Goal: Information Seeking & Learning: Get advice/opinions

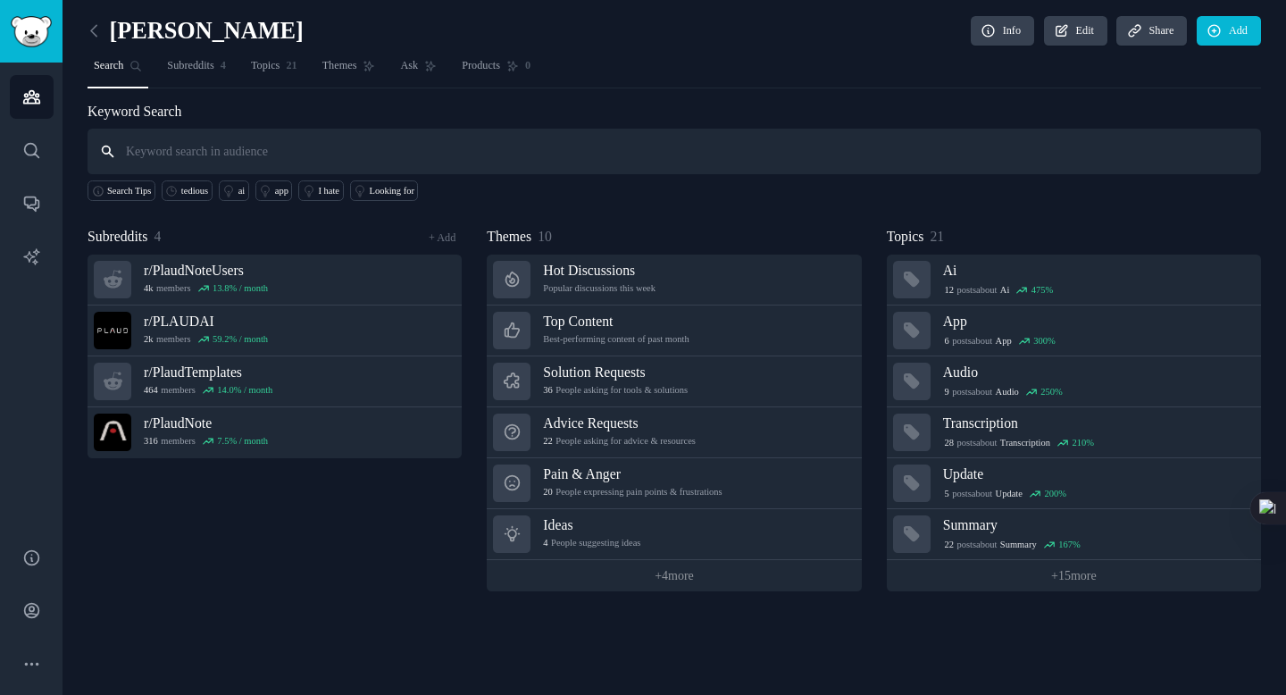
click at [431, 150] on input "text" at bounding box center [674, 152] width 1173 height 46
type input "m"
type input "w"
type input "meeting"
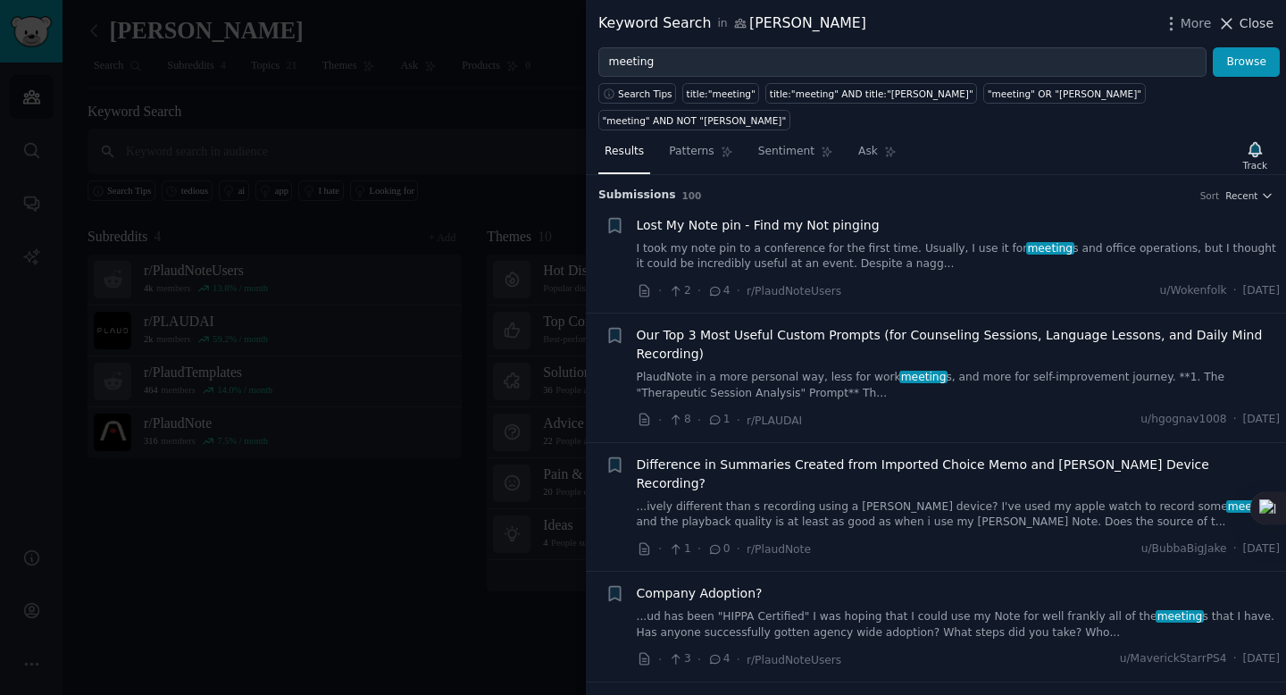
click at [1261, 22] on span "Close" at bounding box center [1257, 23] width 34 height 19
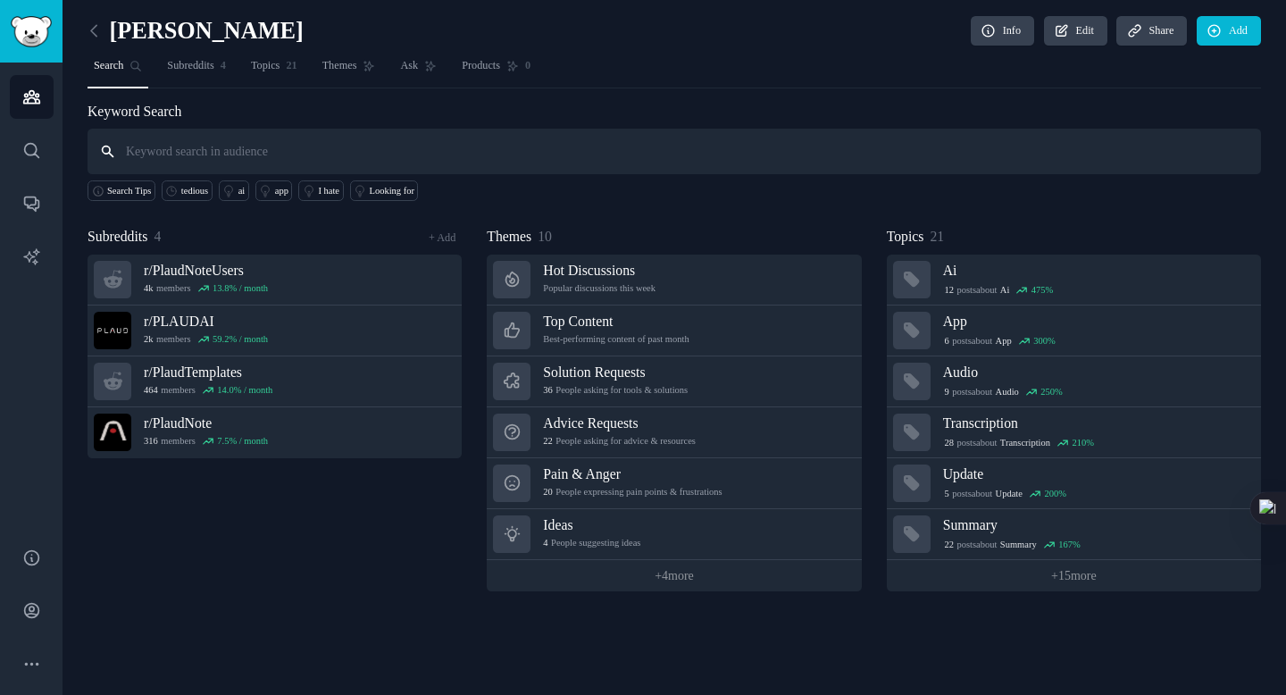
click at [405, 148] on input "text" at bounding box center [674, 152] width 1173 height 46
paste input "How many meetings does the user have each day, and what is the duration of each…"
type input "How many meetings does the user have each day, and what is the duration of each…"
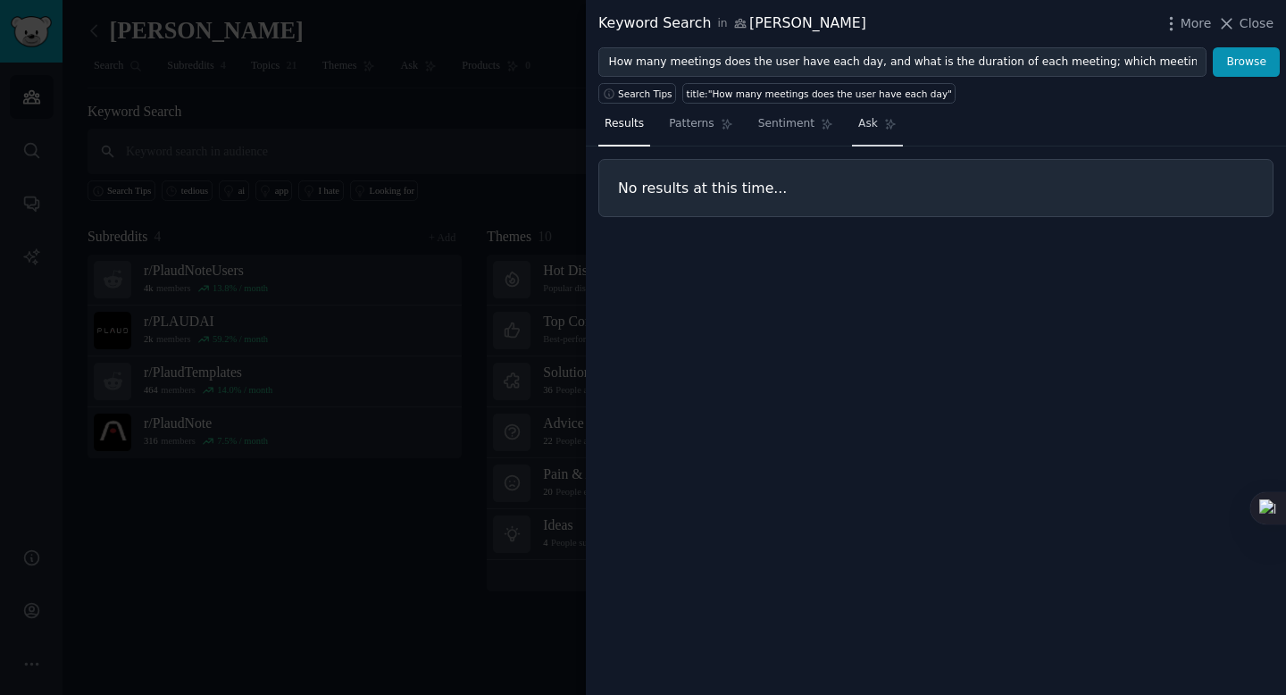
click at [867, 117] on span "Ask" at bounding box center [868, 124] width 20 height 16
click at [1238, 59] on button "Browse" at bounding box center [1246, 62] width 67 height 30
click at [1236, 24] on icon at bounding box center [1226, 23] width 19 height 19
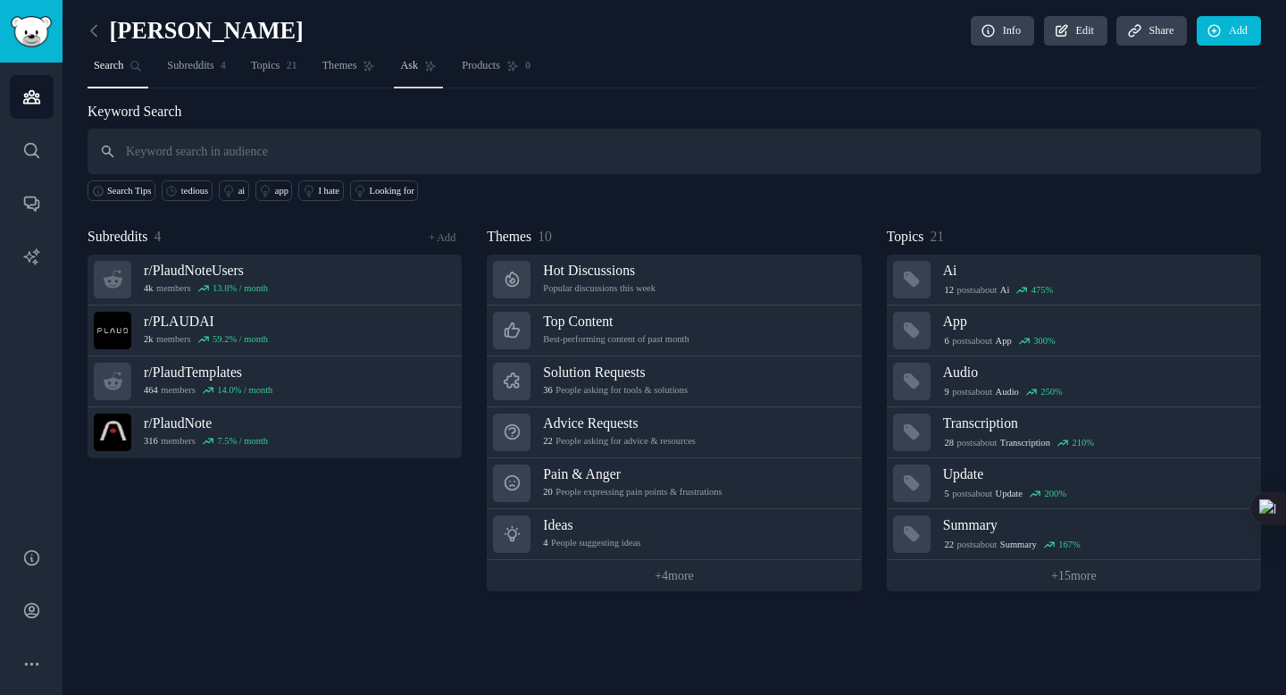
click at [418, 58] on span "Ask" at bounding box center [409, 66] width 18 height 16
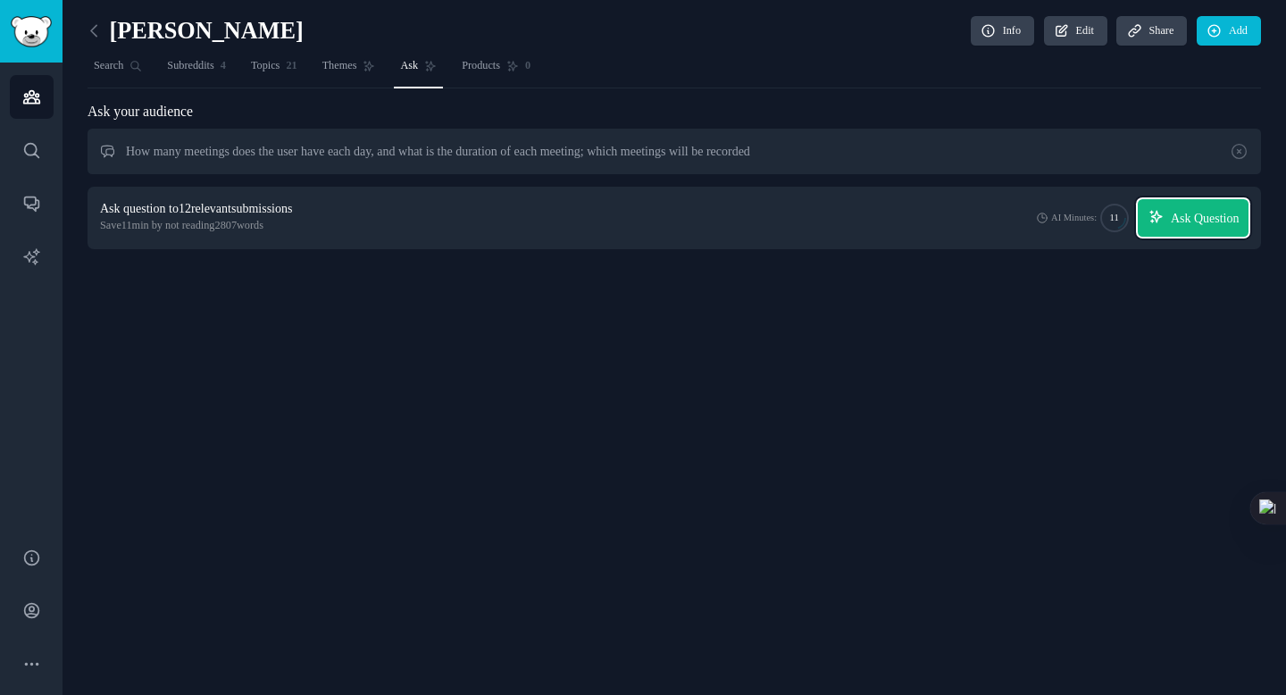
click at [1184, 221] on span "Ask Question" at bounding box center [1205, 218] width 69 height 19
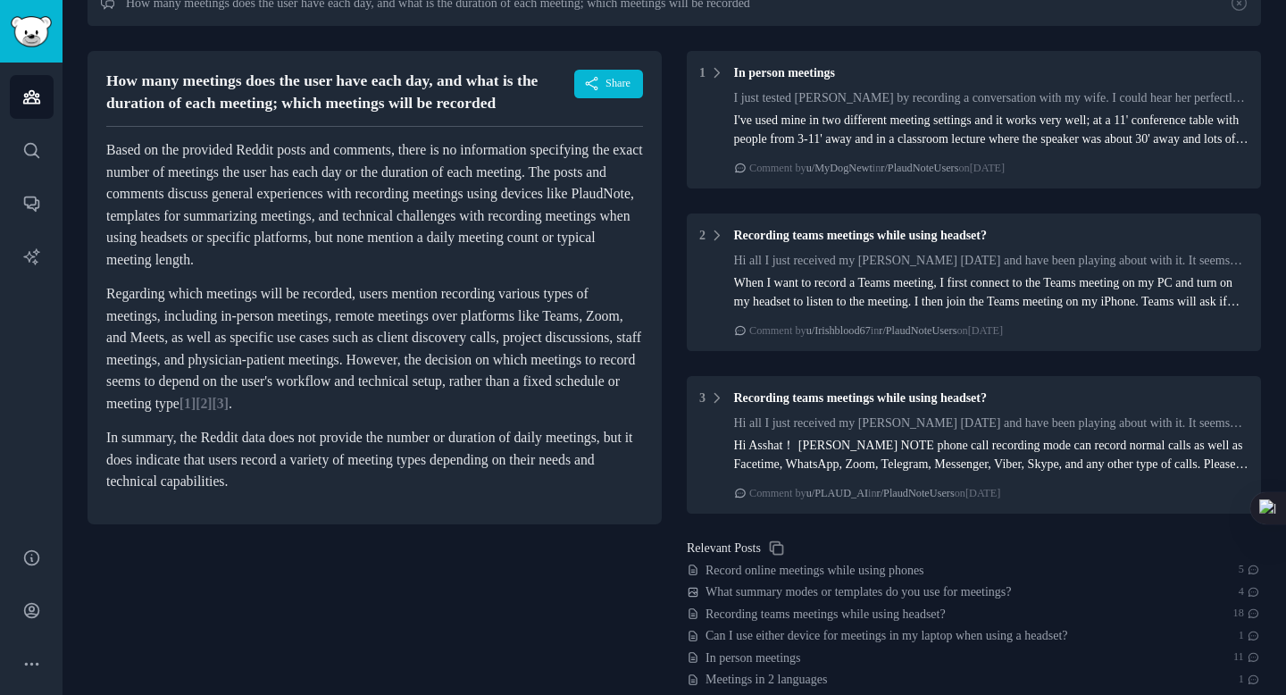
scroll to position [151, 0]
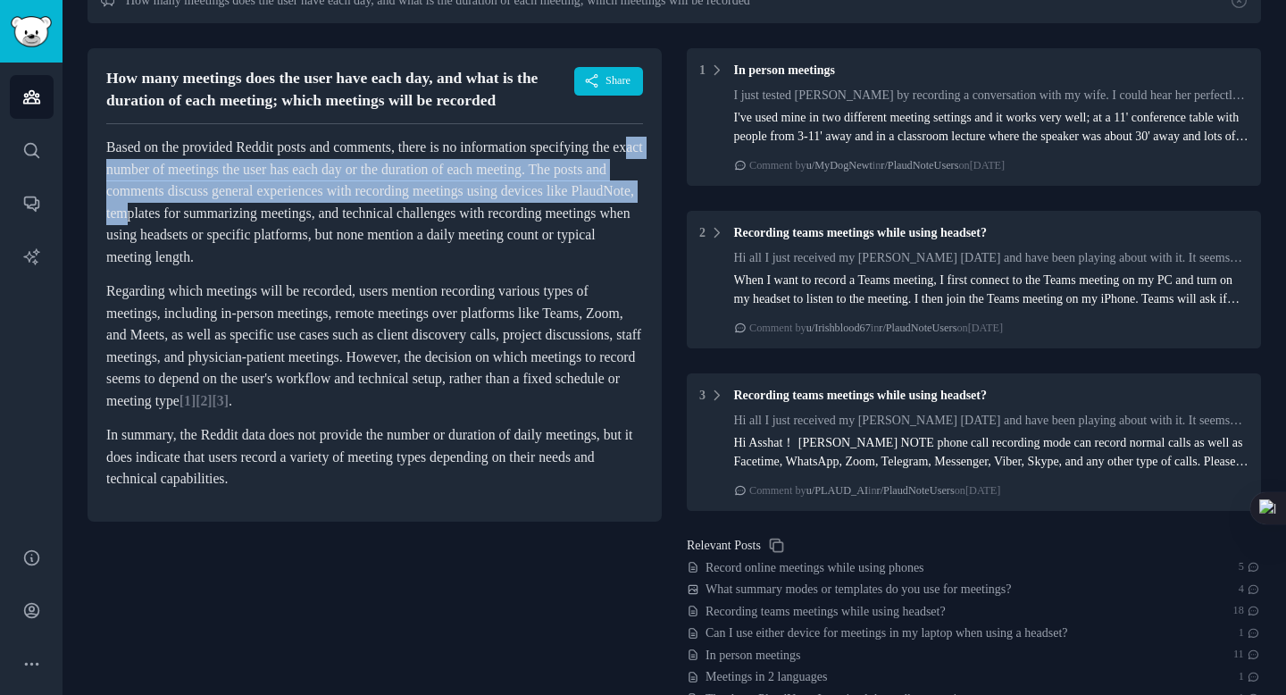
drag, startPoint x: 218, startPoint y: 188, endPoint x: 454, endPoint y: 232, distance: 239.8
click at [454, 232] on p "Based on the provided Reddit posts and comments, there is no information specif…" at bounding box center [374, 202] width 537 height 131
copy p "act number of meetings the user has each day or the duration of each meeting. T…"
click at [454, 232] on p "Based on the provided Reddit posts and comments, there is no information specif…" at bounding box center [374, 202] width 537 height 131
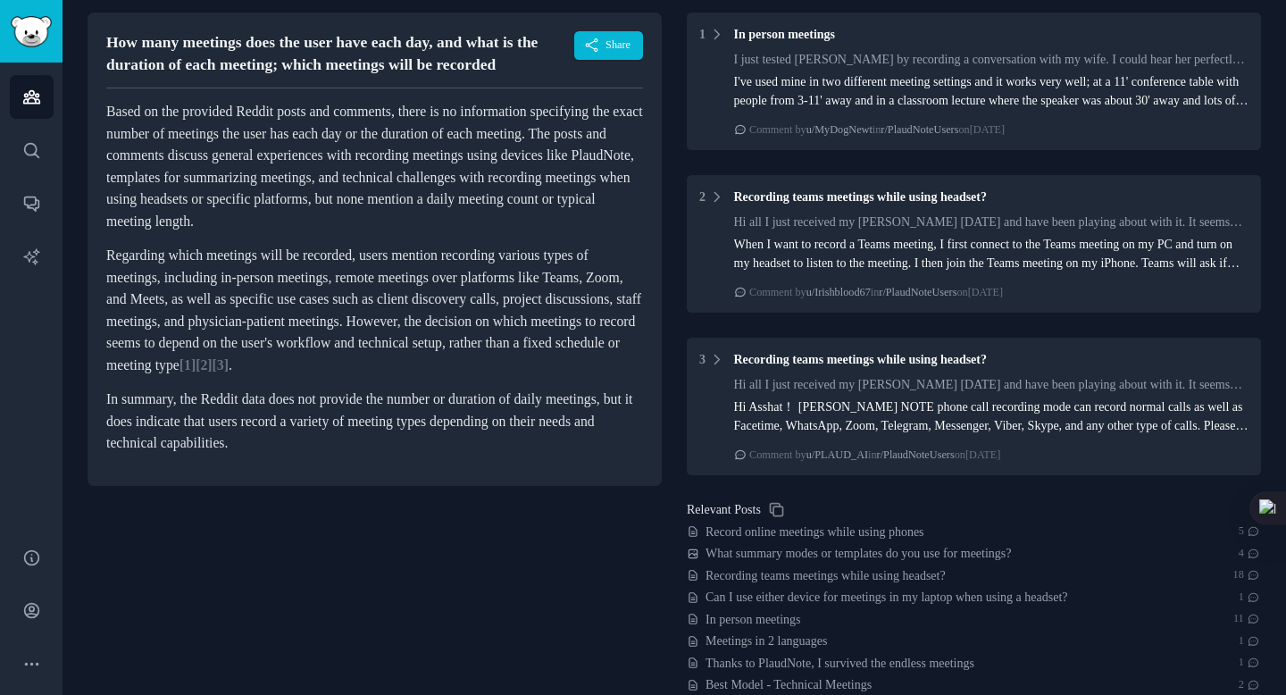
scroll to position [188, 0]
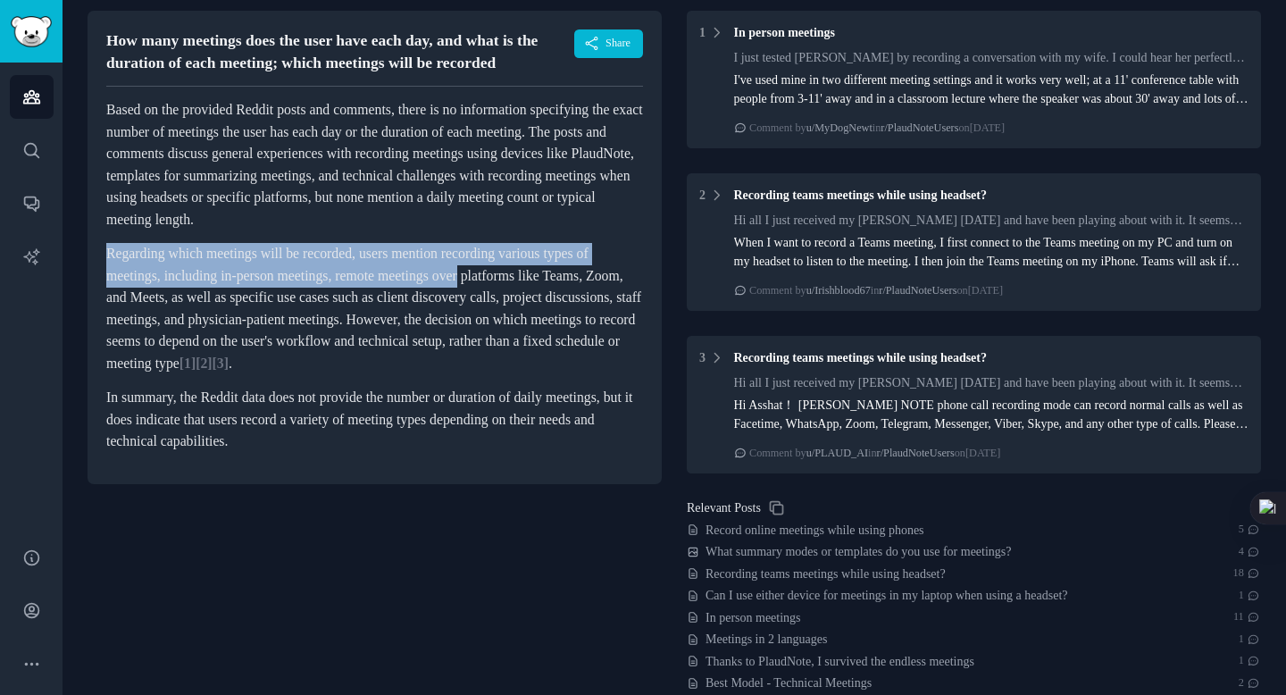
drag, startPoint x: 106, startPoint y: 290, endPoint x: 579, endPoint y: 322, distance: 473.5
click at [579, 322] on p "Regarding which meetings will be recorded, users mention recording various type…" at bounding box center [374, 308] width 537 height 131
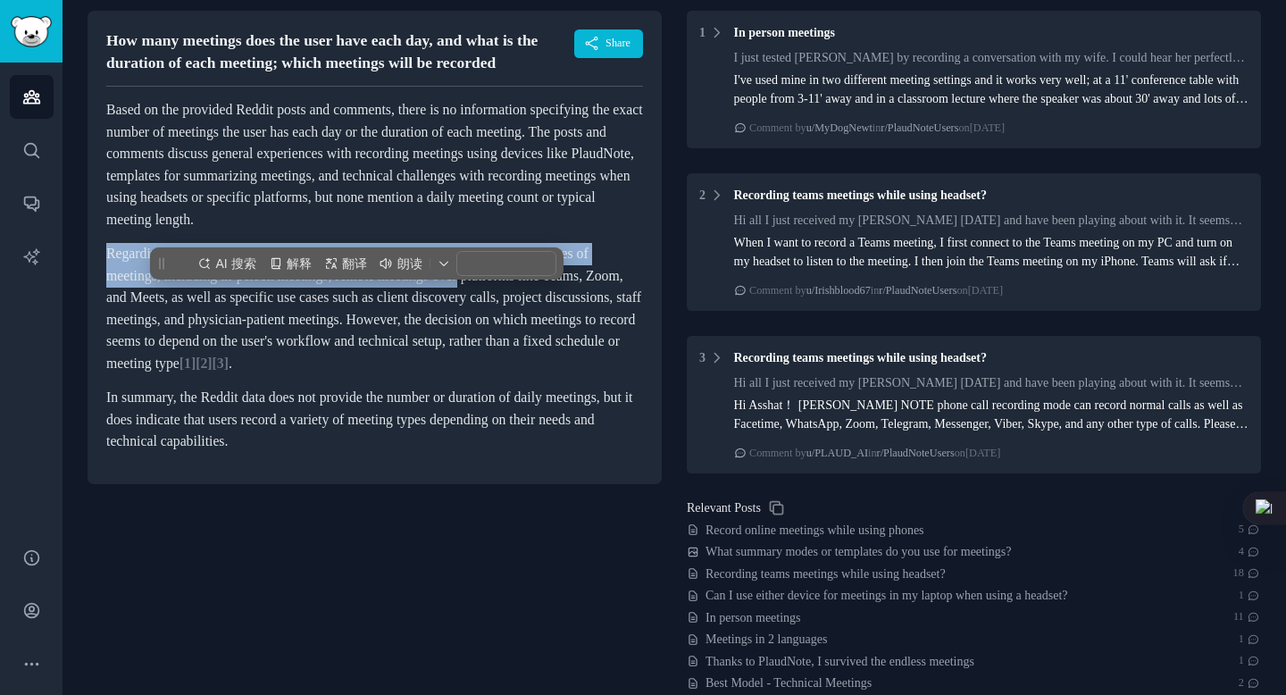
copy p "Regarding which meetings will be recorded, users mention recording various type…"
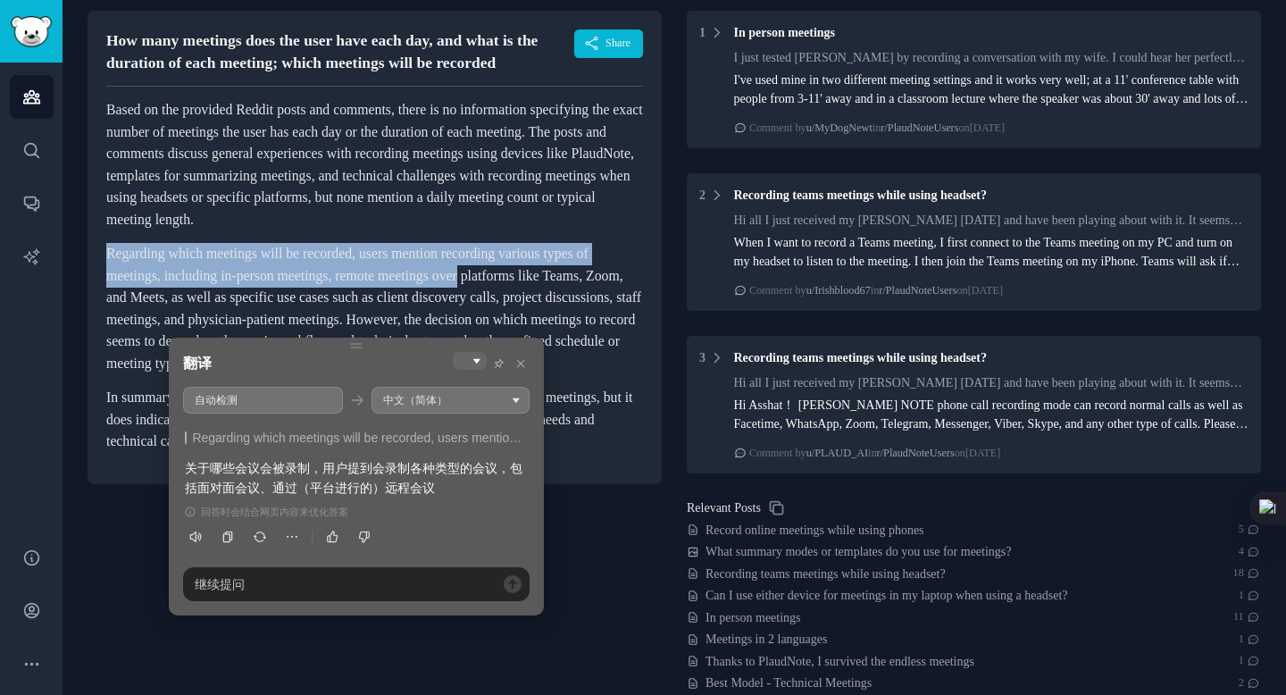
click at [340, 230] on p "Based on the provided Reddit posts and comments, there is no information specif…" at bounding box center [374, 164] width 537 height 131
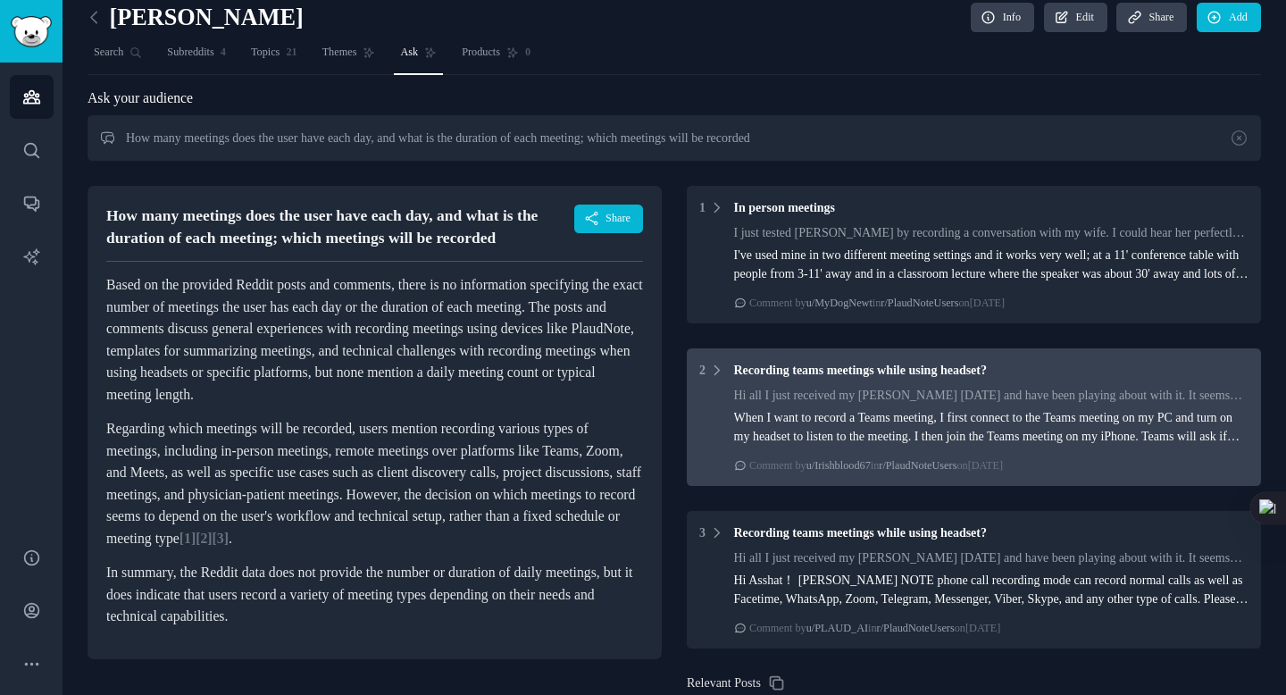
scroll to position [0, 0]
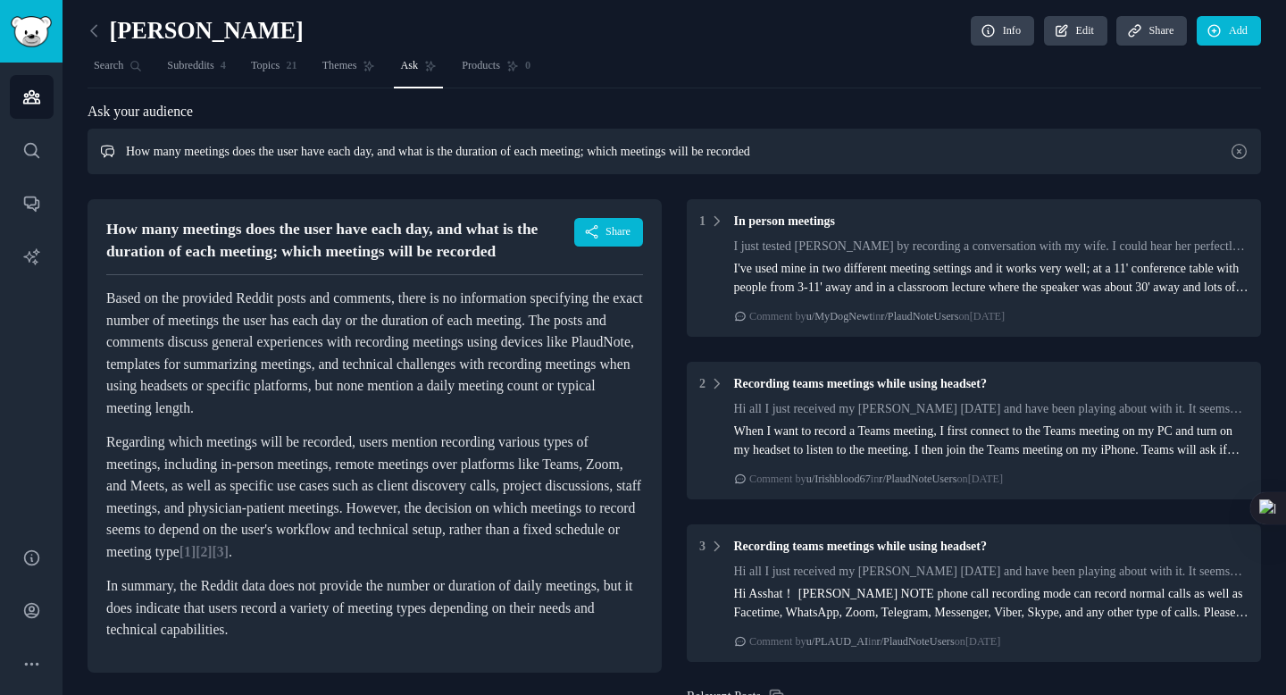
click at [221, 150] on input "How many meetings does the user have each day, and what is the duration of each…" at bounding box center [674, 152] width 1173 height 46
drag, startPoint x: 422, startPoint y: 155, endPoint x: 1072, endPoint y: 155, distance: 650.1
click at [1072, 155] on input "How many meetings does the user have each day, and what is the duration of each…" at bounding box center [674, 152] width 1173 height 46
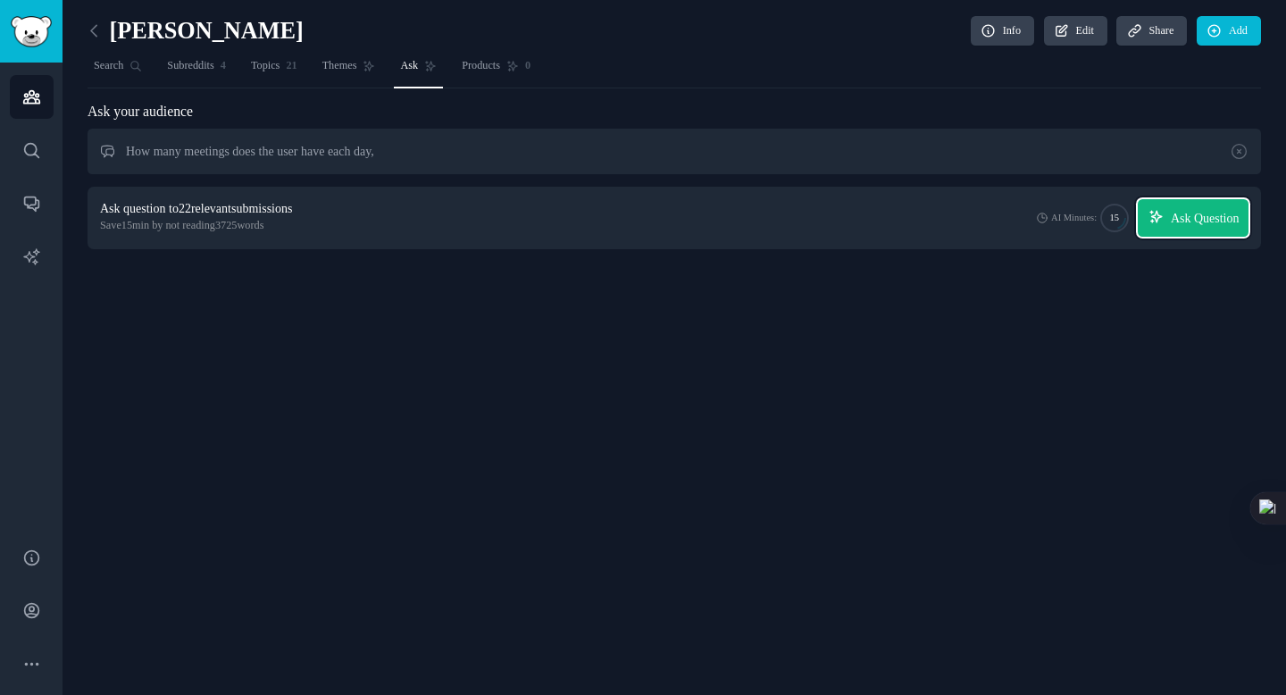
click at [1194, 221] on span "Ask Question" at bounding box center [1205, 218] width 69 height 19
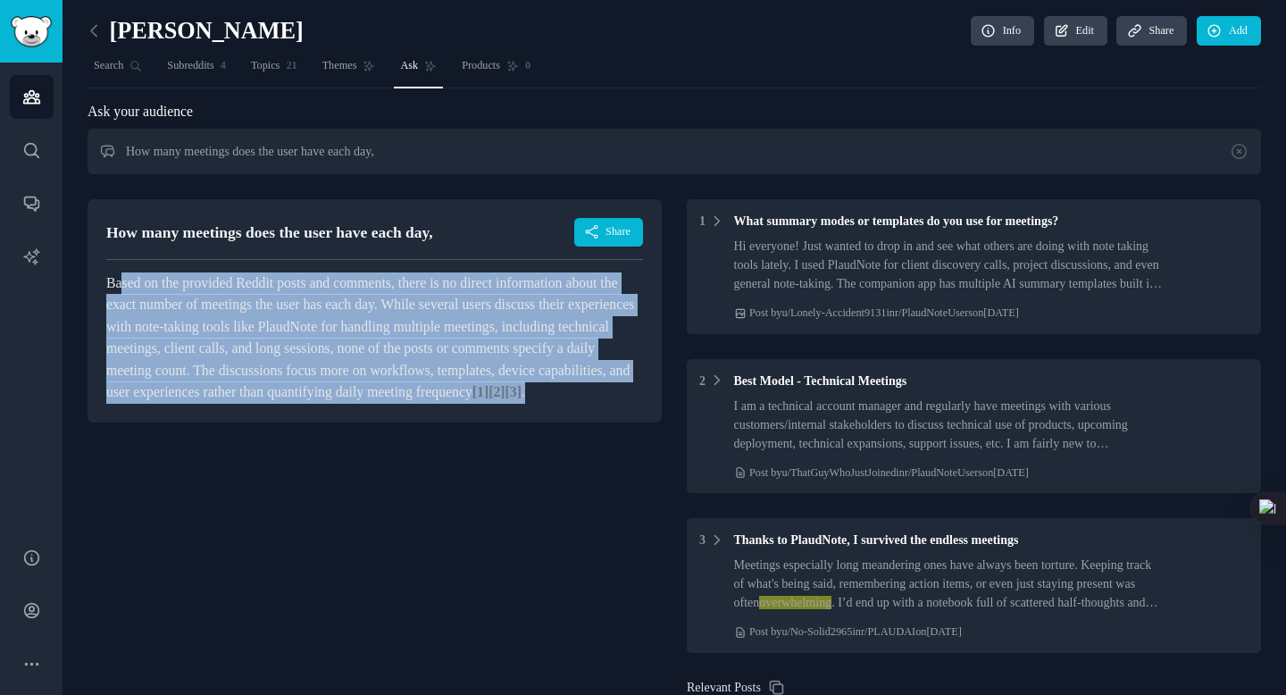
drag, startPoint x: 121, startPoint y: 288, endPoint x: 596, endPoint y: 409, distance: 489.5
click at [596, 404] on article "Based on the provided Reddit posts and comments, there is no direct information…" at bounding box center [374, 337] width 537 height 131
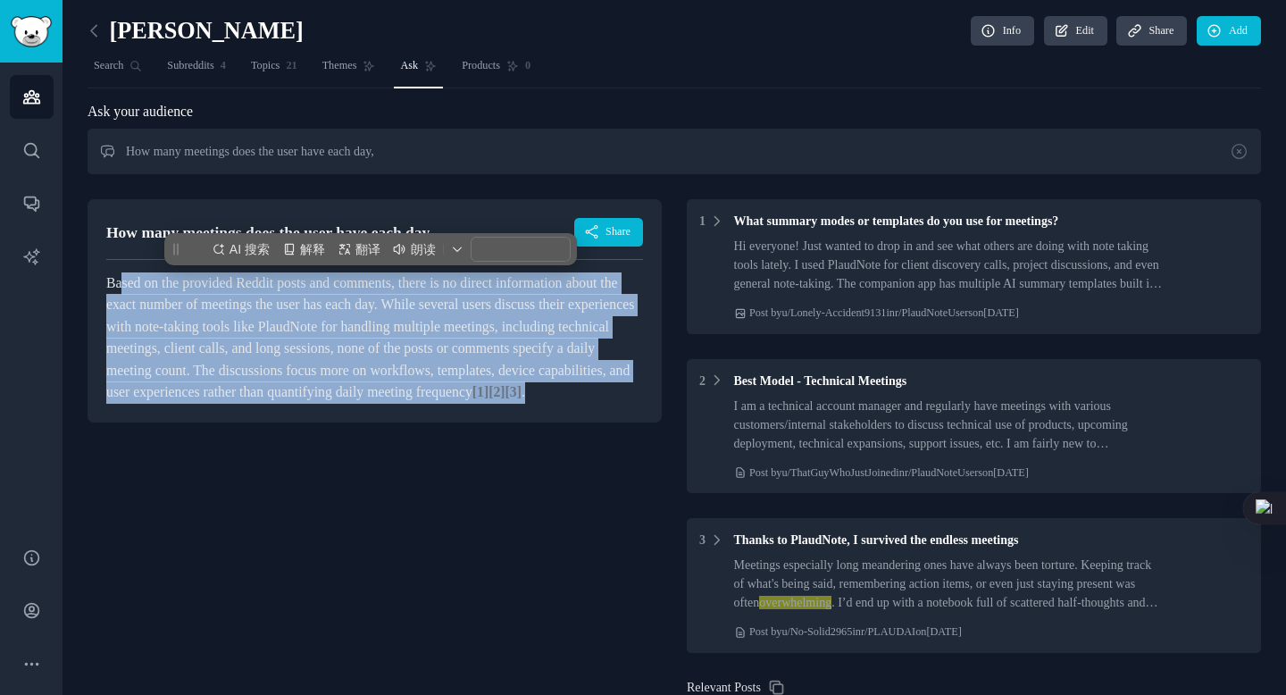
copy article "sed on the provided Reddit posts and comments, there is no direct information a…"
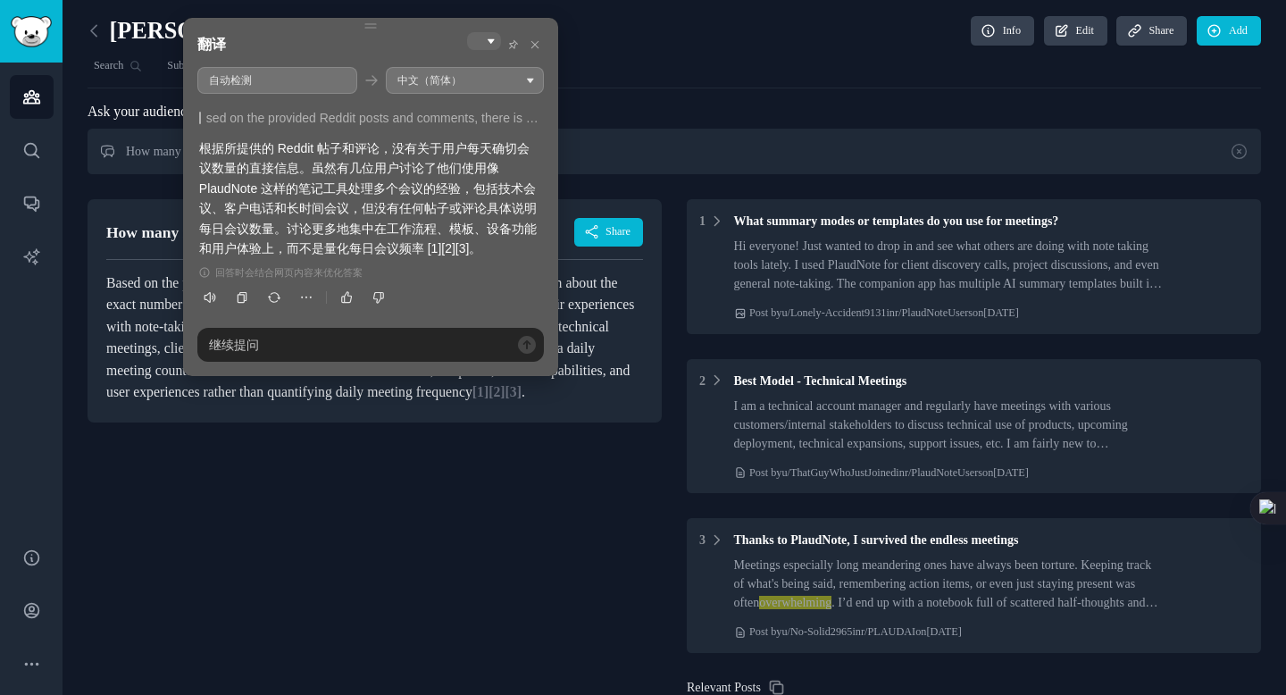
drag, startPoint x: 204, startPoint y: 210, endPoint x: 464, endPoint y: 210, distance: 260.8
click at [464, 210] on div "根据所提供的 Reddit 帖子和评论，没有关于用户每天确切会议数量的直接信息。虽然有几位用户讨论了他们使用像 PlaudNote 这样的笔记工具处理多个会议…" at bounding box center [370, 198] width 343 height 120
drag, startPoint x: 474, startPoint y: 188, endPoint x: 561, endPoint y: 188, distance: 86.6
click at [562, 188] on body "Audiences Search Conversations AI Reports Help Account More [PERSON_NAME] Info …" at bounding box center [643, 347] width 1286 height 695
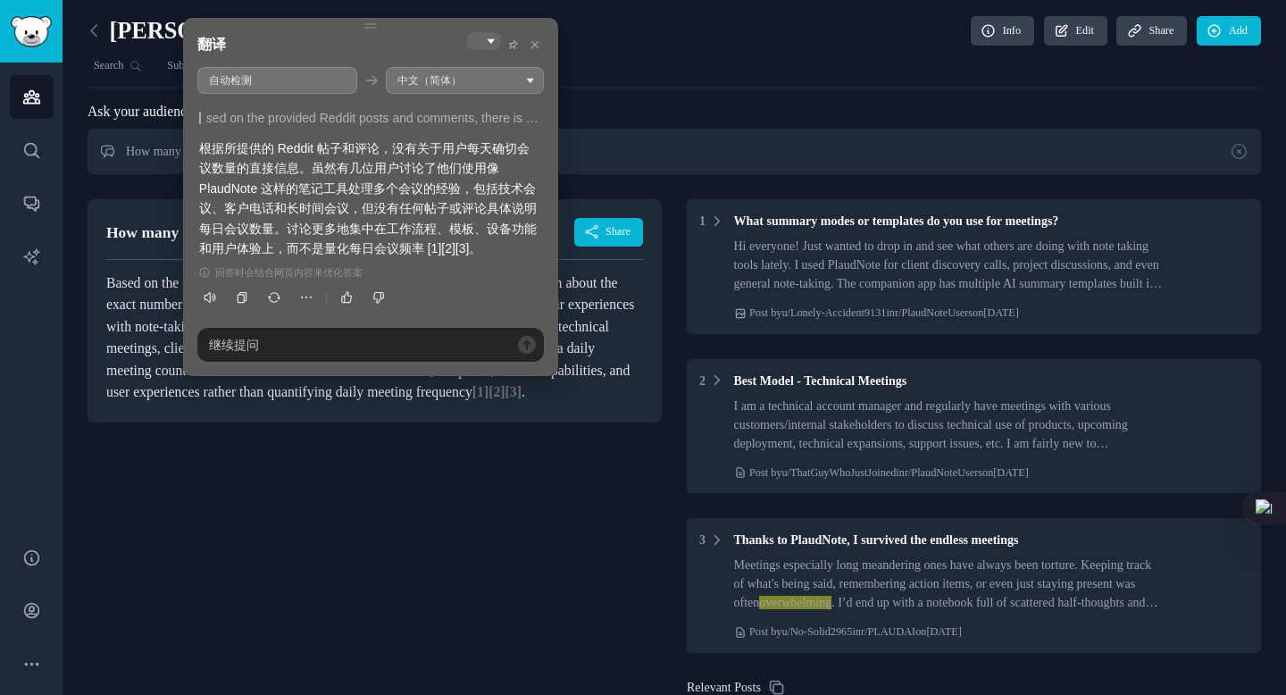
click at [400, 205] on div "根据所提供的 Reddit 帖子和评论，没有关于用户每天确切会议数量的直接信息。虽然有几位用户讨论了他们使用像 PlaudNote 这样的笔记工具处理多个会议…" at bounding box center [370, 198] width 343 height 120
click at [475, 184] on div "根据所提供的 Reddit 帖子和评论，没有关于用户每天确切会议数量的直接信息。虽然有几位用户讨论了他们使用像 PlaudNote 这样的笔记工具处理多个会议…" at bounding box center [370, 198] width 343 height 120
drag, startPoint x: 221, startPoint y: 208, endPoint x: 460, endPoint y: 208, distance: 238.4
click at [460, 208] on div "根据所提供的 Reddit 帖子和评论，没有关于用户每天确切会议数量的直接信息。虽然有几位用户讨论了他们使用像 PlaudNote 这样的笔记工具处理多个会议…" at bounding box center [370, 198] width 343 height 120
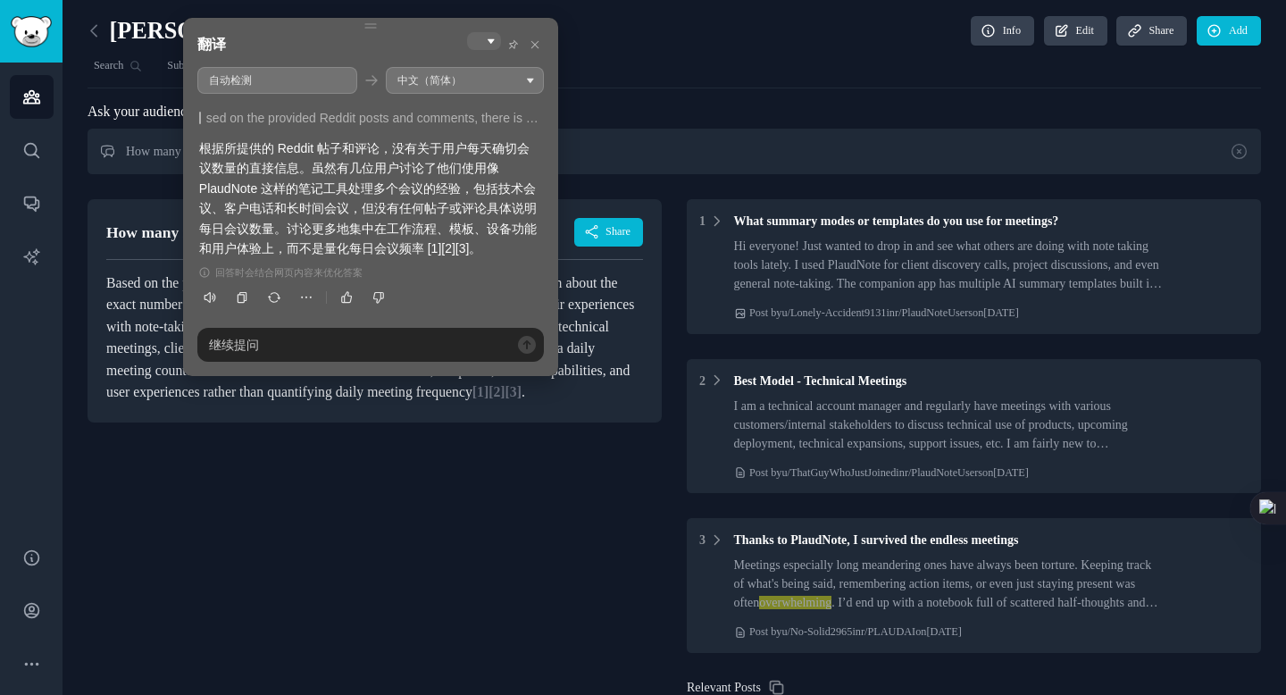
drag, startPoint x: 202, startPoint y: 221, endPoint x: 497, endPoint y: 222, distance: 295.6
click at [497, 222] on div "根据所提供的 Reddit 帖子和评论，没有关于用户每天确切会议数量的直接信息。虽然有几位用户讨论了他们使用像 PlaudNote 这样的笔记工具处理多个会议…" at bounding box center [370, 198] width 343 height 120
drag, startPoint x: 291, startPoint y: 227, endPoint x: 488, endPoint y: 227, distance: 196.5
click at [488, 227] on div "根据所提供的 Reddit 帖子和评论，没有关于用户每天确切会议数量的直接信息。虽然有几位用户讨论了他们使用像 PlaudNote 这样的笔记工具处理多个会议…" at bounding box center [370, 198] width 343 height 120
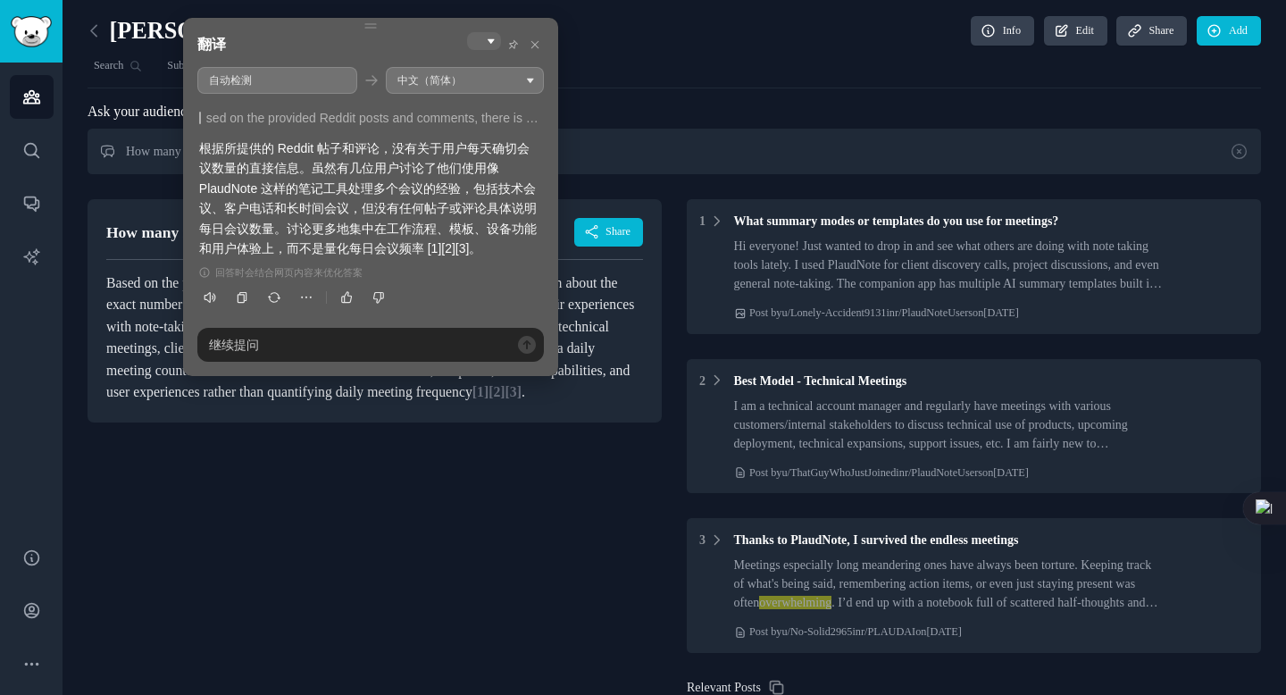
click at [488, 227] on div "根据所提供的 Reddit 帖子和评论，没有关于用户每天确切会议数量的直接信息。虽然有几位用户讨论了他们使用像 PlaudNote 这样的笔记工具处理多个会议…" at bounding box center [370, 198] width 343 height 120
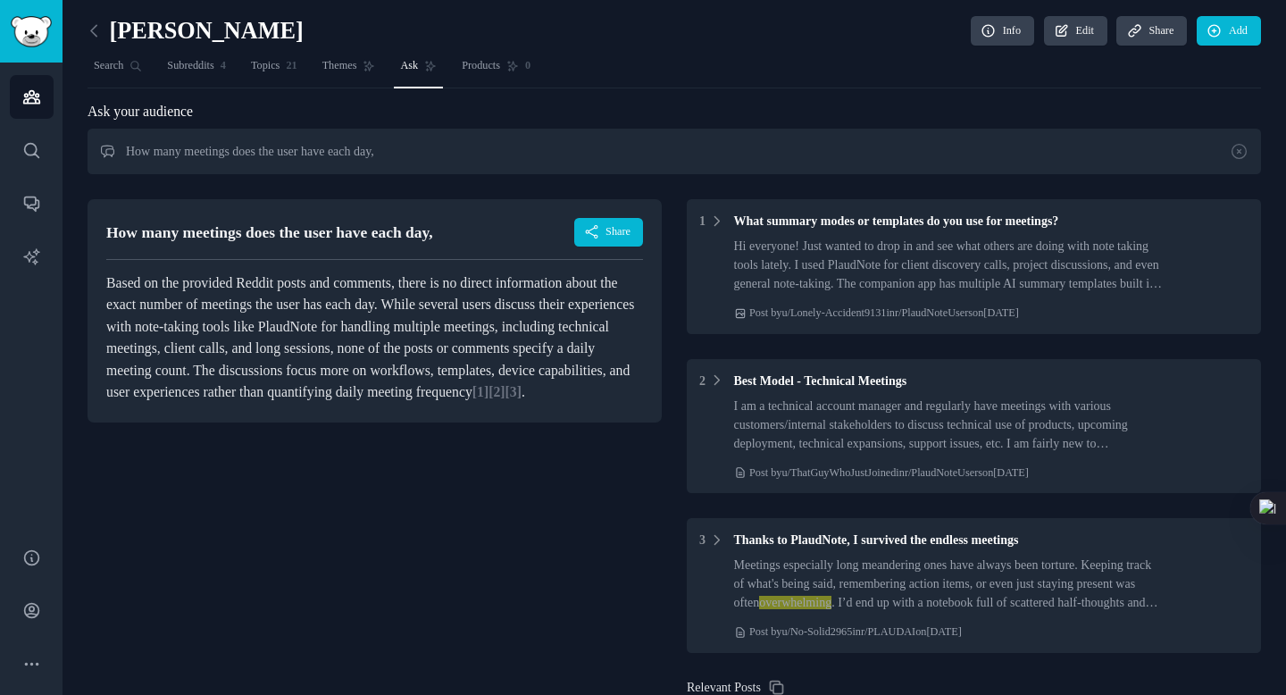
click at [468, 494] on div "How many meetings does the user have each day, Share Based on the provided Redd…" at bounding box center [375, 551] width 574 height 729
click at [389, 162] on input "How many meetings does the user have each day," at bounding box center [674, 152] width 1173 height 46
click at [155, 152] on input "How many meetings does the user have each day," at bounding box center [674, 152] width 1173 height 46
drag, startPoint x: 250, startPoint y: 153, endPoint x: 587, endPoint y: 154, distance: 336.7
click at [584, 153] on input "How many meetings does the user have each day," at bounding box center [674, 152] width 1173 height 46
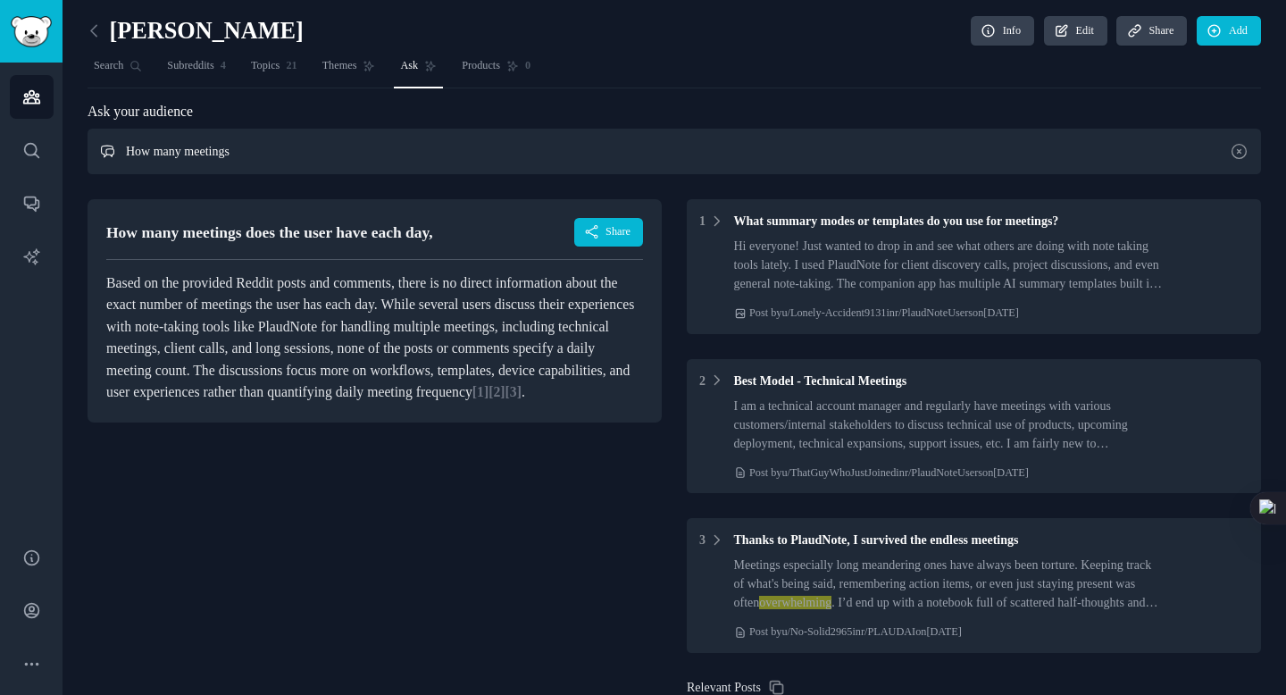
drag, startPoint x: 188, startPoint y: 154, endPoint x: 361, endPoint y: 154, distance: 172.4
click at [361, 154] on input "How many meetings" at bounding box center [674, 152] width 1173 height 46
type input "How many meetings"
click at [105, 65] on span "Search" at bounding box center [108, 66] width 29 height 16
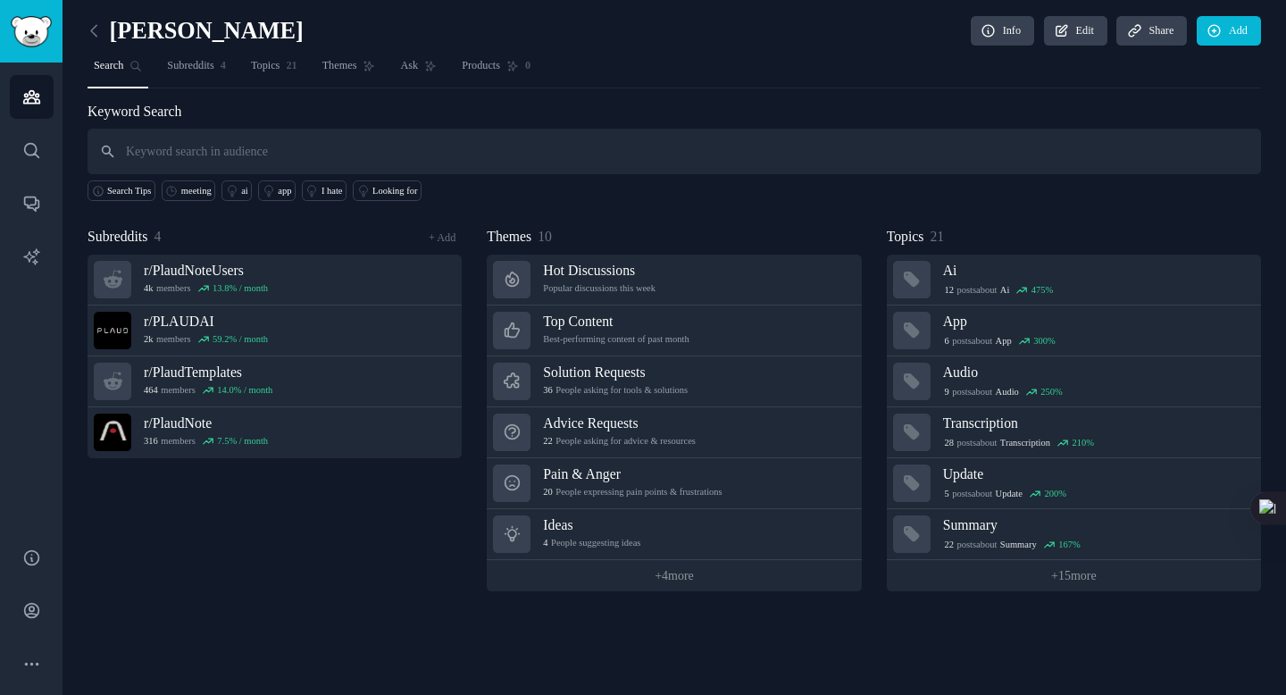
click at [238, 147] on input "text" at bounding box center [674, 152] width 1173 height 46
type input "meetings"
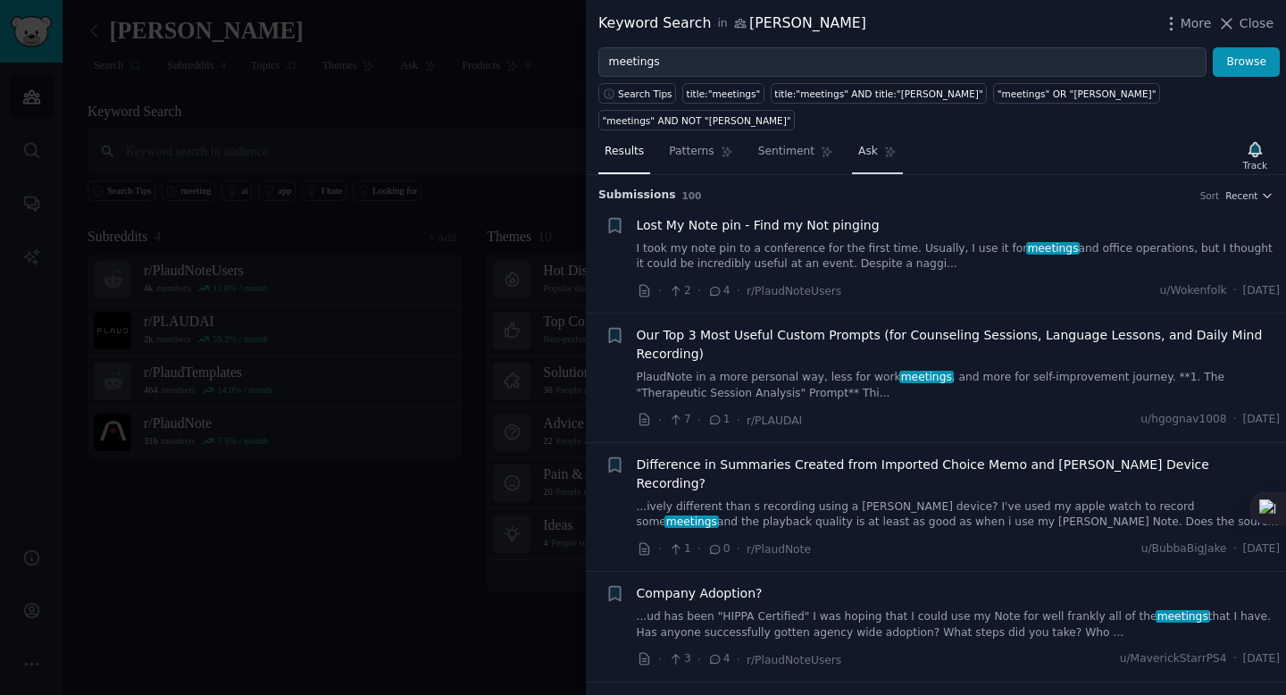
click at [858, 144] on span "Ask" at bounding box center [868, 152] width 20 height 16
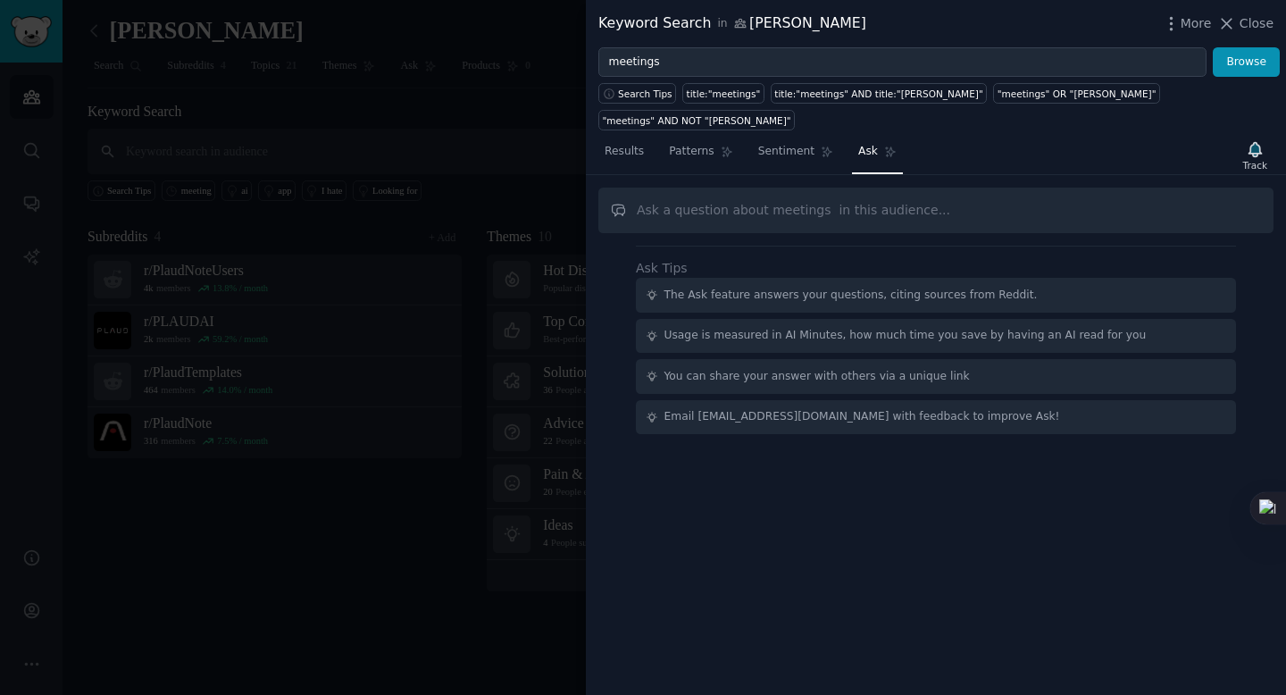
click at [751, 188] on input "text" at bounding box center [935, 211] width 675 height 46
type input "meetings"
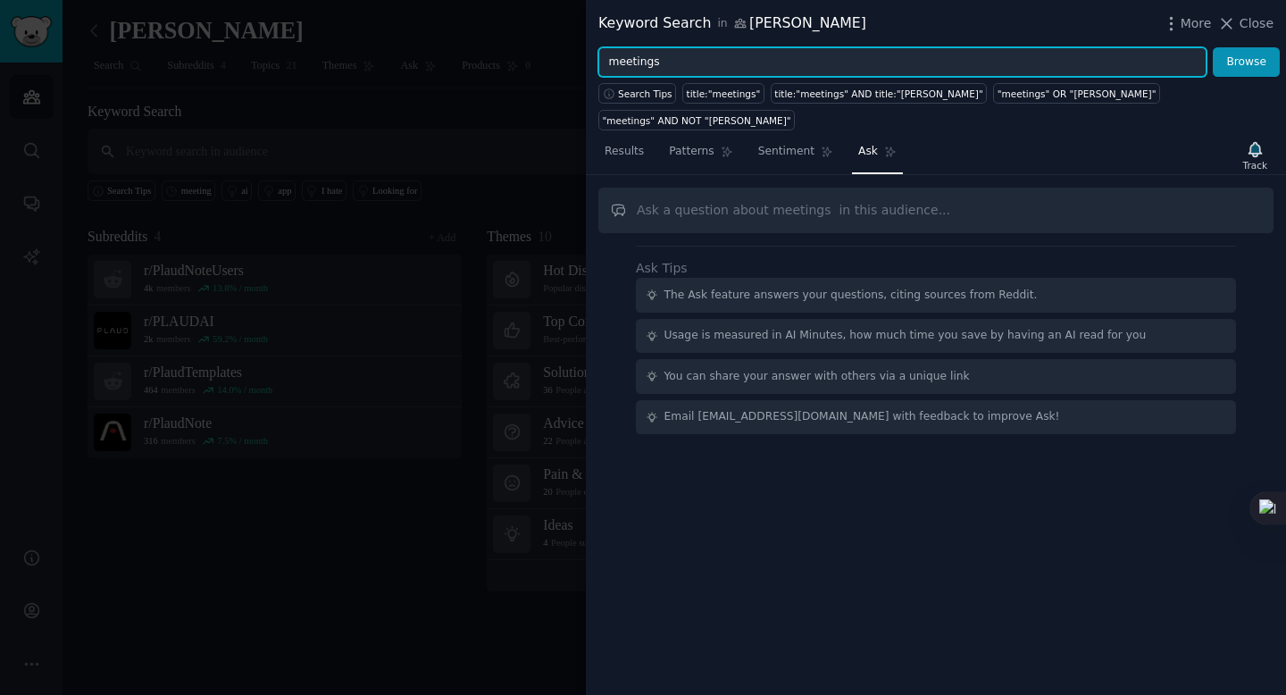
click at [741, 56] on input "meetings" at bounding box center [902, 62] width 608 height 30
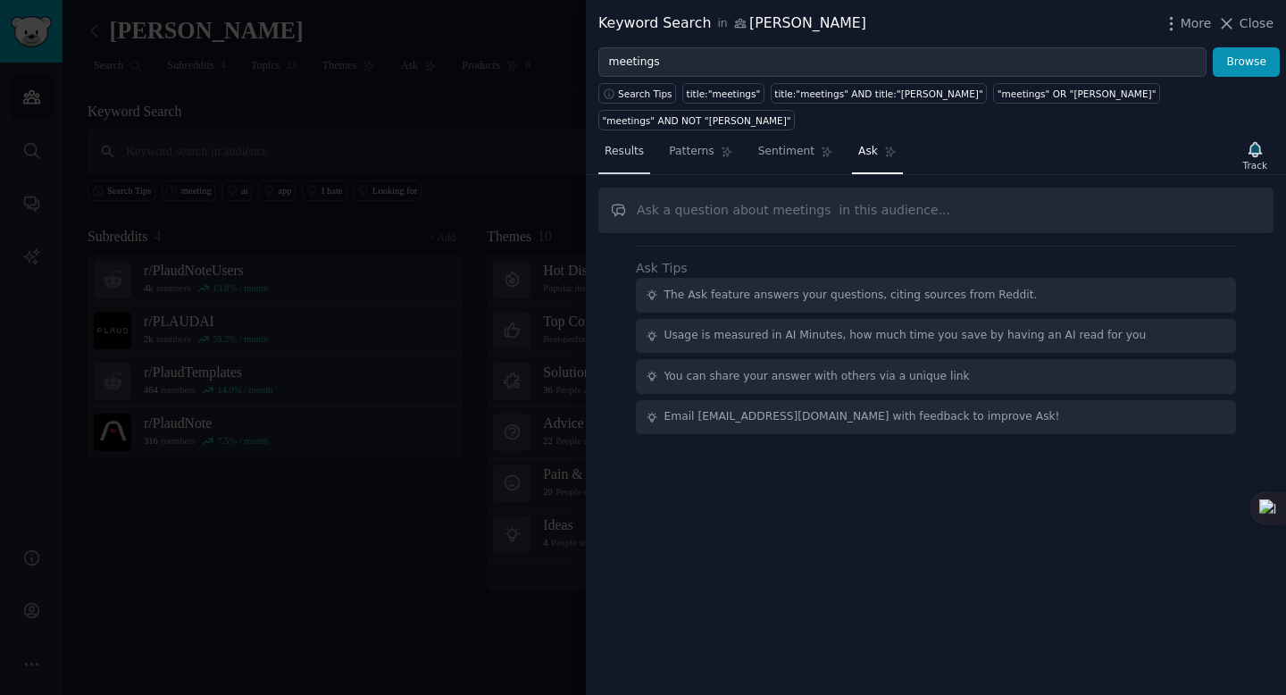
click at [638, 144] on span "Results" at bounding box center [624, 152] width 39 height 16
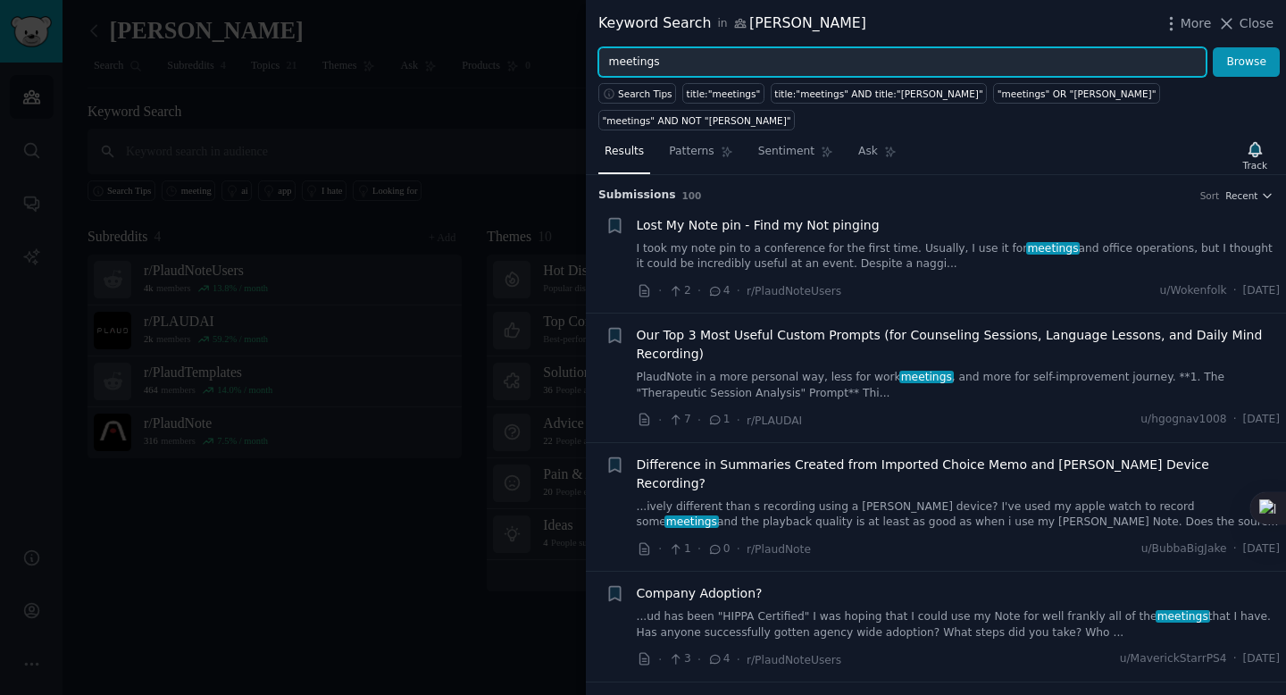
click at [793, 69] on input "meetings" at bounding box center [902, 62] width 608 height 30
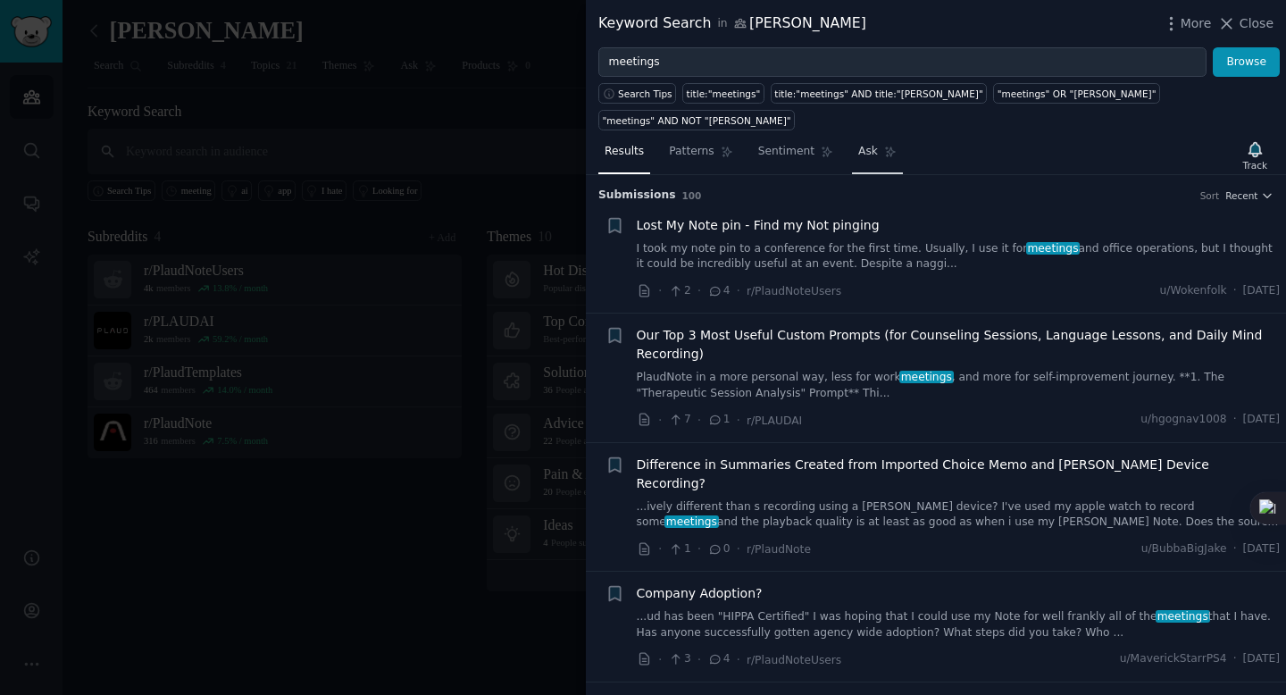
click at [858, 144] on span "Ask" at bounding box center [868, 152] width 20 height 16
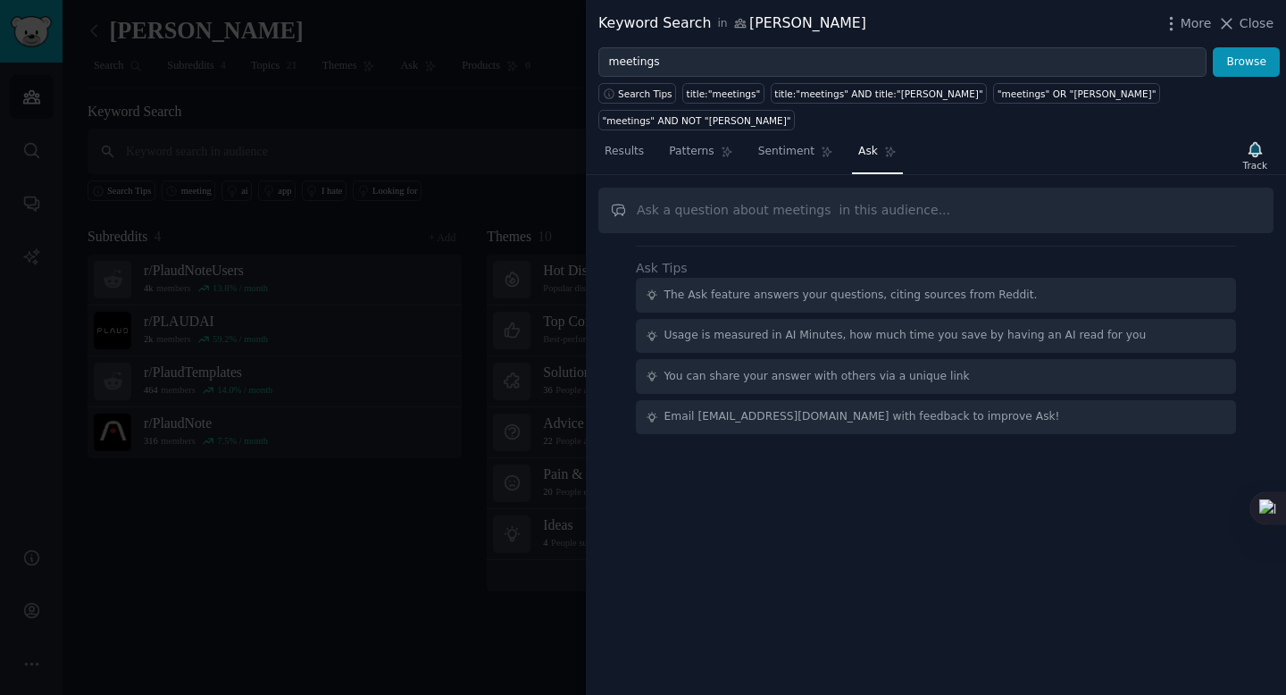
click at [753, 188] on input "text" at bounding box center [935, 211] width 675 height 46
type input "How many meetings does a user have each day, and what is the duration of each m…"
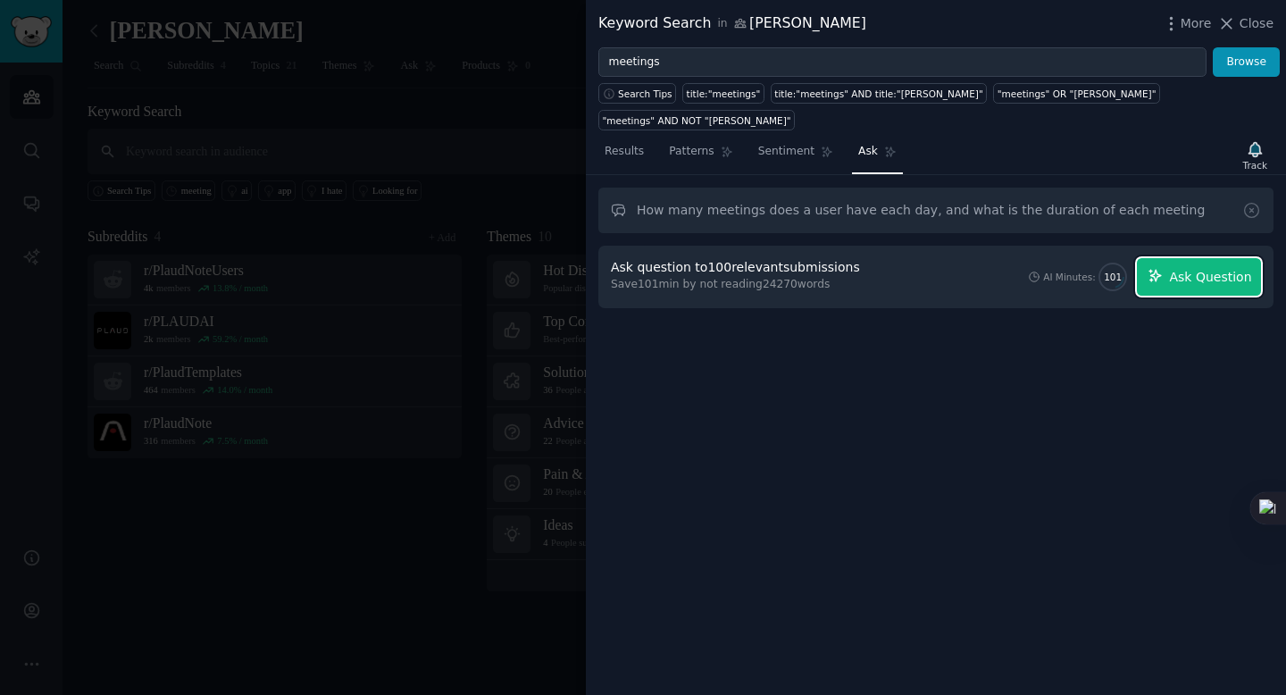
click at [1176, 261] on button "Ask Question" at bounding box center [1199, 277] width 124 height 38
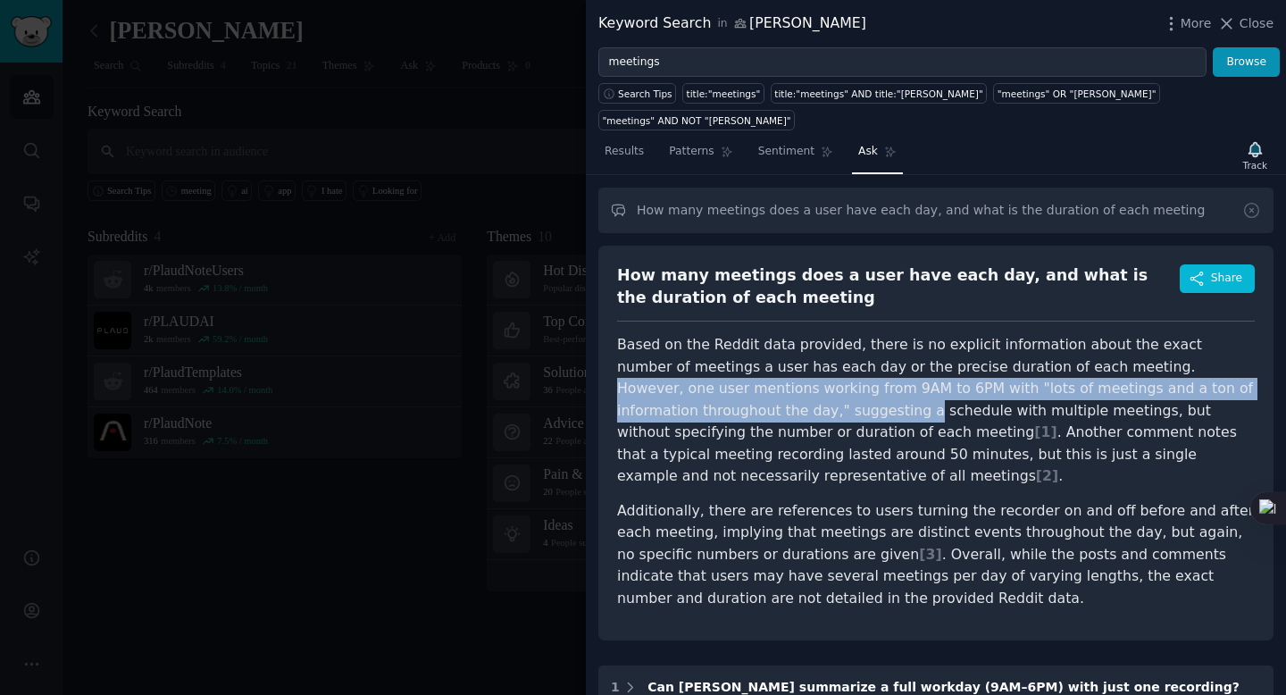
drag, startPoint x: 1070, startPoint y: 341, endPoint x: 699, endPoint y: 382, distance: 372.9
click at [699, 382] on p "Based on the Reddit data provided, there is no explicit information about the e…" at bounding box center [936, 411] width 638 height 154
copy p "However, one user mentions working from 9AM to 6PM with "lots of meetings and a…"
click at [699, 382] on p "Based on the Reddit data provided, there is no explicit information about the e…" at bounding box center [936, 411] width 638 height 154
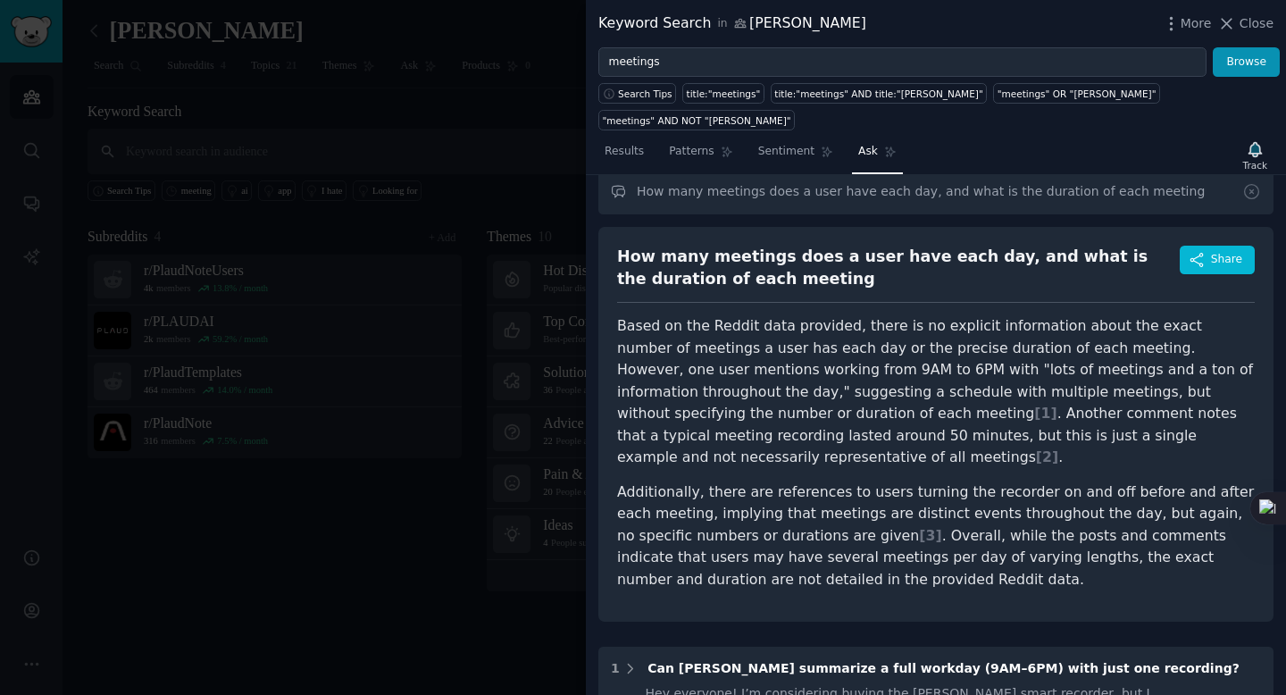
scroll to position [45, 0]
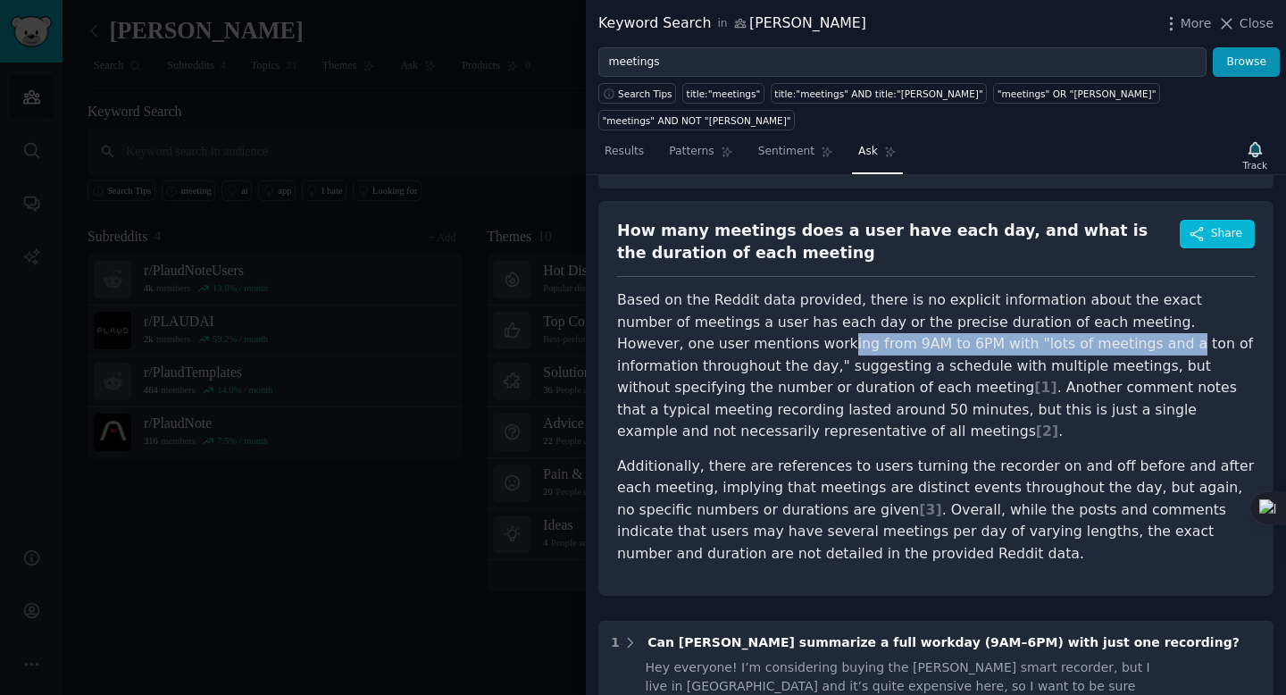
drag, startPoint x: 714, startPoint y: 317, endPoint x: 963, endPoint y: 316, distance: 249.2
click at [963, 316] on p "Based on the Reddit data provided, there is no explicit information about the e…" at bounding box center [936, 366] width 638 height 154
copy p "ing from 9AM to 6PM with "lots of meetings and a"
click at [963, 316] on p "Based on the Reddit data provided, there is no explicit information about the e…" at bounding box center [936, 366] width 638 height 154
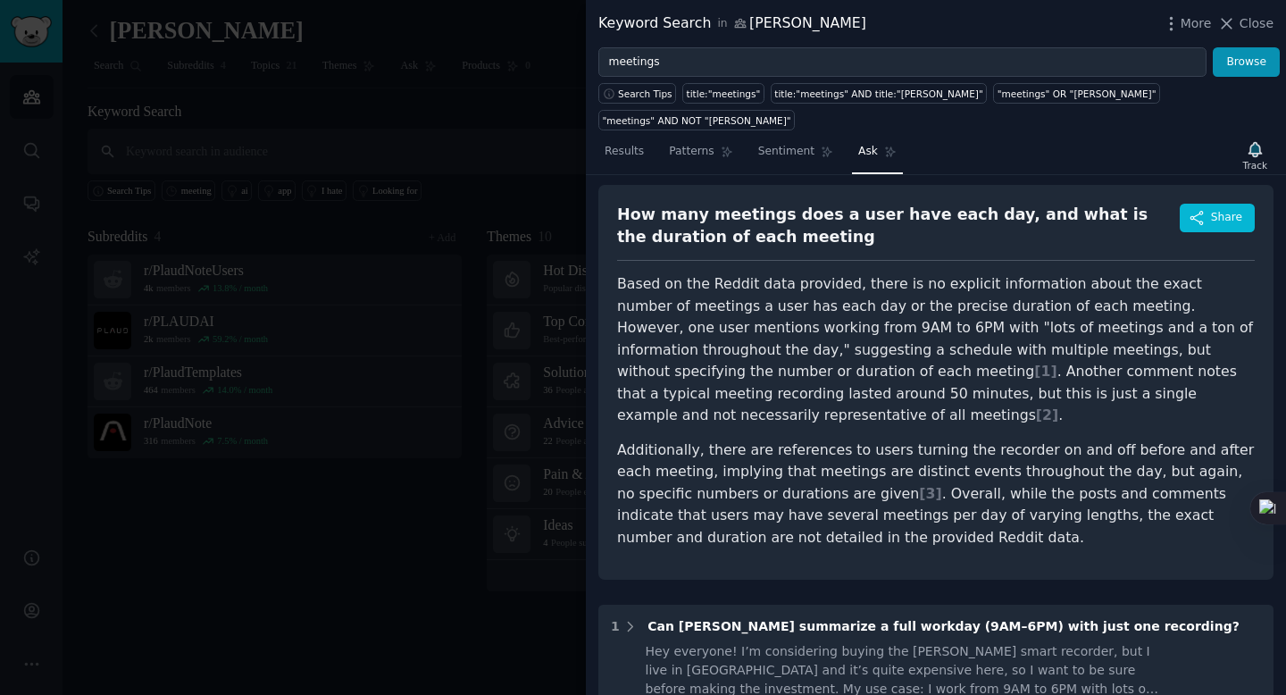
scroll to position [63, 0]
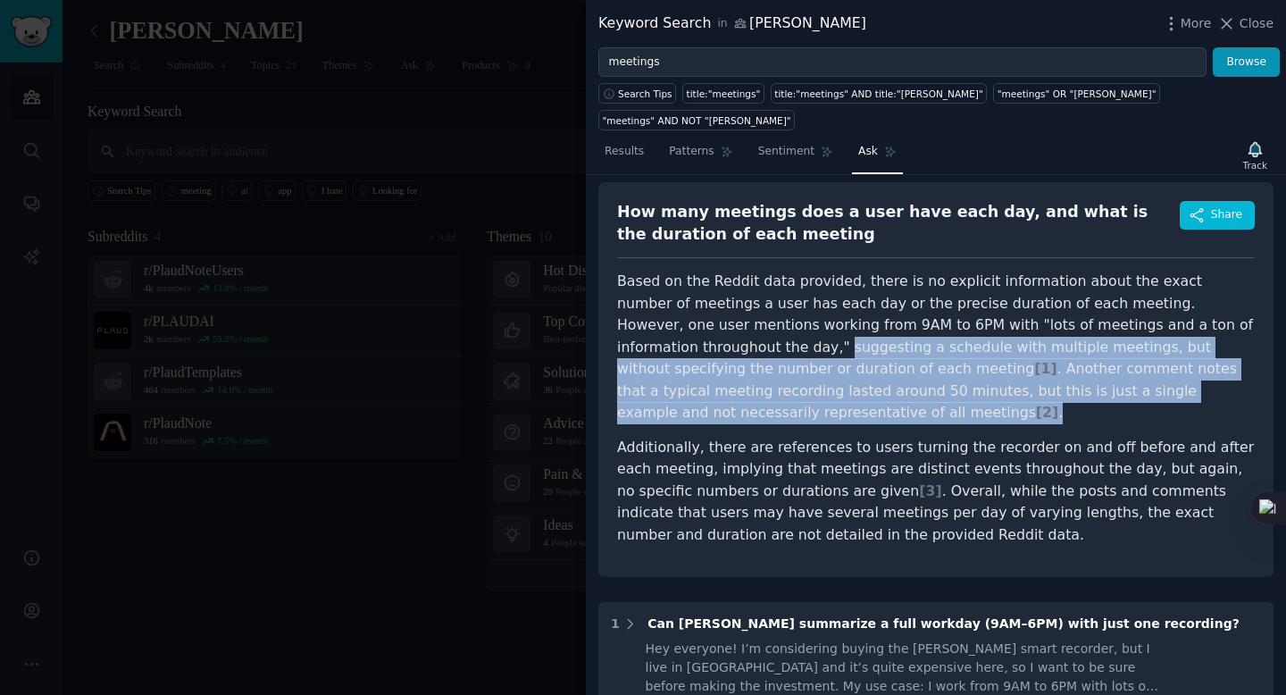
drag, startPoint x: 620, startPoint y: 325, endPoint x: 1239, endPoint y: 363, distance: 620.1
click at [1240, 363] on p "Based on the Reddit data provided, there is no explicit information about the e…" at bounding box center [936, 348] width 638 height 154
copy p "suggesting a schedule with multiple meetings, but without specifying the number…"
click at [891, 322] on p "Based on the Reddit data provided, there is no explicit information about the e…" at bounding box center [936, 348] width 638 height 154
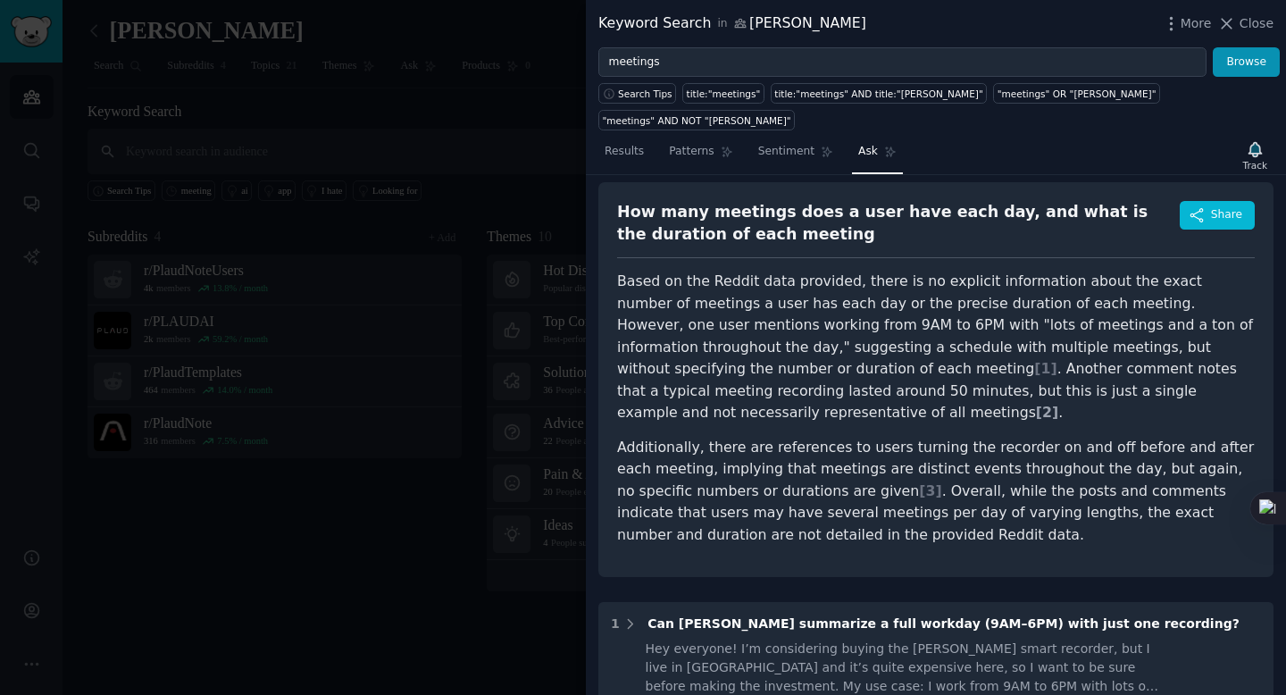
click at [1058, 404] on span "[ 2 ]" at bounding box center [1047, 412] width 22 height 17
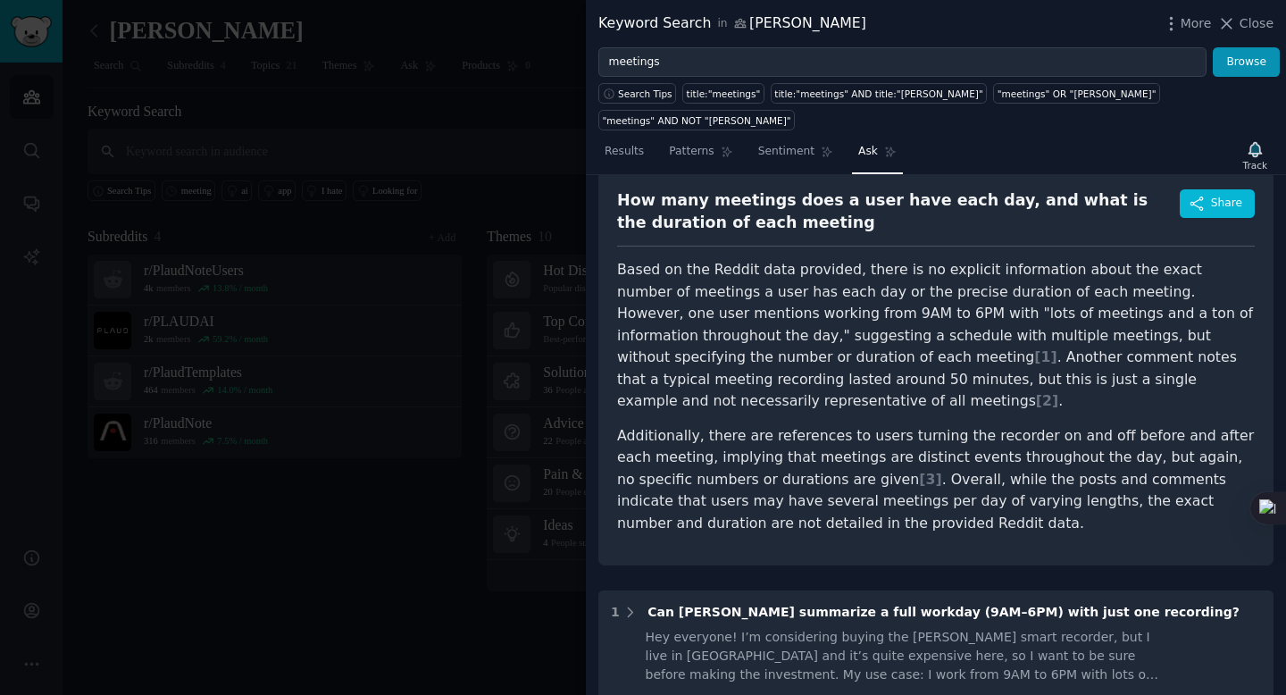
scroll to position [48, 0]
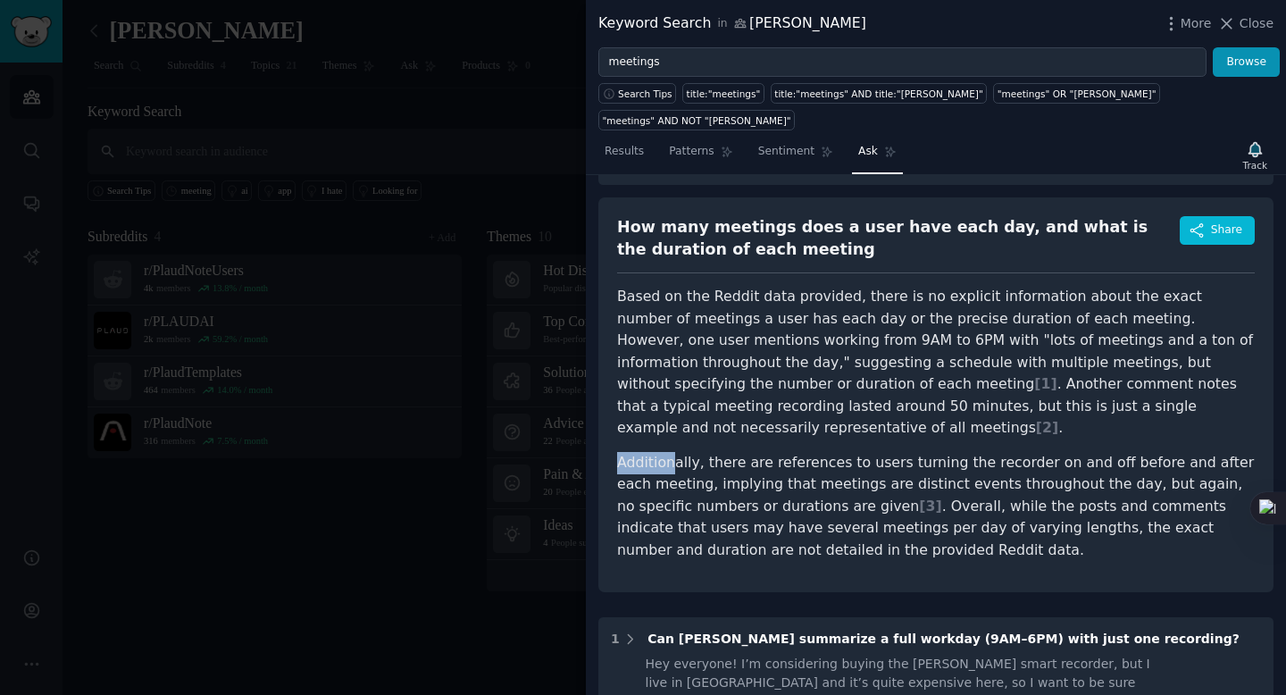
drag, startPoint x: 617, startPoint y: 415, endPoint x: 671, endPoint y: 415, distance: 53.6
click at [670, 452] on p "Additionally, there are references to users turning the recorder on and off bef…" at bounding box center [936, 507] width 638 height 110
copy p "Addition"
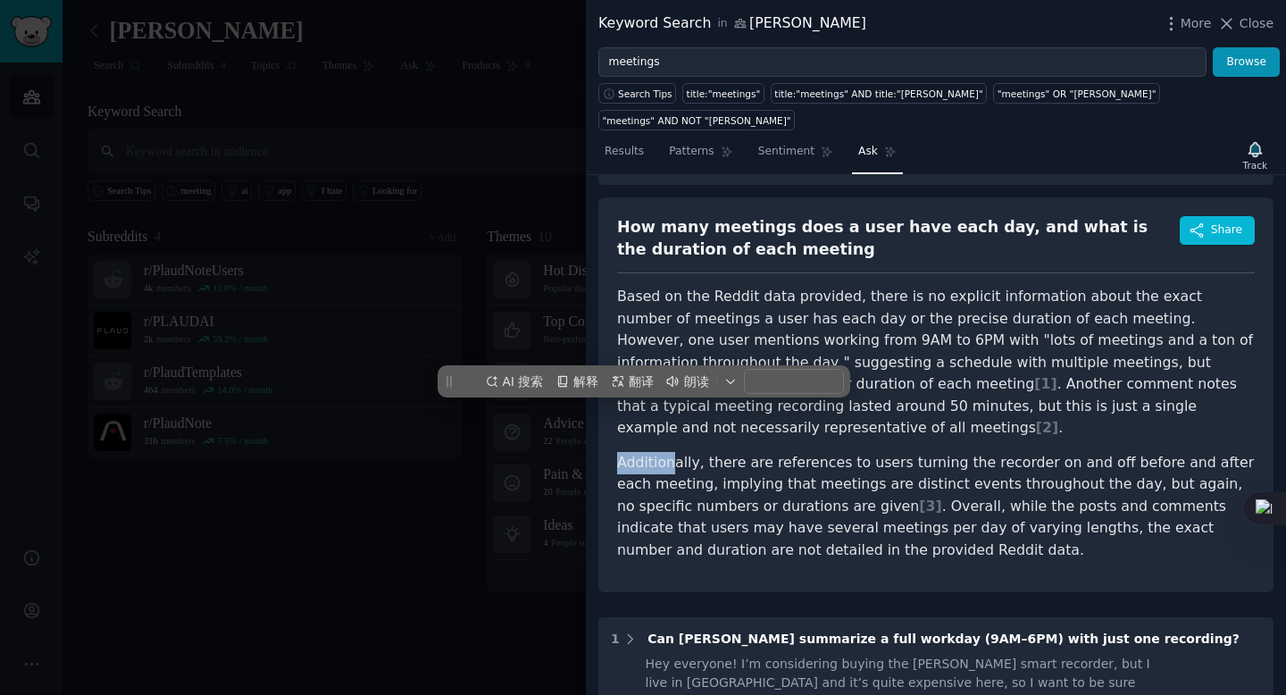
scroll to position [0, 0]
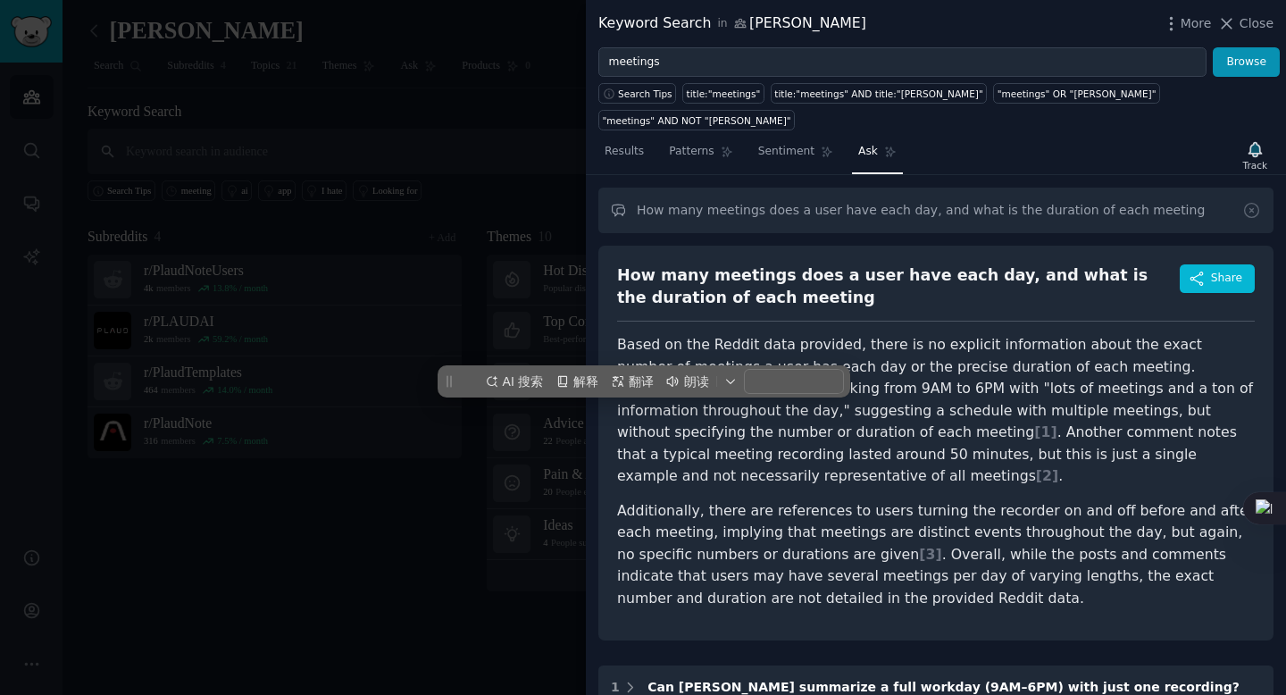
click at [683, 500] on p "Additionally, there are references to users turning the recorder on and off bef…" at bounding box center [936, 555] width 638 height 110
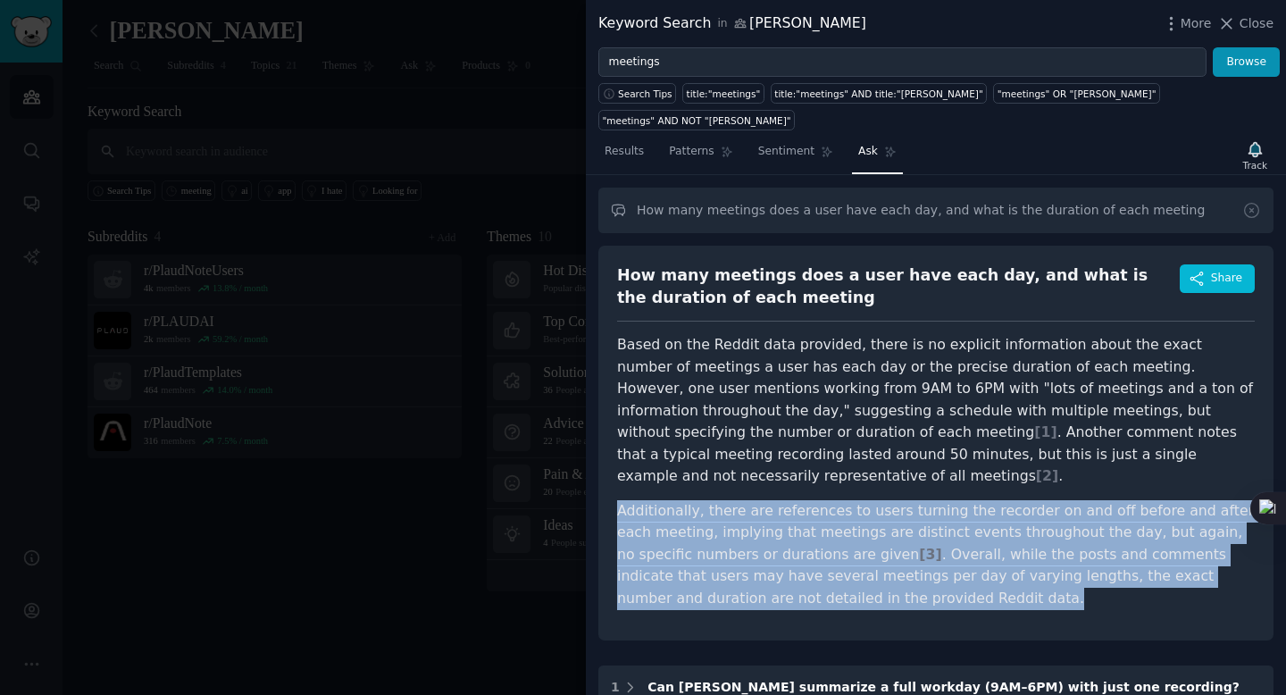
drag, startPoint x: 618, startPoint y: 462, endPoint x: 793, endPoint y: 549, distance: 195.7
click at [793, 549] on p "Additionally, there are references to users turning the recorder on and off bef…" at bounding box center [936, 555] width 638 height 110
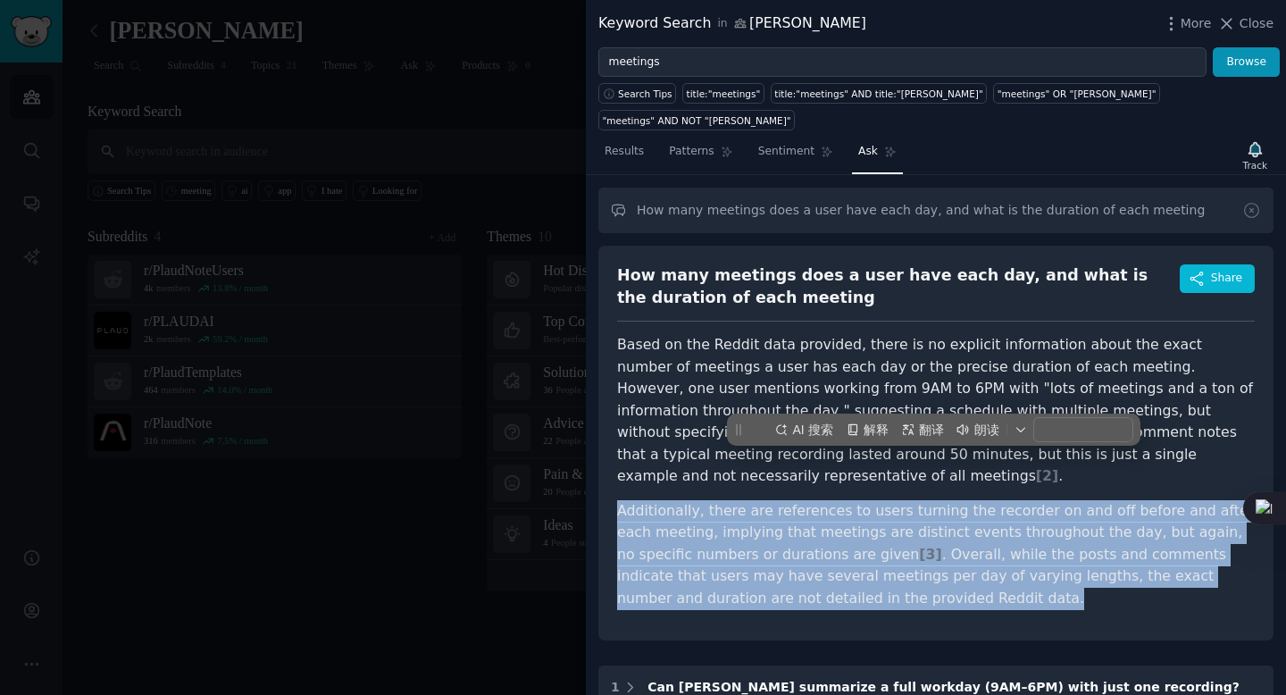
copy p "Additionally, there are references to users turning the recorder on and off bef…"
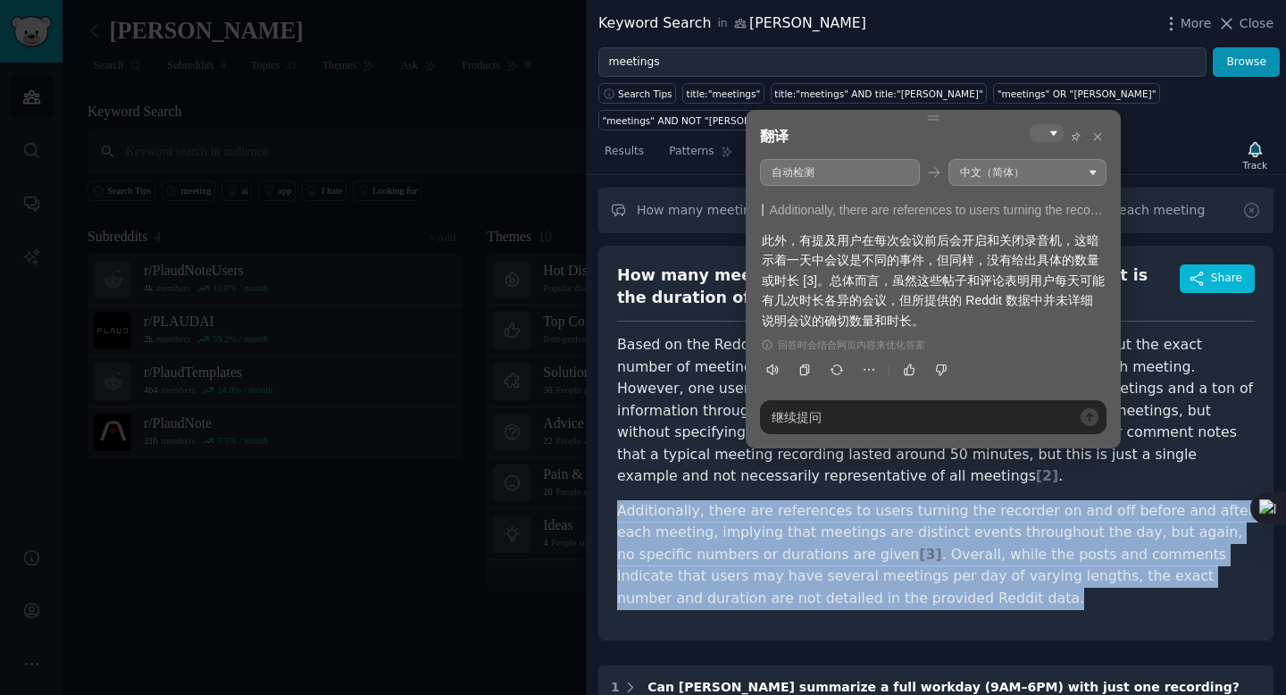
click at [761, 500] on p "Additionally, there are references to users turning the recorder on and off bef…" at bounding box center [936, 555] width 638 height 110
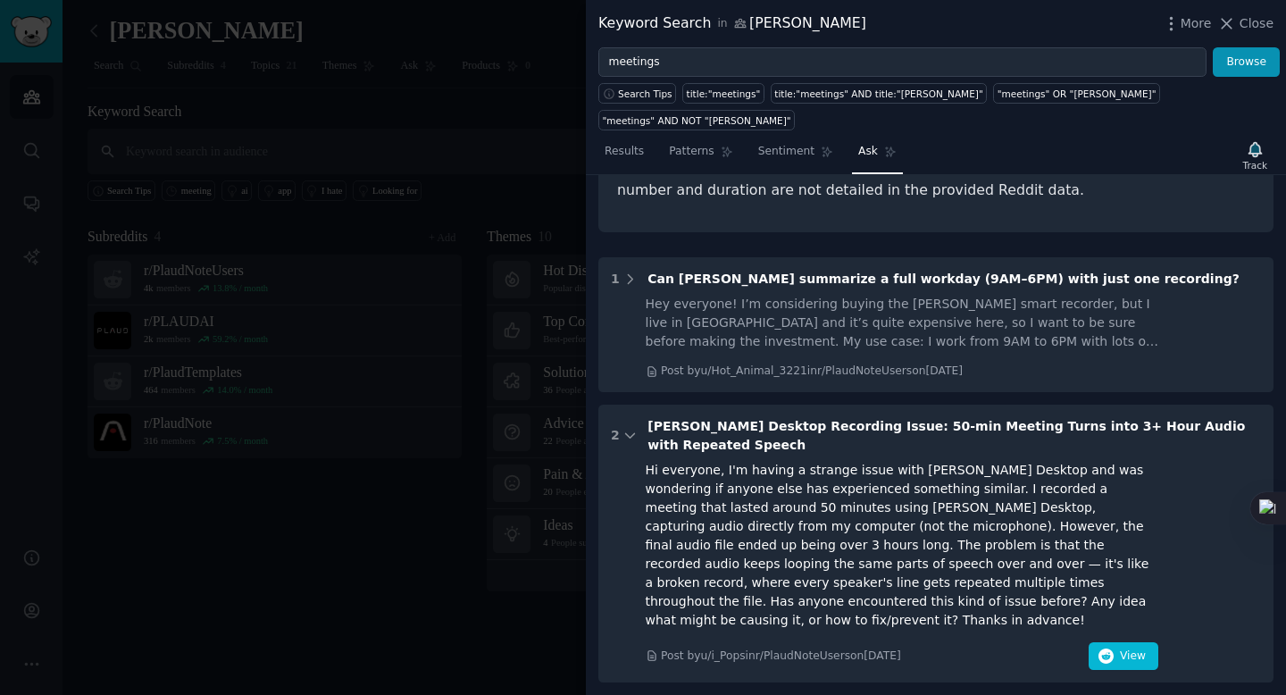
scroll to position [593, 0]
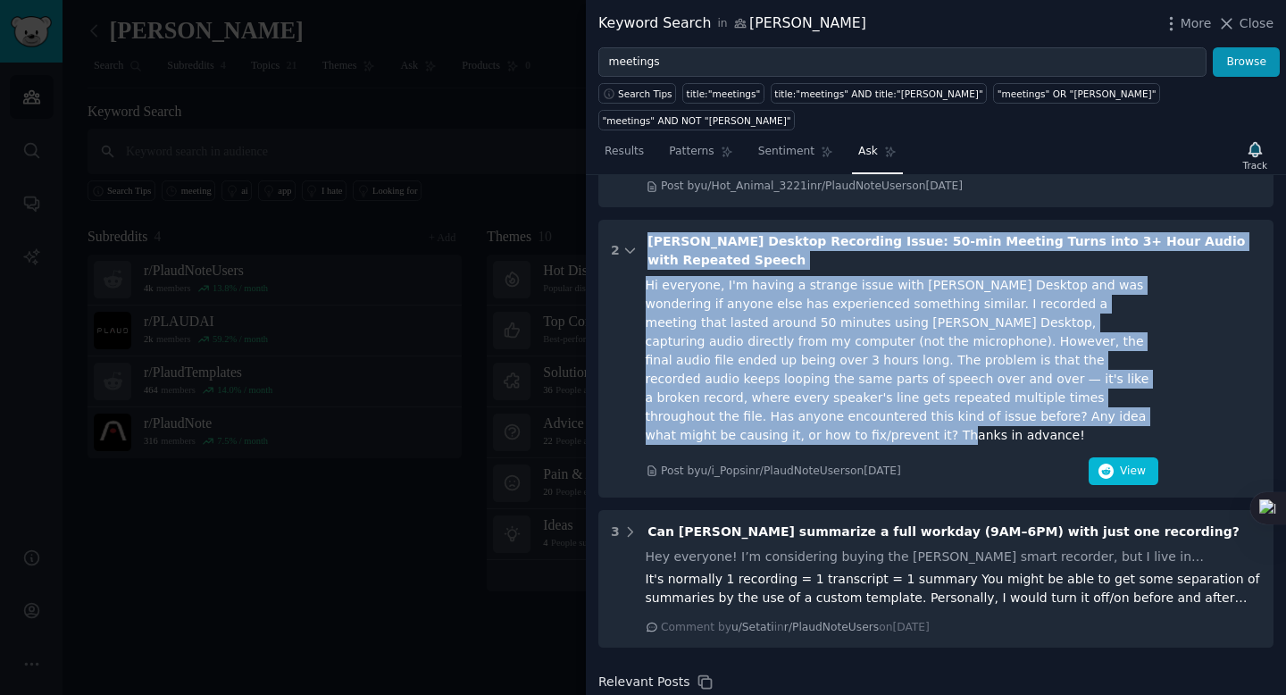
drag, startPoint x: 647, startPoint y: 196, endPoint x: 1021, endPoint y: 353, distance: 405.8
click at [1021, 353] on div "2 [PERSON_NAME] Desktop Recording Issue: 50-min Meeting Turns into 3+ Hour Audi…" at bounding box center [935, 359] width 675 height 279
copy div "[PERSON_NAME] Desktop Recording Issue: 50-min Meeting Turns into 3+ Hour Audio …"
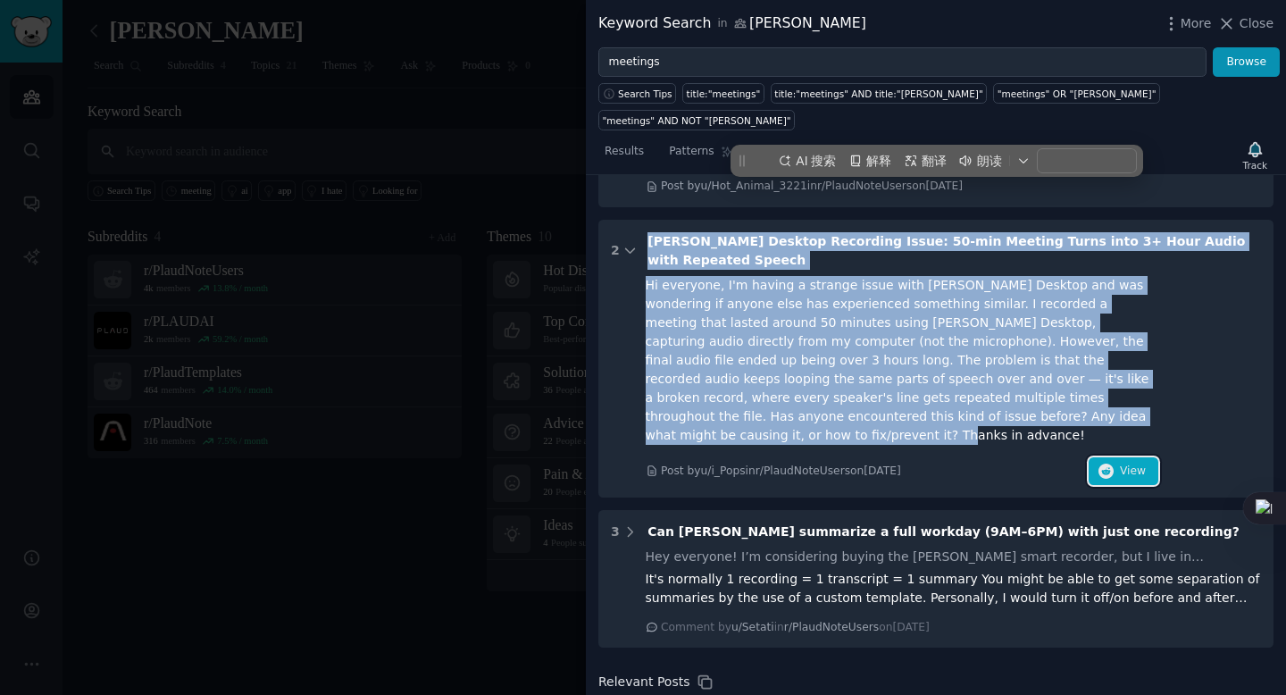
click at [1128, 463] on span "View" at bounding box center [1133, 471] width 26 height 16
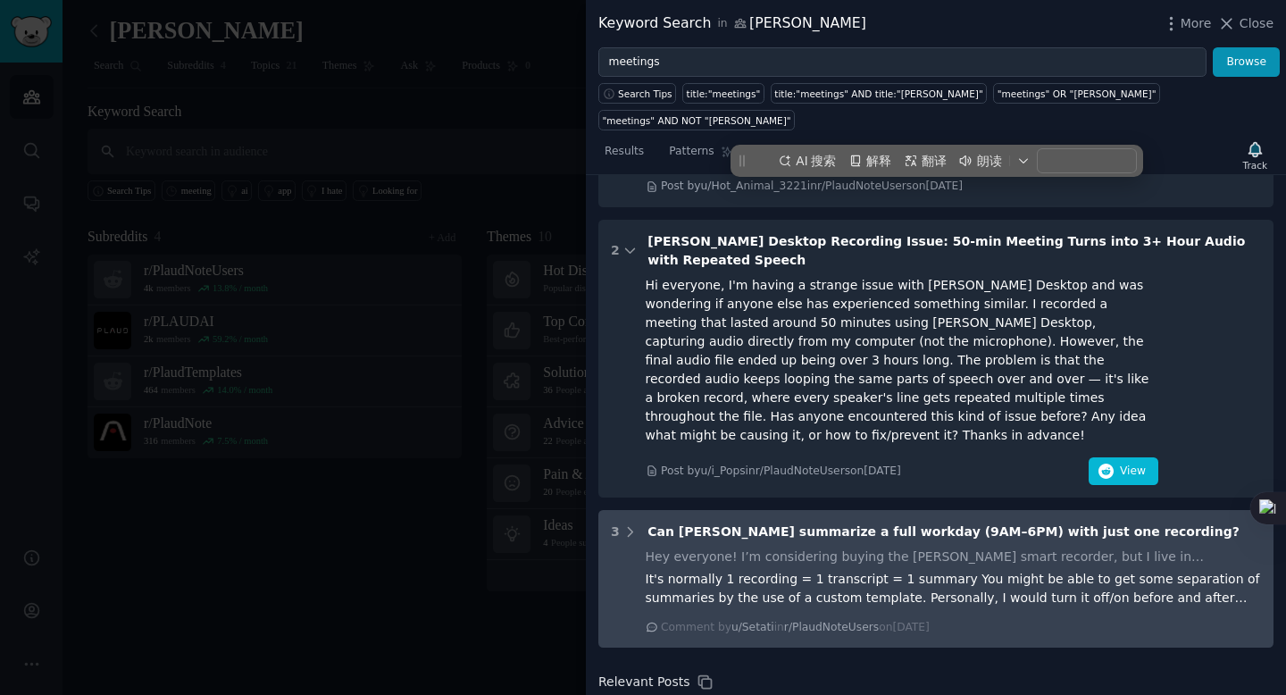
click at [788, 510] on div "3 Can [PERSON_NAME] summarize a full workday (9AM–6PM) with just one recording?…" at bounding box center [935, 579] width 675 height 138
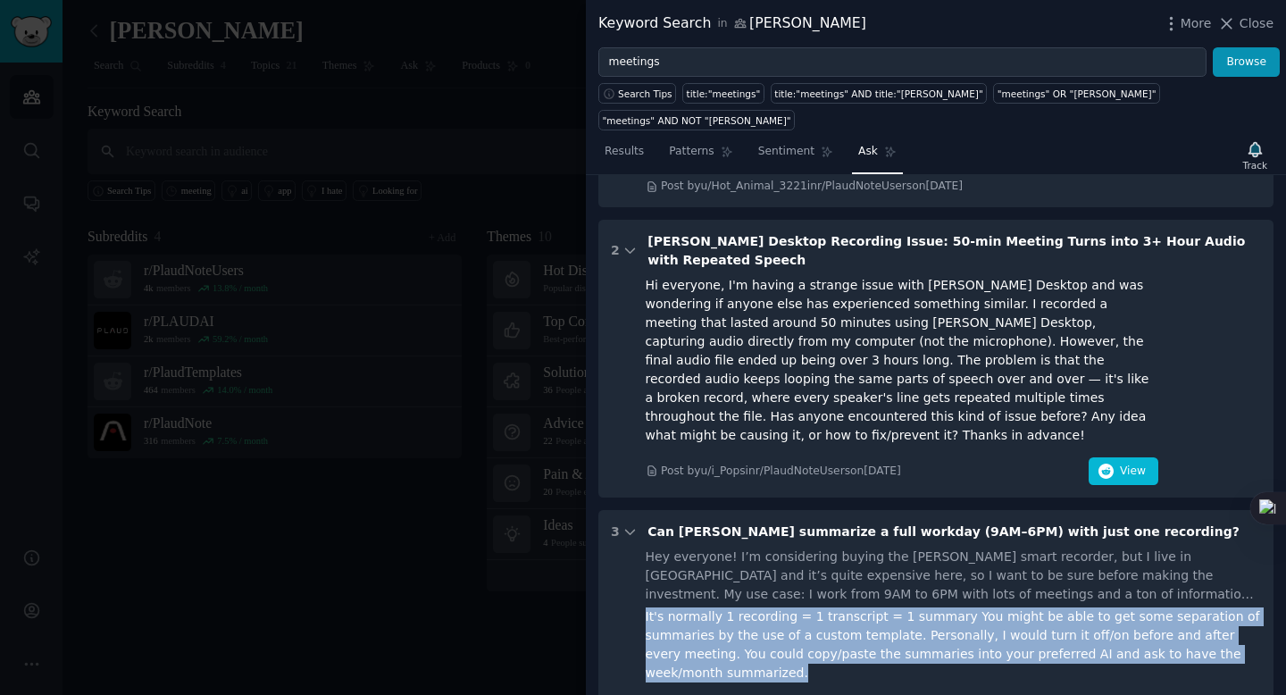
drag, startPoint x: 646, startPoint y: 535, endPoint x: 774, endPoint y: 581, distance: 136.7
click at [774, 607] on div "It's normally 1 recording = 1 transcript = 1 summary You might be able to get s…" at bounding box center [954, 644] width 616 height 75
copy div "It's normally 1 recording = 1 transcript = 1 summary You might be able to get s…"
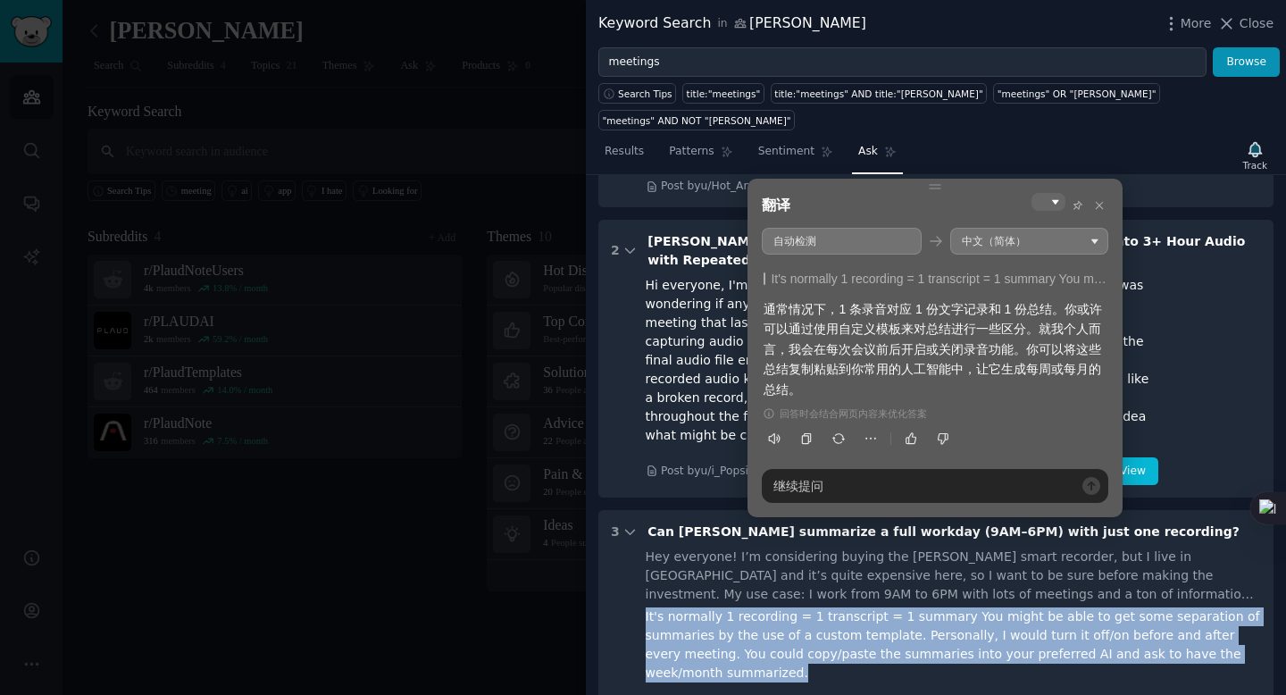
click at [842, 607] on div "It's normally 1 recording = 1 transcript = 1 summary You might be able to get s…" at bounding box center [954, 644] width 616 height 75
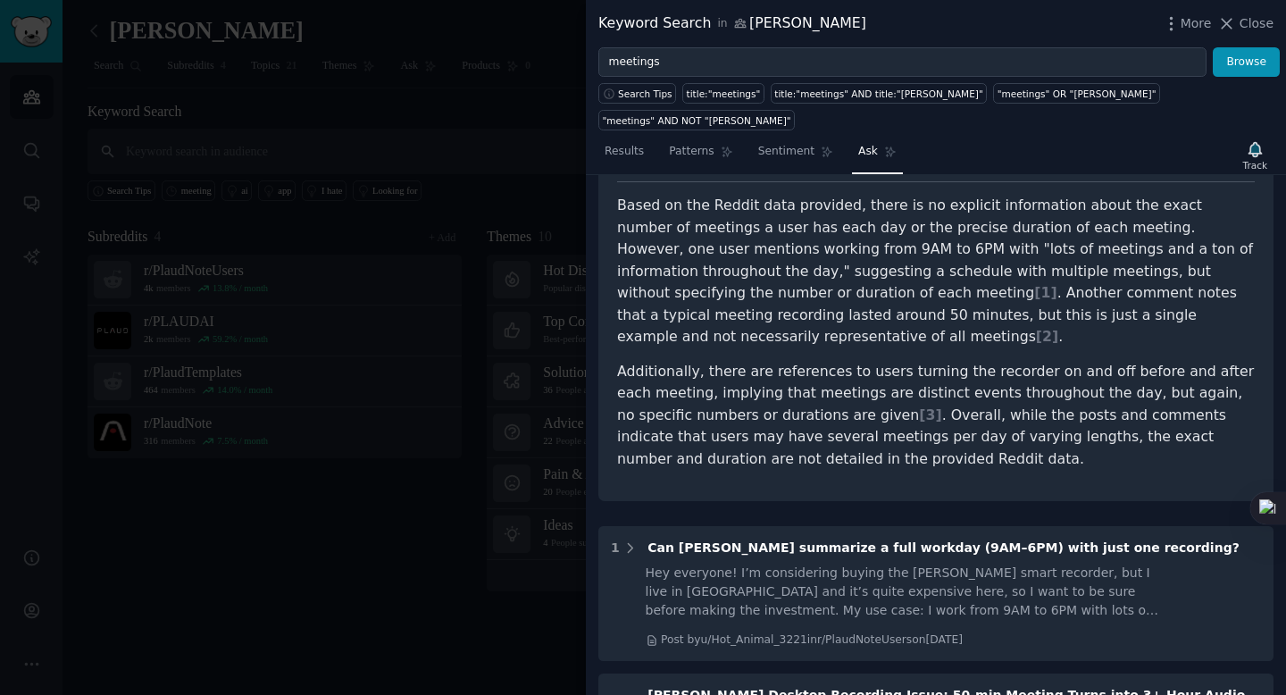
scroll to position [0, 0]
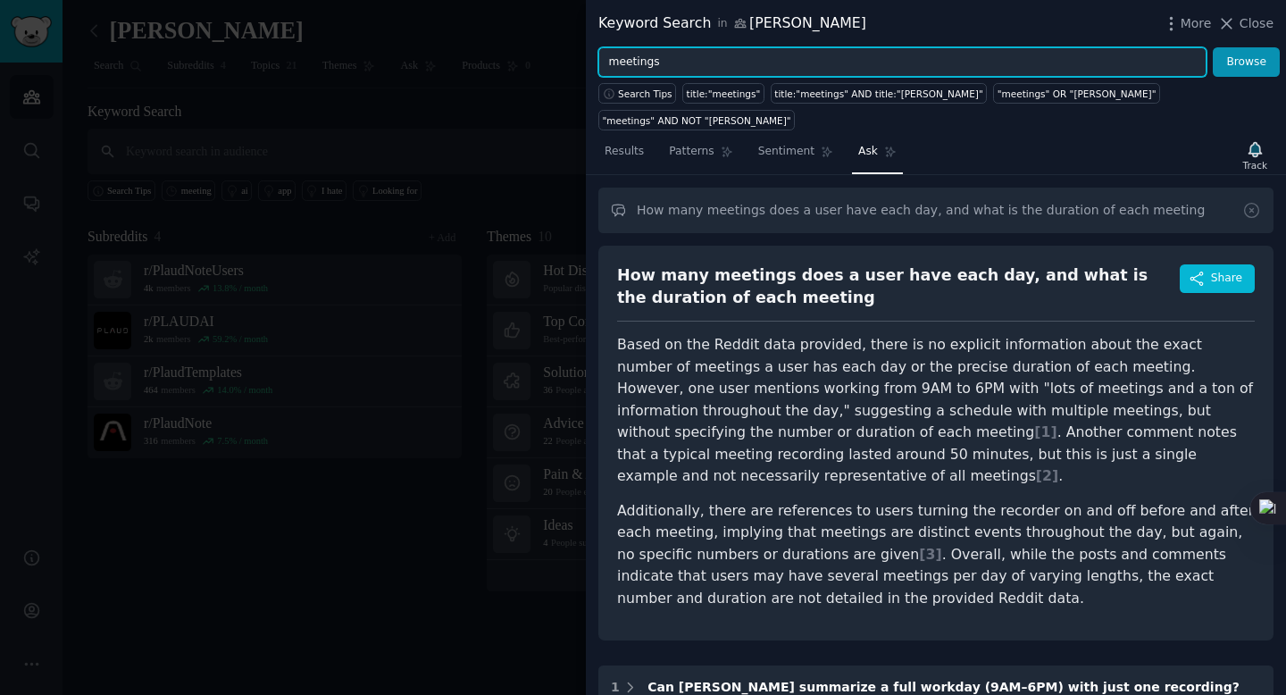
click at [680, 63] on input "meetings" at bounding box center [902, 62] width 608 height 30
type input "m"
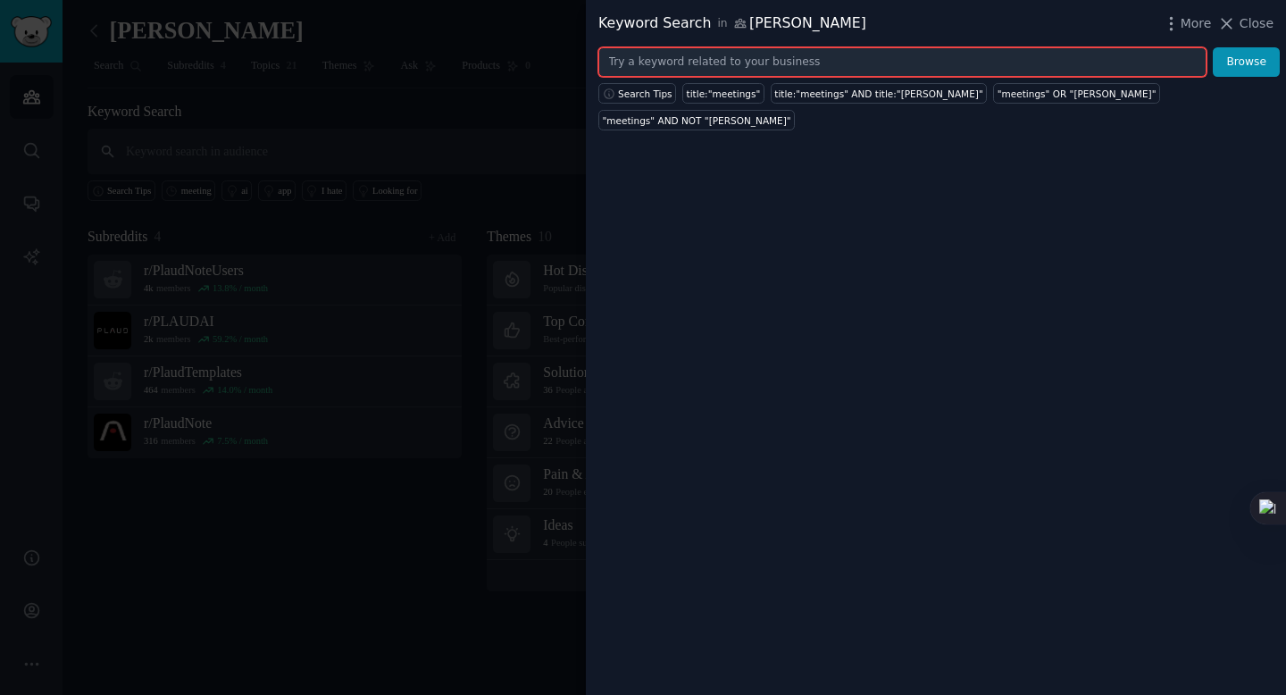
type input "d"
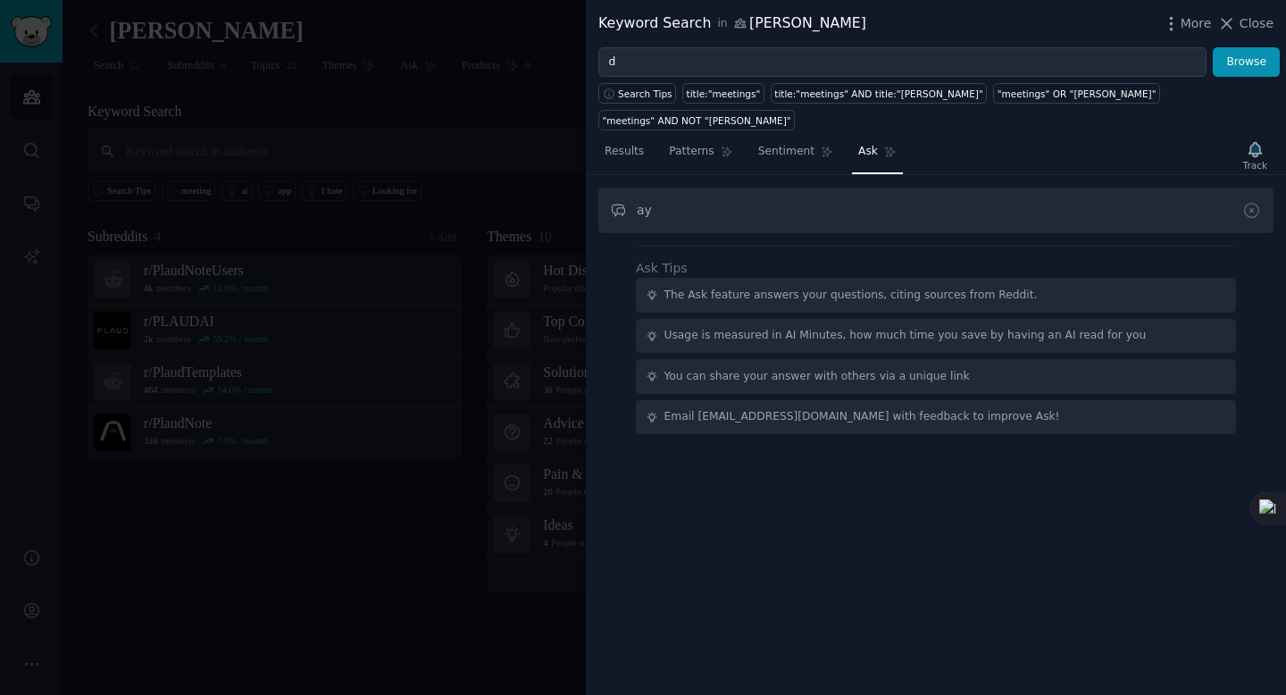
type input "a"
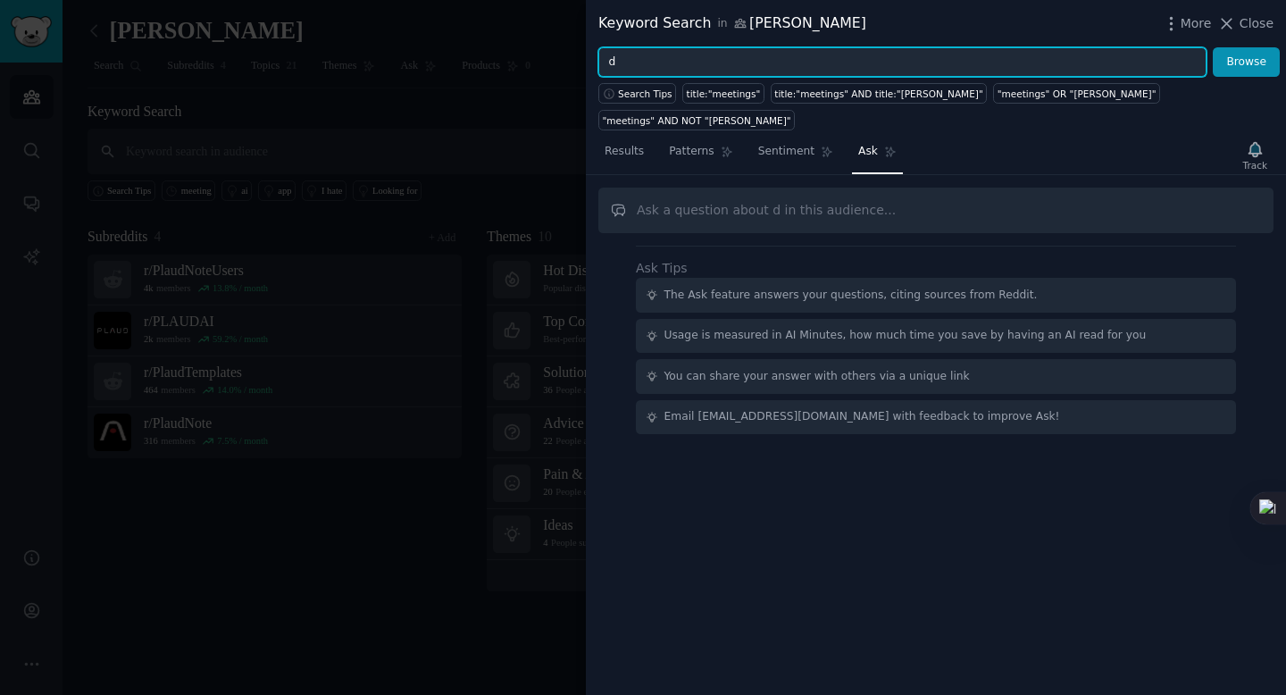
click at [704, 52] on input "d" at bounding box center [902, 62] width 608 height 30
click at [716, 55] on input "d" at bounding box center [902, 62] width 608 height 30
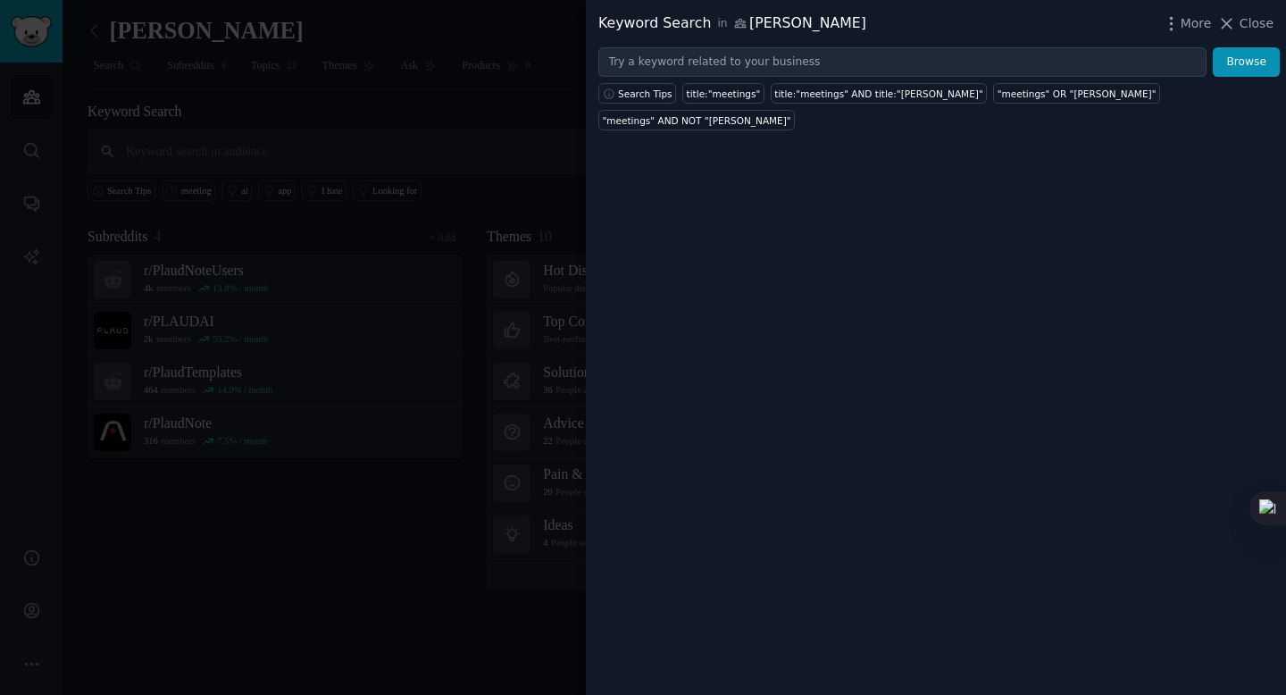
click at [980, 158] on div "Keyword Search in [PERSON_NAME] More Close Browse Search Tips title:"meetings" …" at bounding box center [936, 347] width 700 height 695
click at [1251, 29] on span "Close" at bounding box center [1257, 23] width 34 height 19
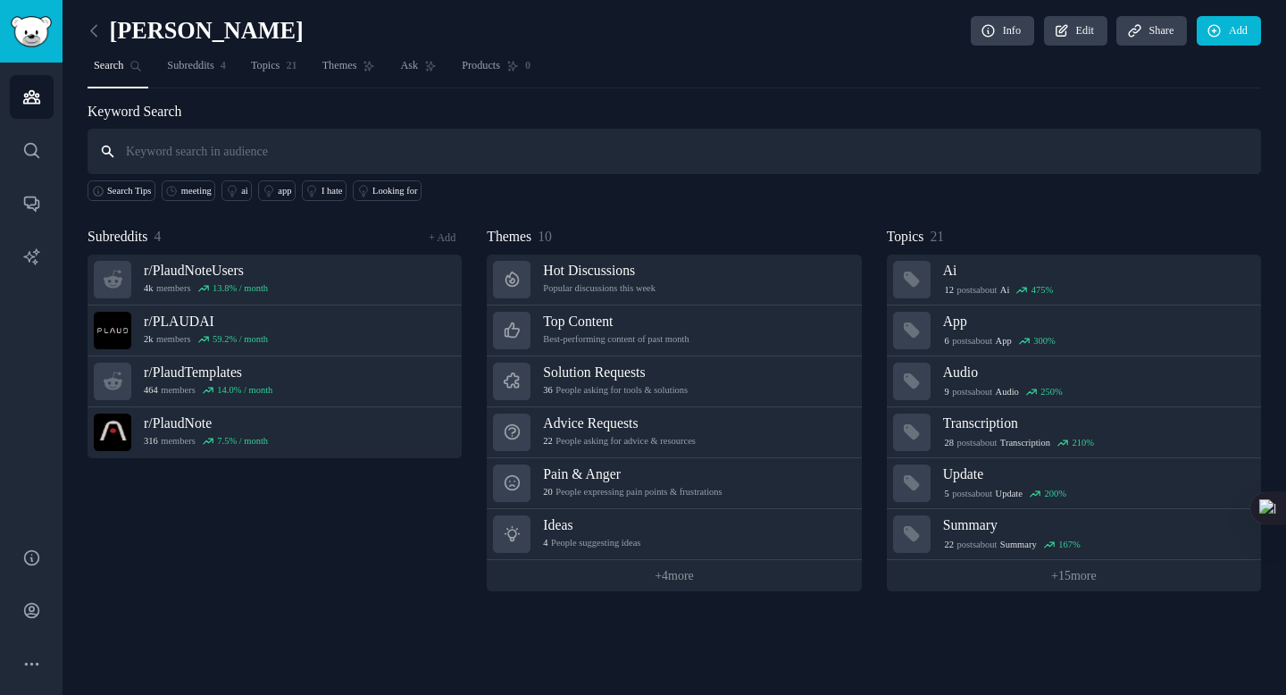
click at [263, 145] on input "text" at bounding box center [674, 152] width 1173 height 46
type input "d"
type input "一天开多少次会议"
drag, startPoint x: 128, startPoint y: 152, endPoint x: 305, endPoint y: 152, distance: 176.8
click at [305, 152] on input "一天开多少次会议" at bounding box center [674, 152] width 1173 height 46
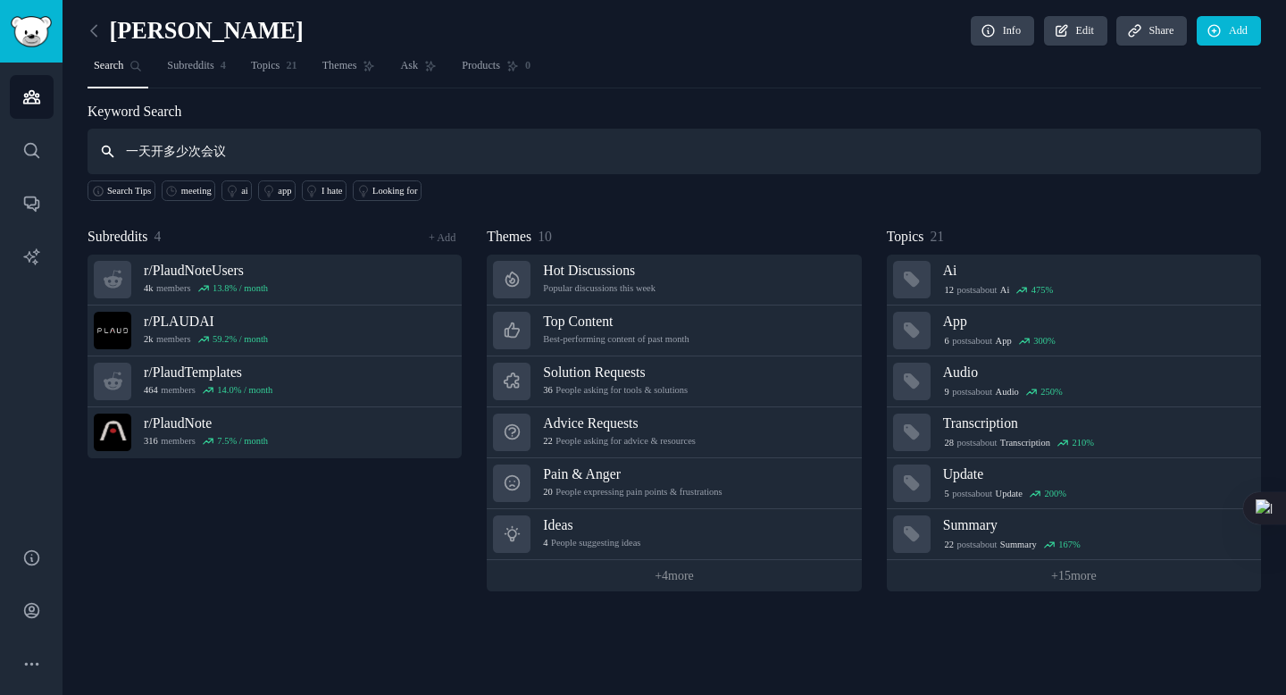
click at [262, 161] on input "一天开多少次会议" at bounding box center [674, 152] width 1173 height 46
drag, startPoint x: 262, startPoint y: 150, endPoint x: 129, endPoint y: 150, distance: 132.2
click at [129, 150] on input "一天开多少次会议" at bounding box center [674, 152] width 1173 height 46
click at [437, 67] on icon at bounding box center [430, 66] width 13 height 13
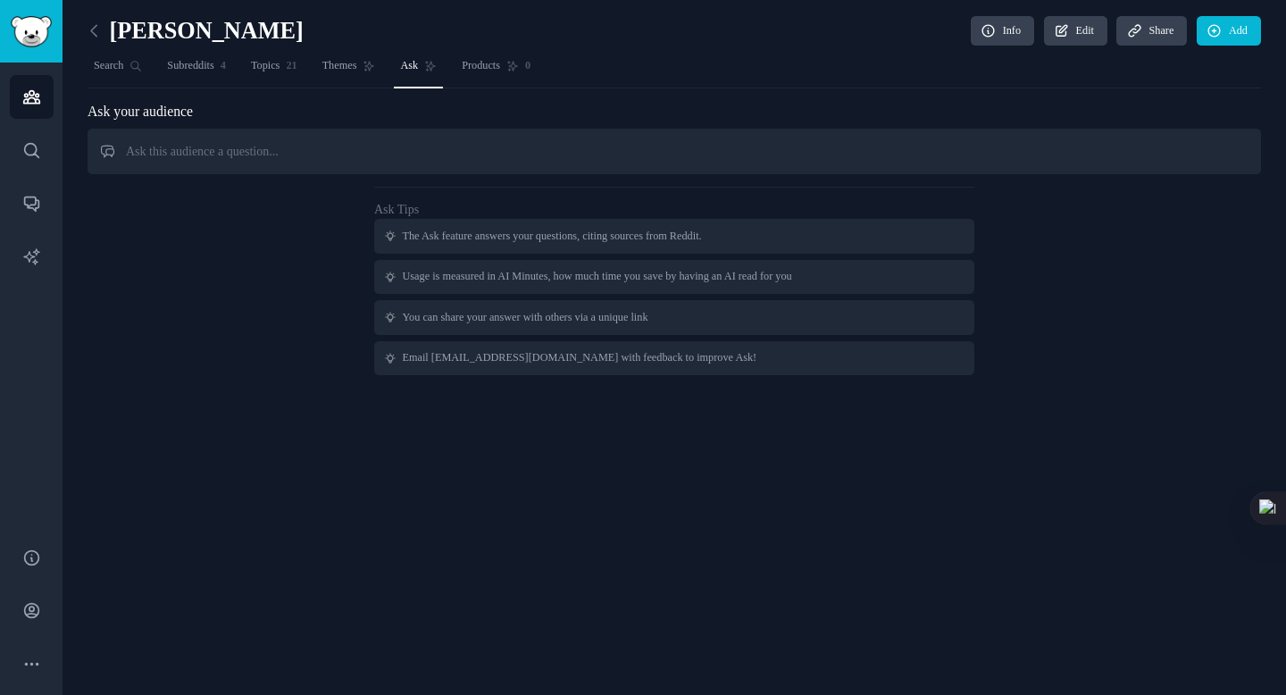
click at [433, 147] on input "text" at bounding box center [674, 152] width 1173 height 46
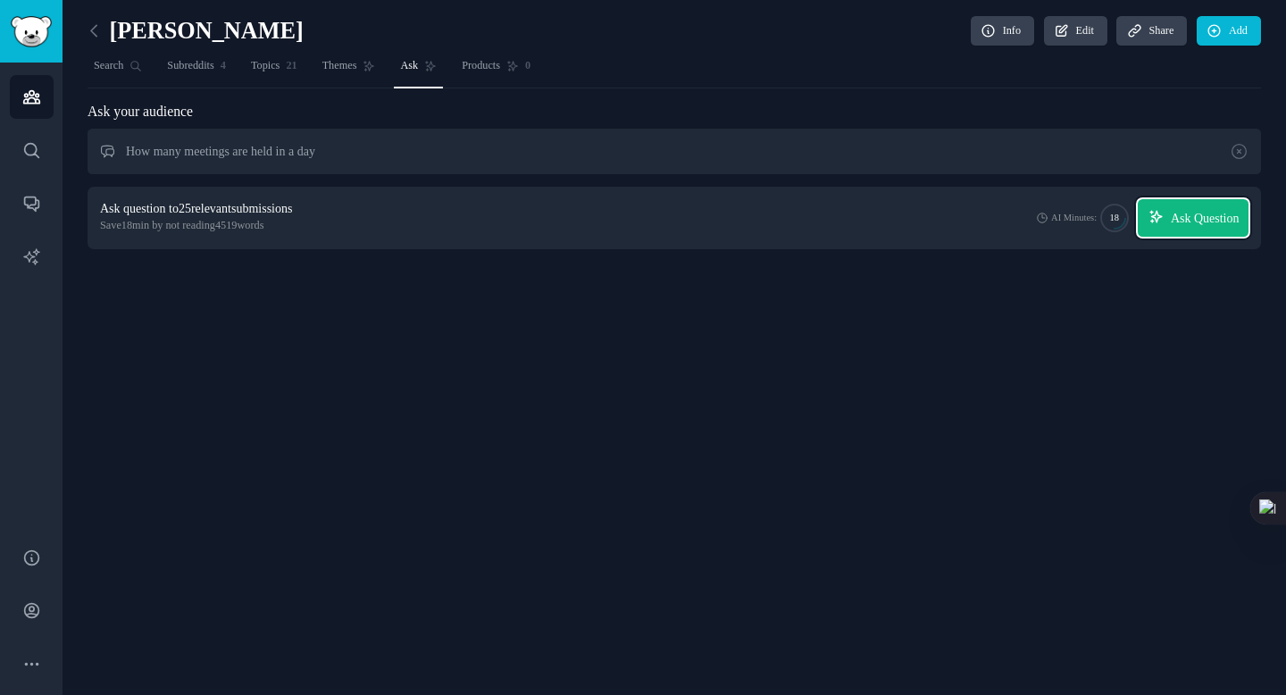
click at [1157, 223] on button "Ask Question" at bounding box center [1193, 218] width 111 height 38
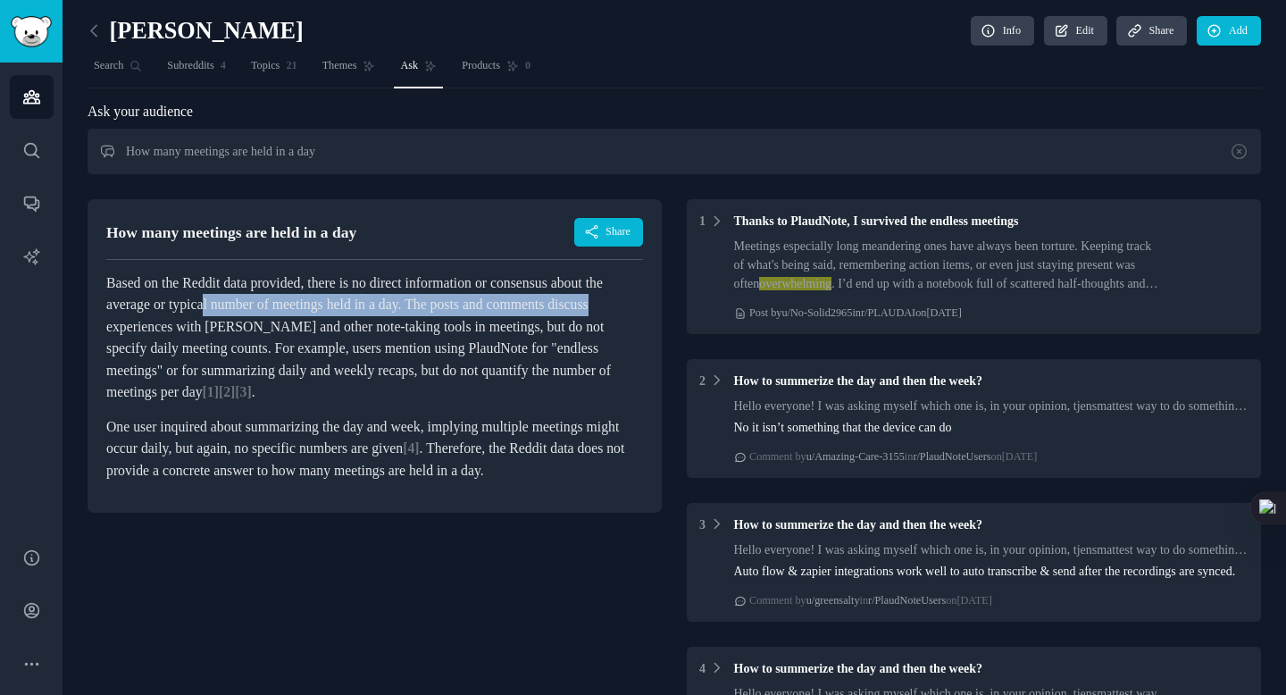
drag, startPoint x: 224, startPoint y: 330, endPoint x: 287, endPoint y: 309, distance: 65.8
click at [287, 309] on p "Based on the Reddit data provided, there is no direct information or consensus …" at bounding box center [374, 337] width 537 height 131
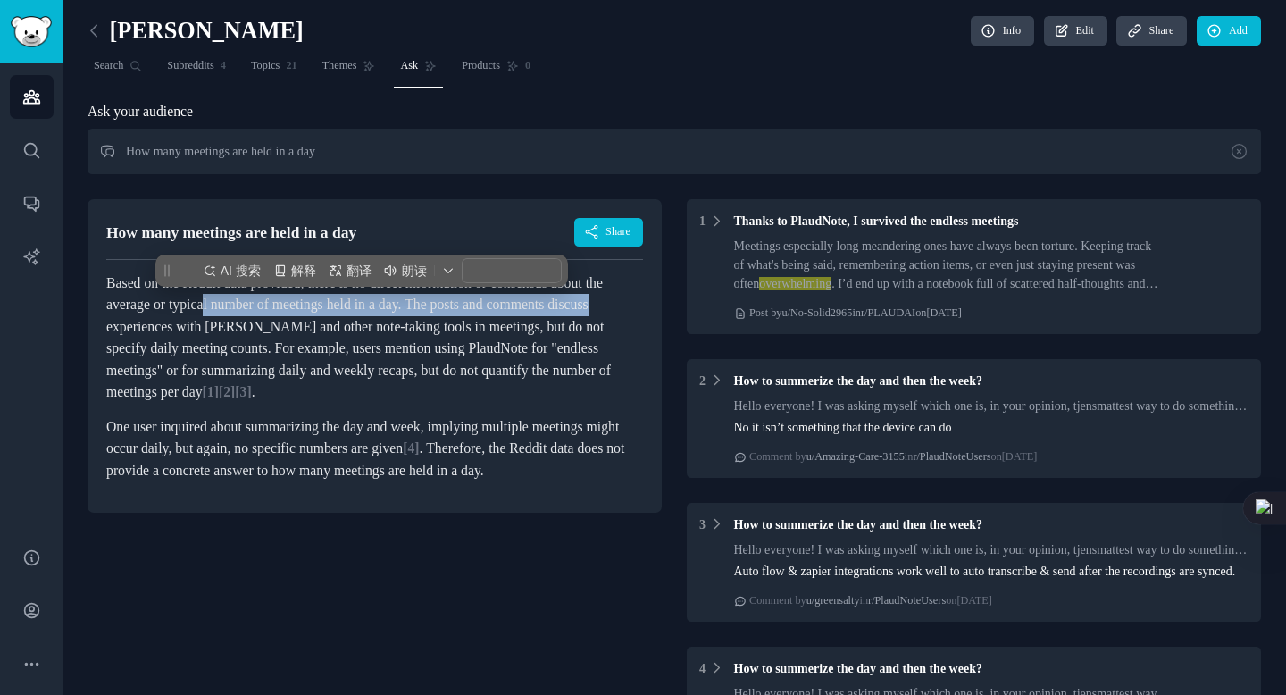
click at [287, 309] on p "Based on the Reddit data provided, there is no direct information or consensus …" at bounding box center [374, 337] width 537 height 131
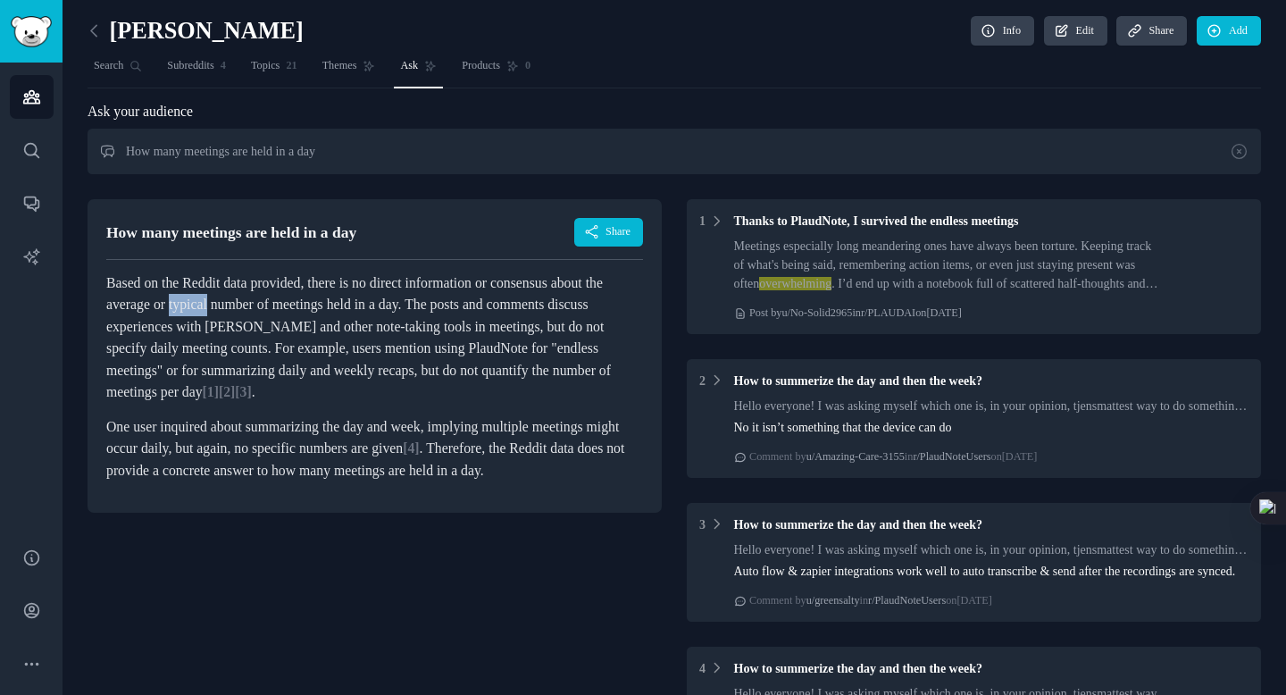
click at [287, 309] on p "Based on the Reddit data provided, there is no direct information or consensus …" at bounding box center [374, 337] width 537 height 131
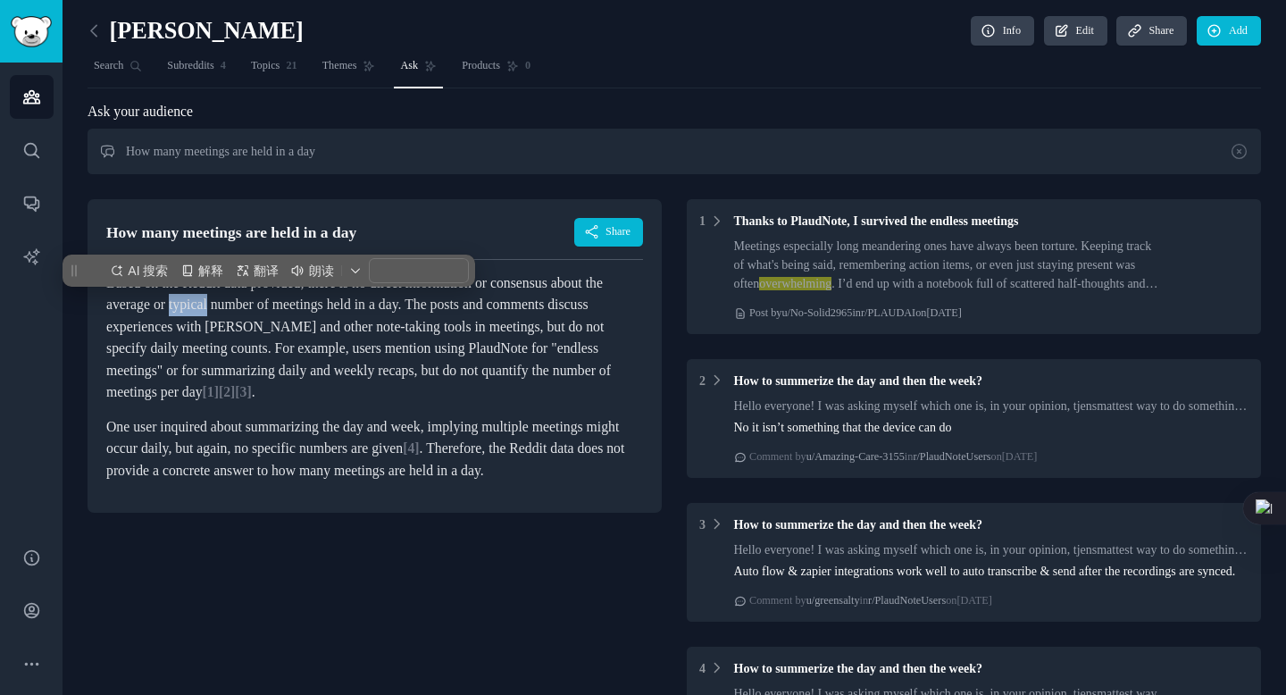
click at [287, 309] on p "Based on the Reddit data provided, there is no direct information or consensus …" at bounding box center [374, 337] width 537 height 131
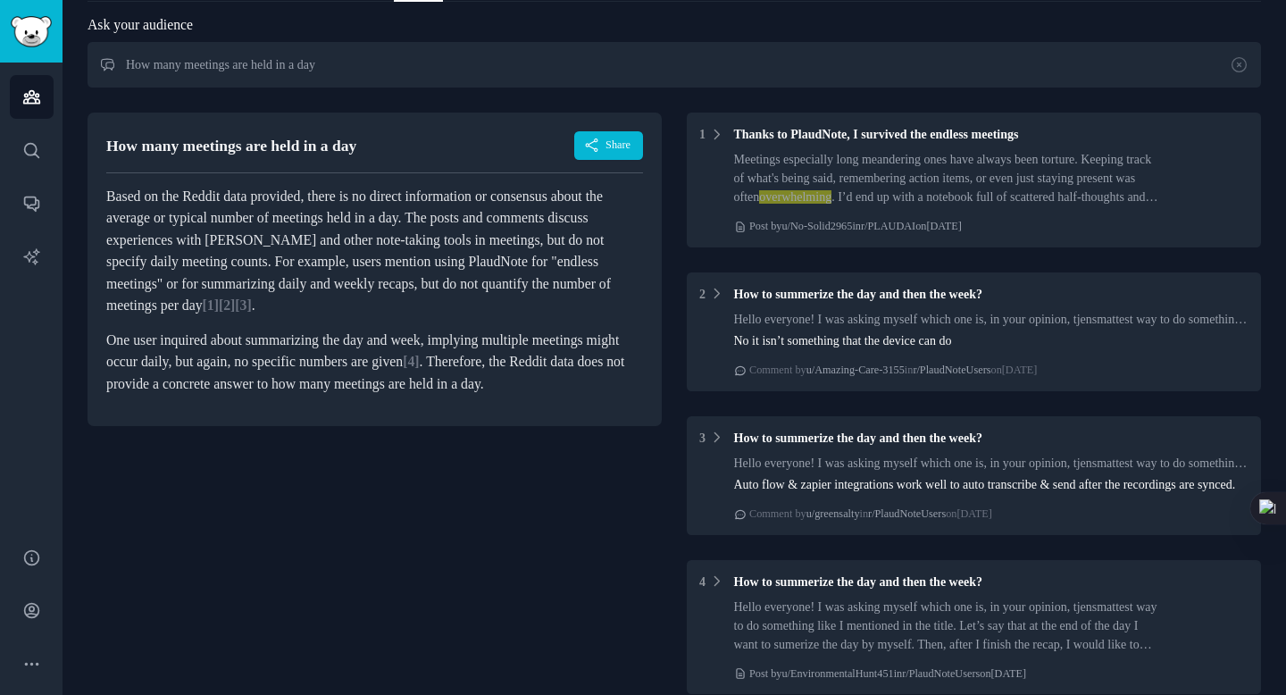
scroll to position [88, 0]
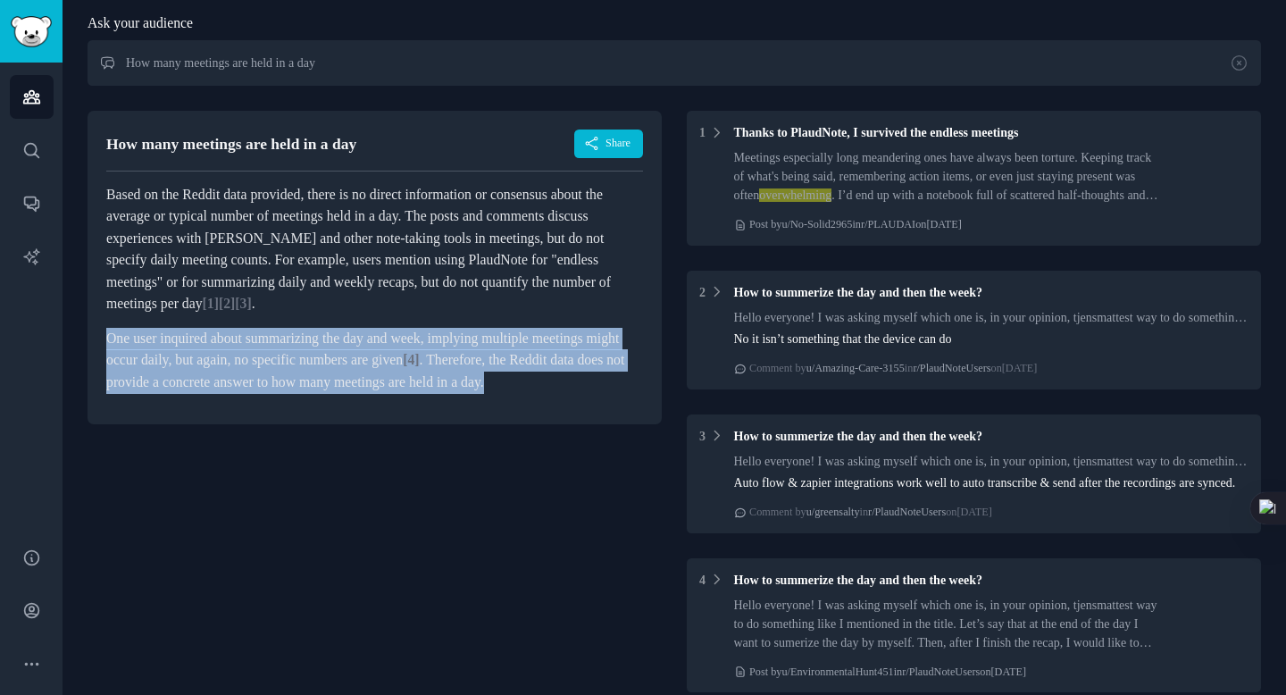
drag, startPoint x: 101, startPoint y: 339, endPoint x: 348, endPoint y: 426, distance: 262.1
click at [348, 424] on div "How many meetings are held in a day Share Based on the Reddit data provided, th…" at bounding box center [375, 267] width 574 height 313
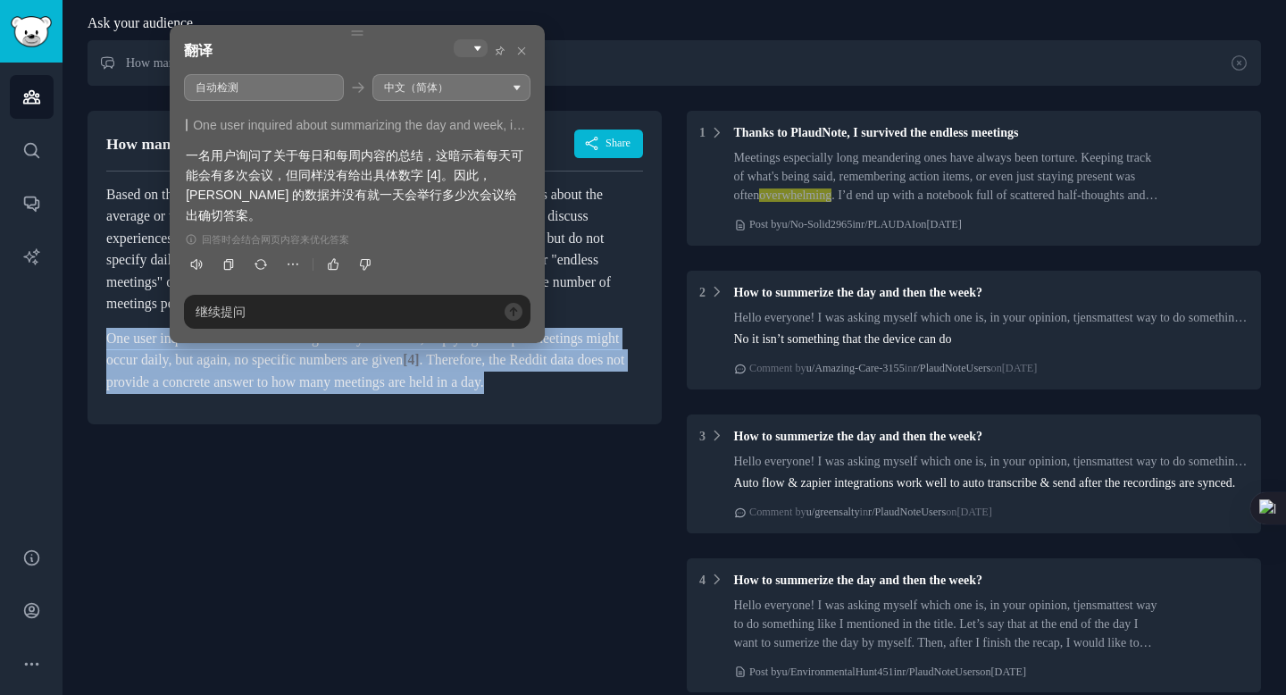
click at [499, 460] on div "How many meetings are held in a day Share Based on the Reddit data provided, th…" at bounding box center [375, 526] width 574 height 856
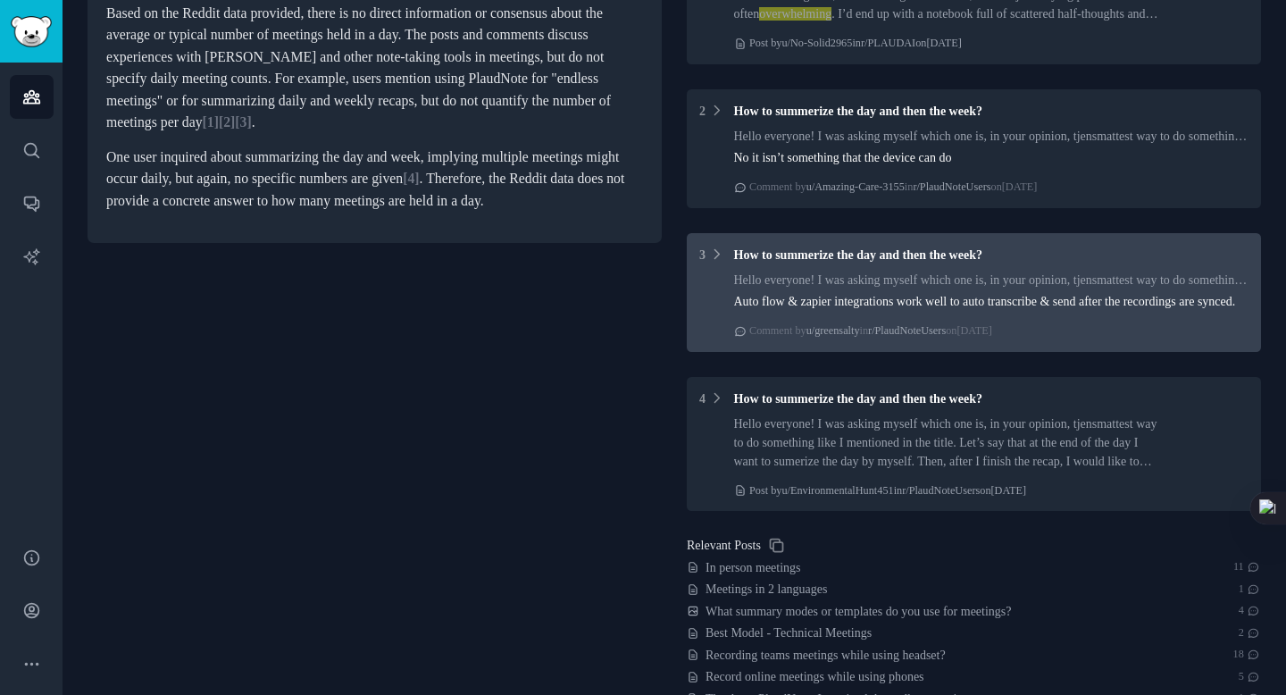
scroll to position [392, 0]
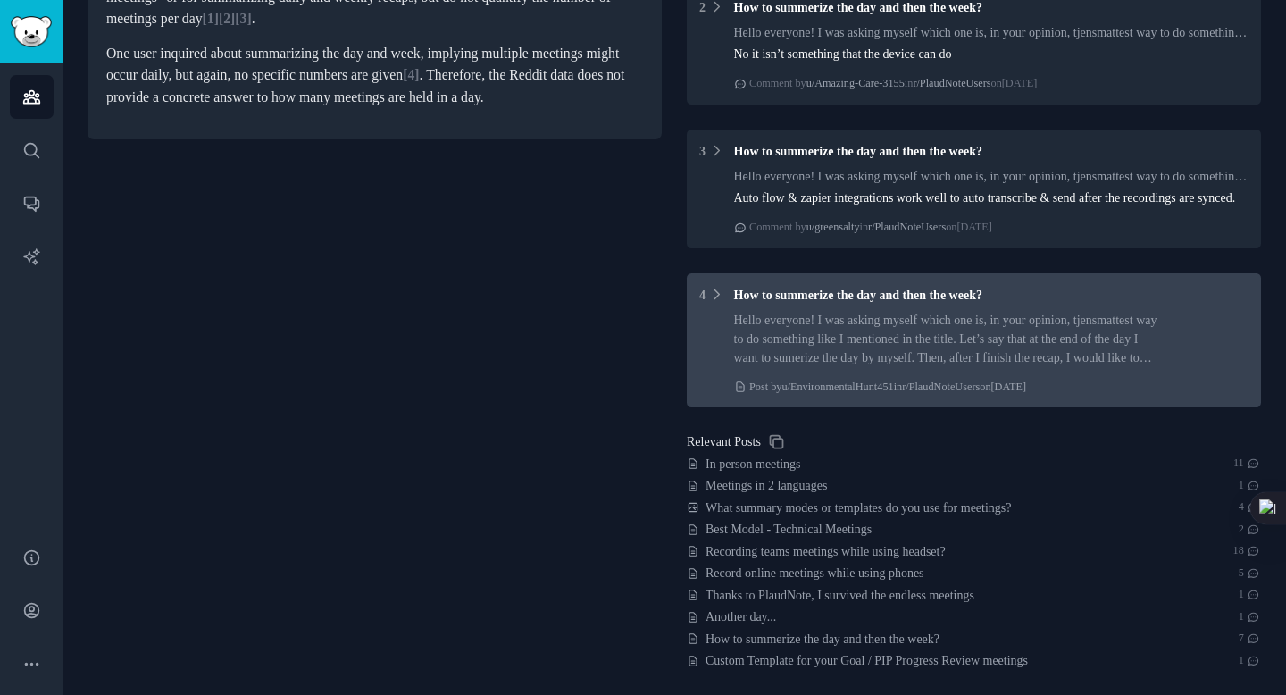
click at [873, 364] on div "Hello everyone! I was asking myself which one is, in your opinion, tjensmattest…" at bounding box center [948, 339] width 429 height 56
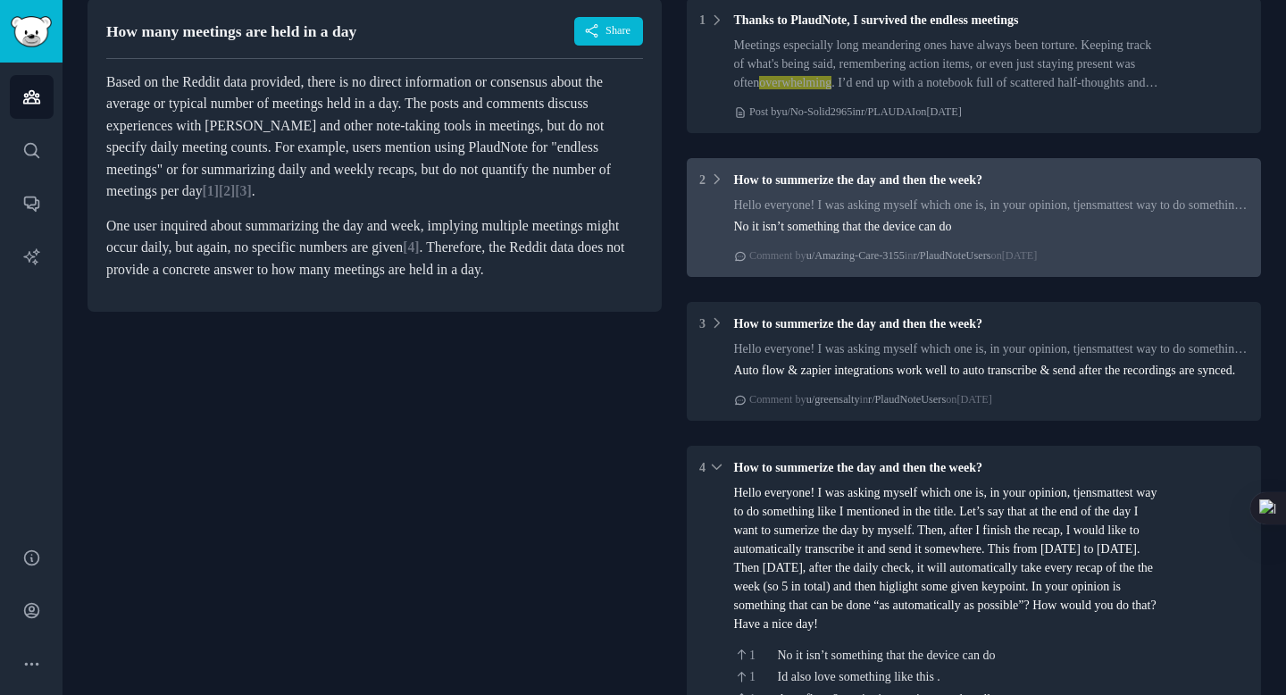
scroll to position [336, 0]
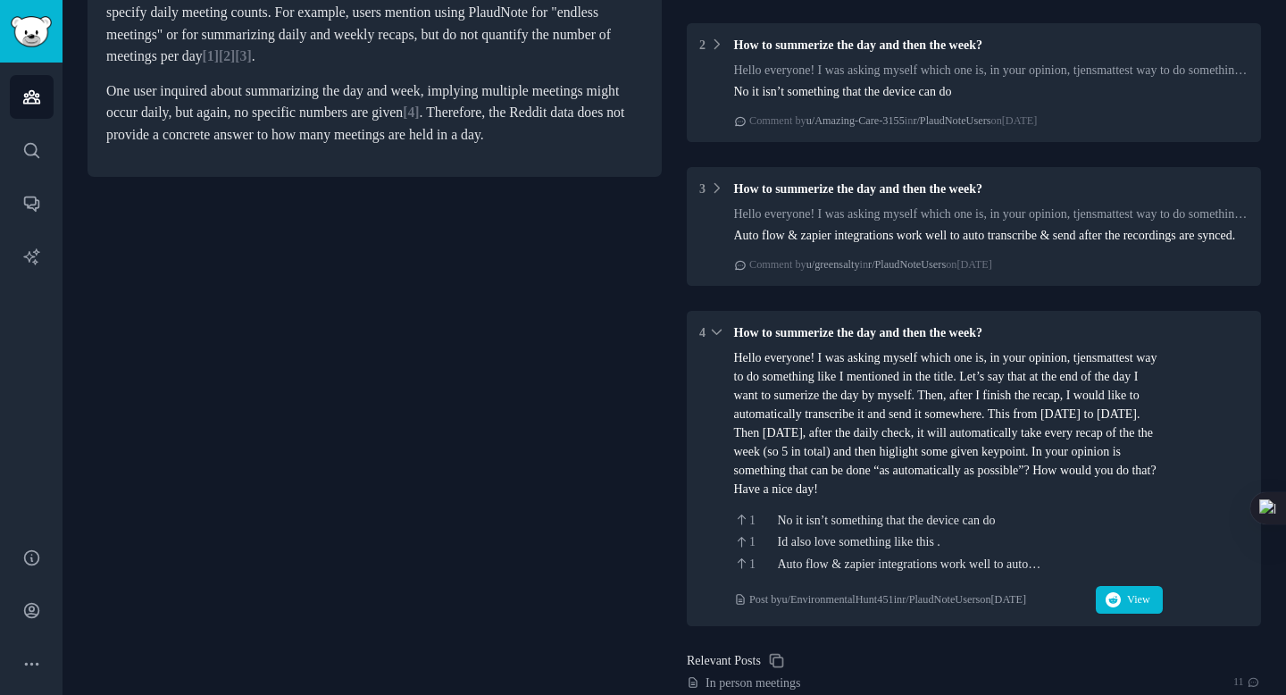
drag, startPoint x: 733, startPoint y: 381, endPoint x: 948, endPoint y: 525, distance: 258.1
click at [948, 498] on div "Hello everyone! I was asking myself which one is, in your opinion, tjensmattest…" at bounding box center [948, 423] width 429 height 150
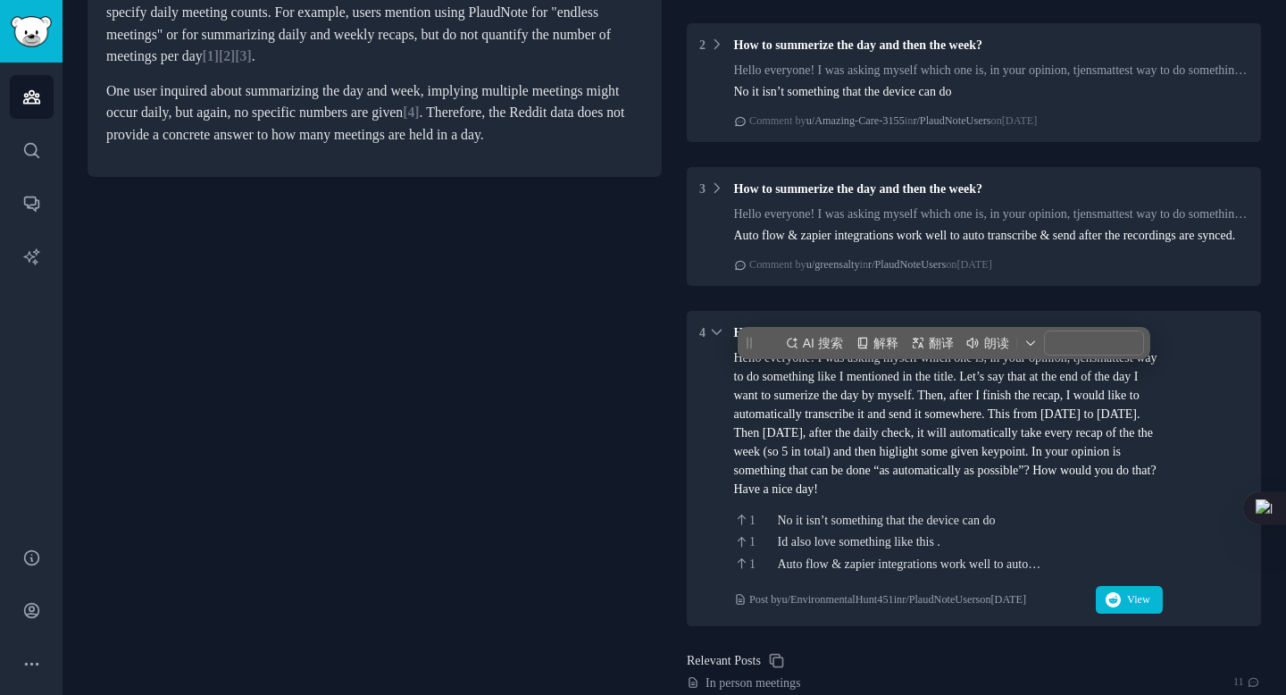
click at [938, 355] on div "AI 搜索 解释 翻译 朗读" at bounding box center [944, 343] width 413 height 32
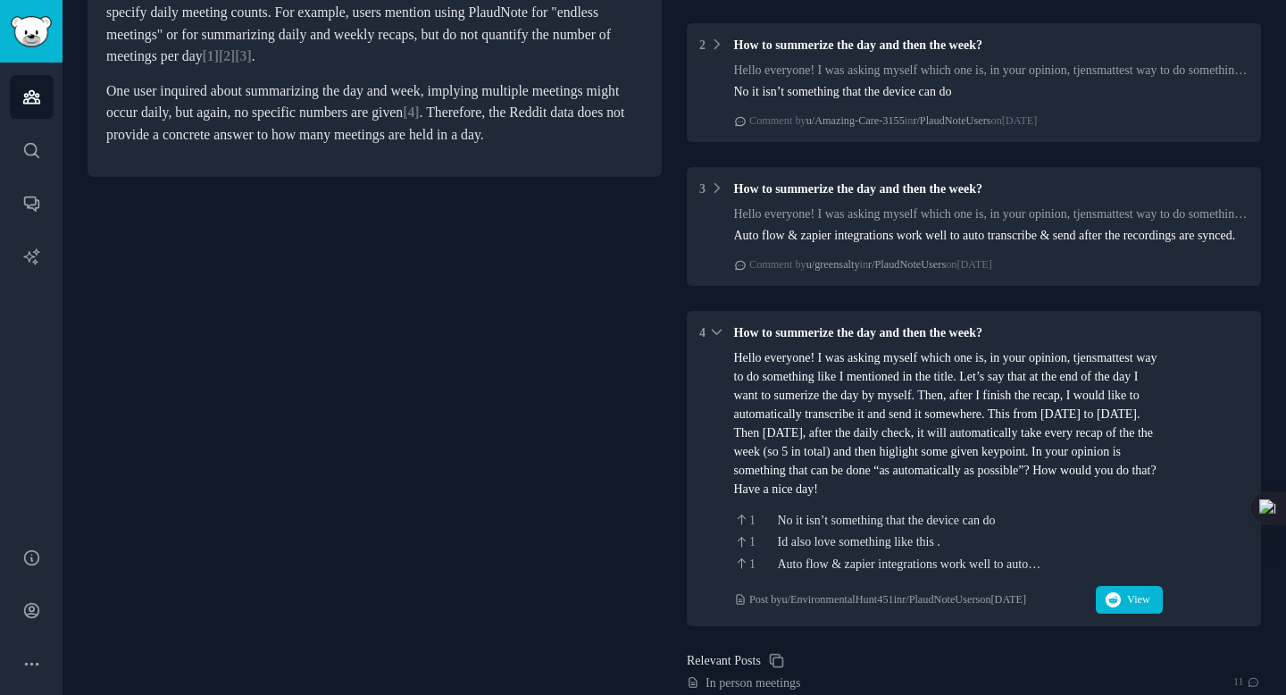
click at [580, 405] on div "How many meetings are held in a day Share Based on the Reddit data provided, th…" at bounding box center [375, 370] width 574 height 1038
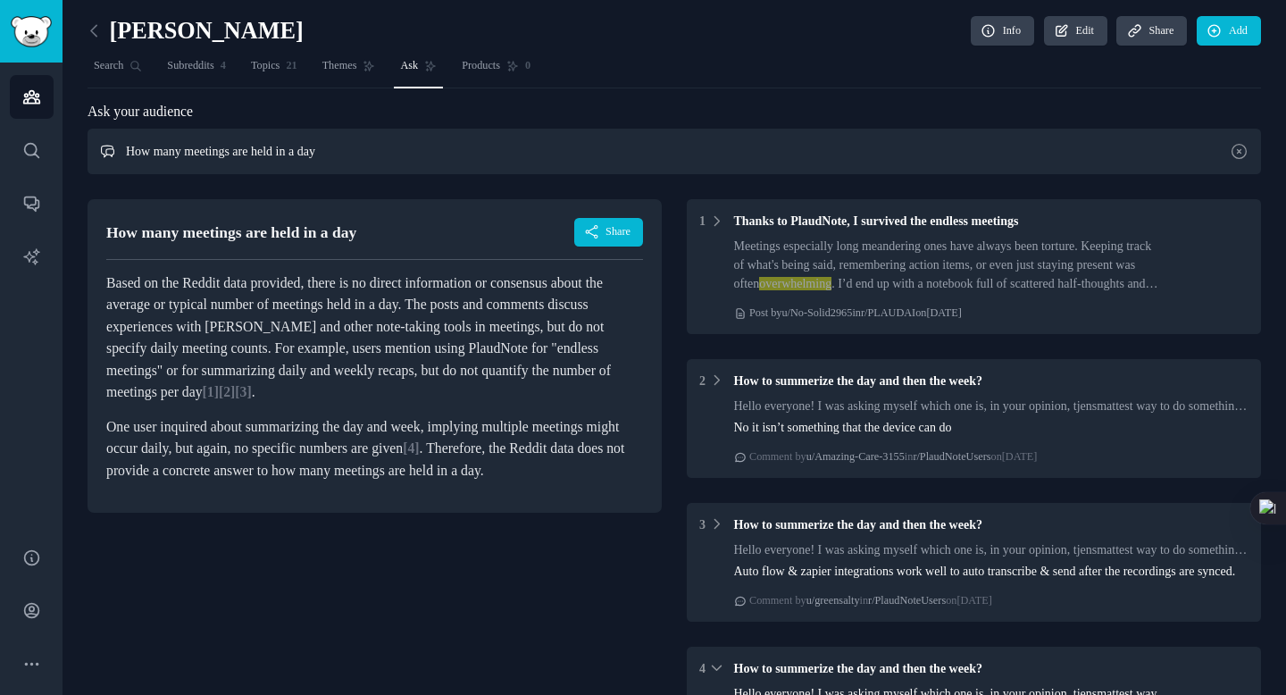
click at [160, 146] on input "How many meetings are held in a day" at bounding box center [674, 152] width 1173 height 46
drag, startPoint x: 145, startPoint y: 147, endPoint x: 448, endPoint y: 147, distance: 303.6
click at [448, 147] on input "How many meetings are held in a day" at bounding box center [674, 152] width 1173 height 46
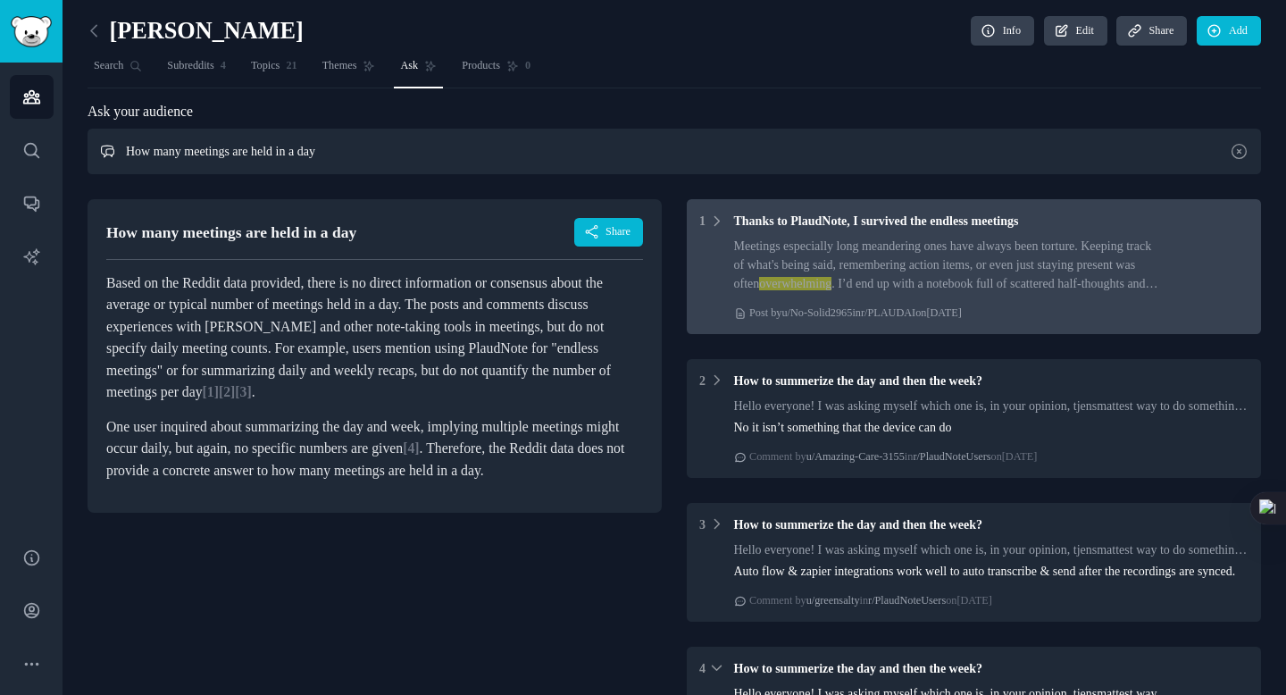
paste input "which meetings will be recorded"
type input "which meetings will be recorded"
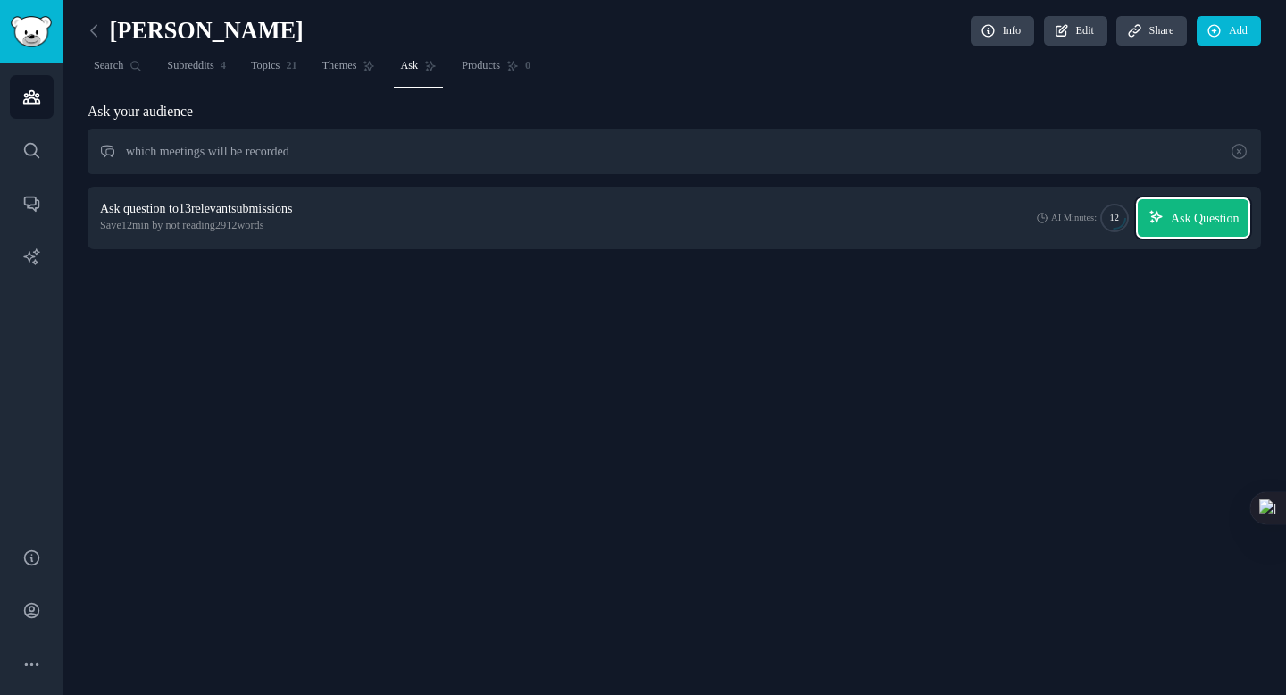
click at [1171, 215] on span "Ask Question" at bounding box center [1205, 218] width 69 height 19
